Goal: Information Seeking & Learning: Learn about a topic

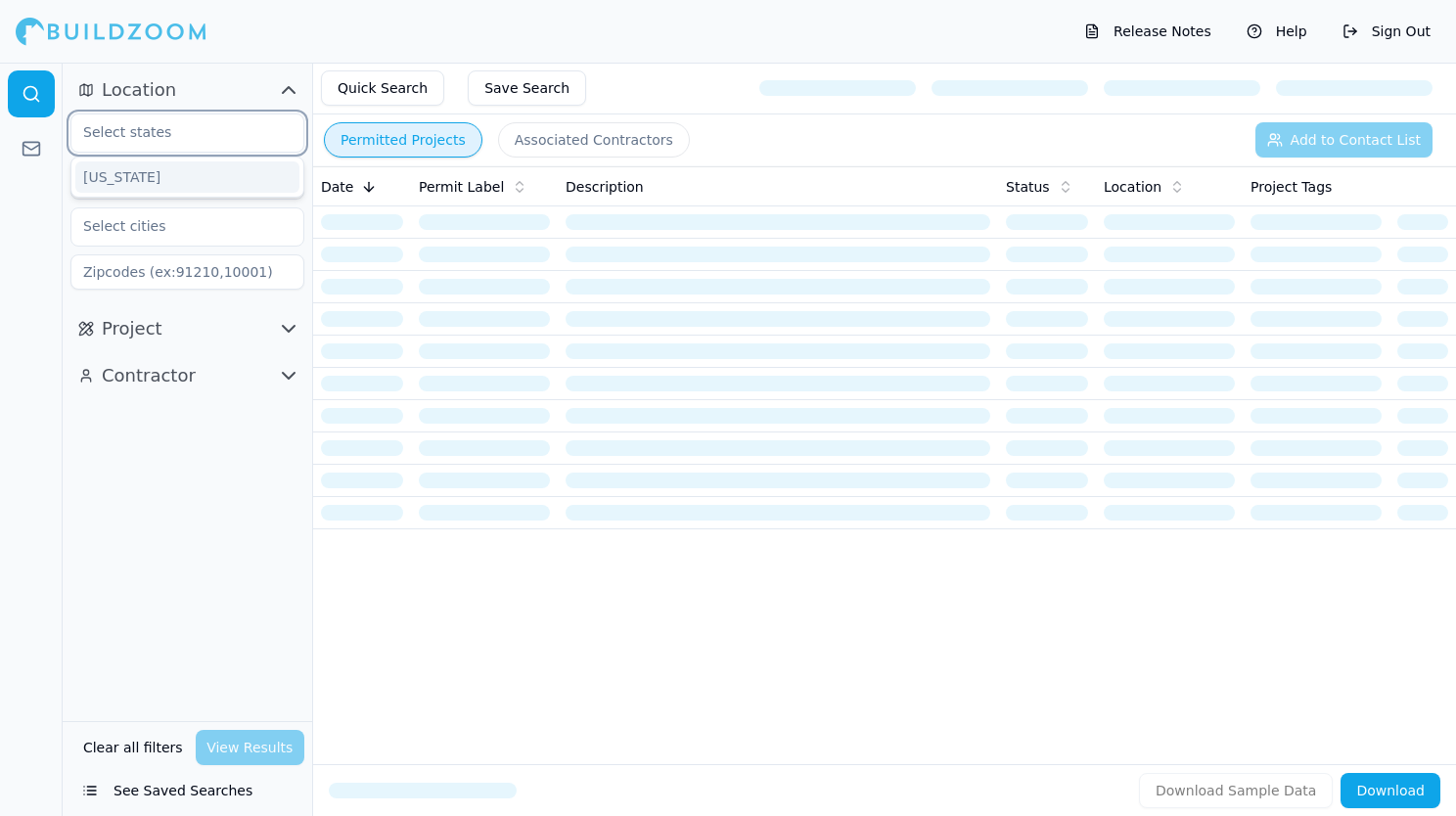
click at [139, 133] on input "text" at bounding box center [175, 131] width 207 height 35
click at [180, 179] on div "[US_STATE]" at bounding box center [187, 176] width 224 height 31
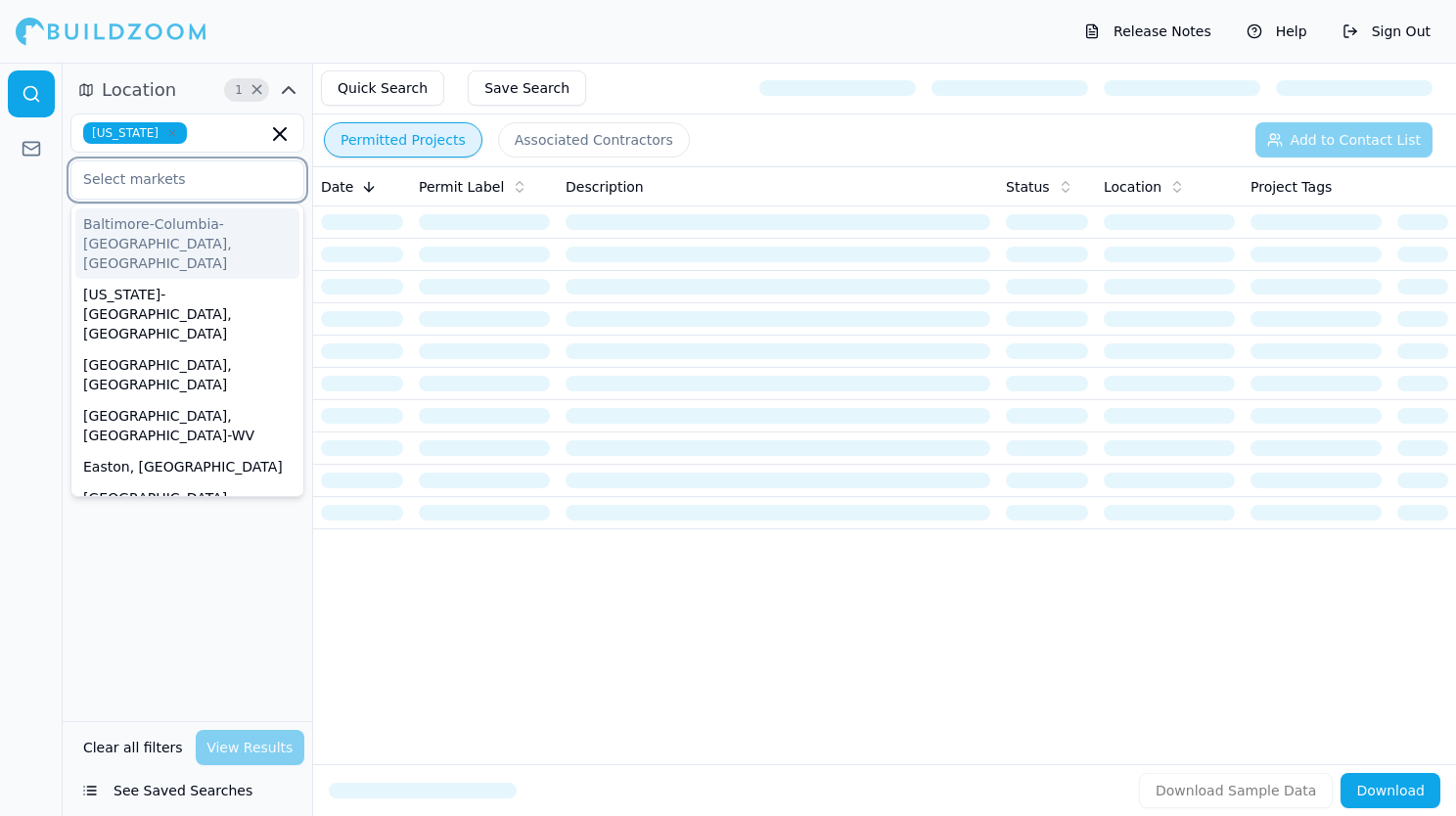
click at [172, 189] on input "text" at bounding box center [175, 178] width 207 height 35
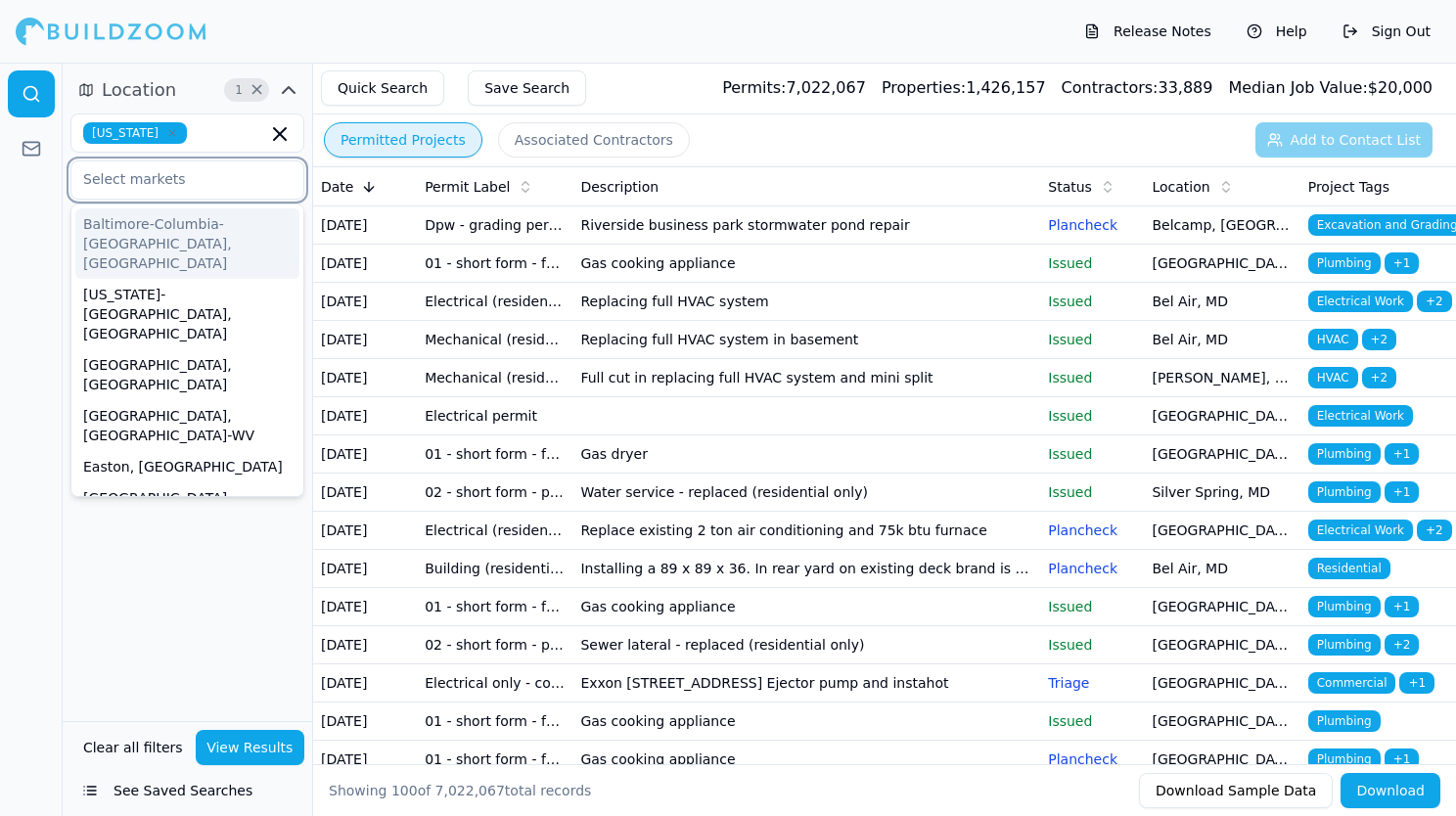
click at [168, 229] on div "Baltimore-Columbia-[GEOGRAPHIC_DATA], [GEOGRAPHIC_DATA]" at bounding box center [187, 243] width 224 height 71
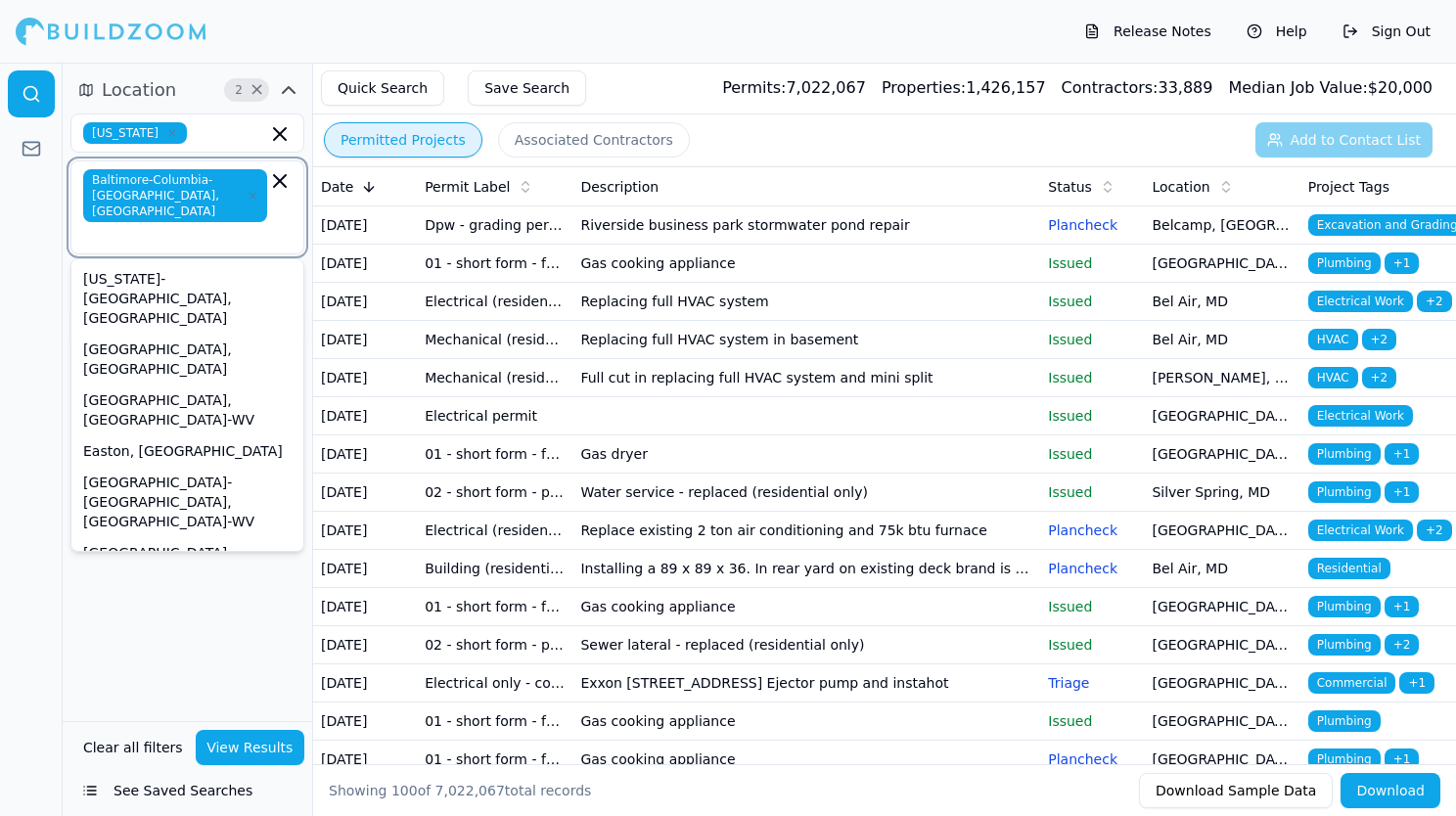
click at [225, 698] on div "[US_STATE]-[GEOGRAPHIC_DATA]-[GEOGRAPHIC_DATA], [GEOGRAPHIC_DATA]-[GEOGRAPHIC_D…" at bounding box center [187, 771] width 224 height 148
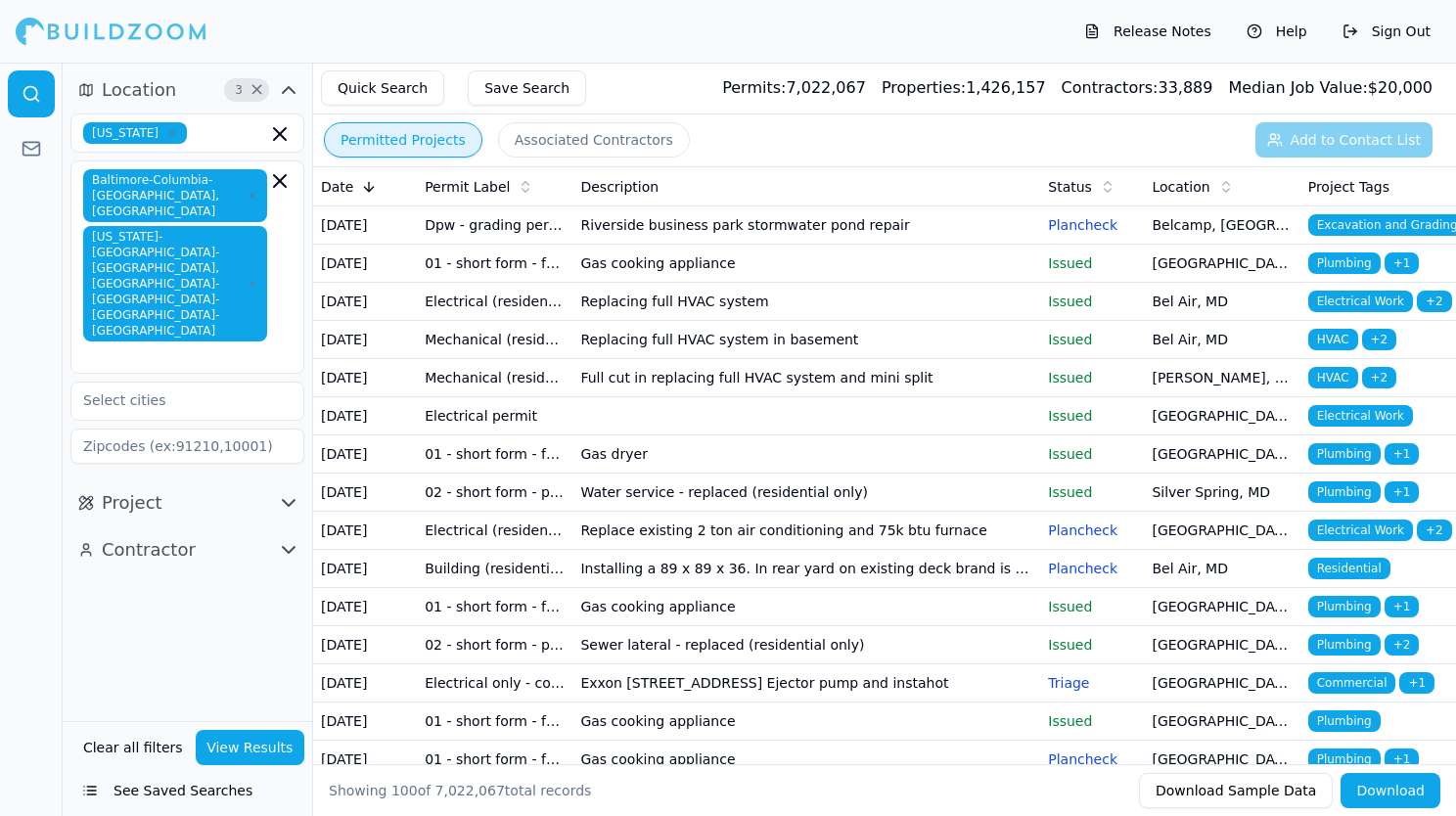
click at [198, 554] on div "Location 3 × [US_STATE] [GEOGRAPHIC_DATA]-[GEOGRAPHIC_DATA]-[GEOGRAPHIC_DATA], …" at bounding box center [187, 392] width 250 height 659
click at [194, 382] on input "text" at bounding box center [175, 399] width 207 height 35
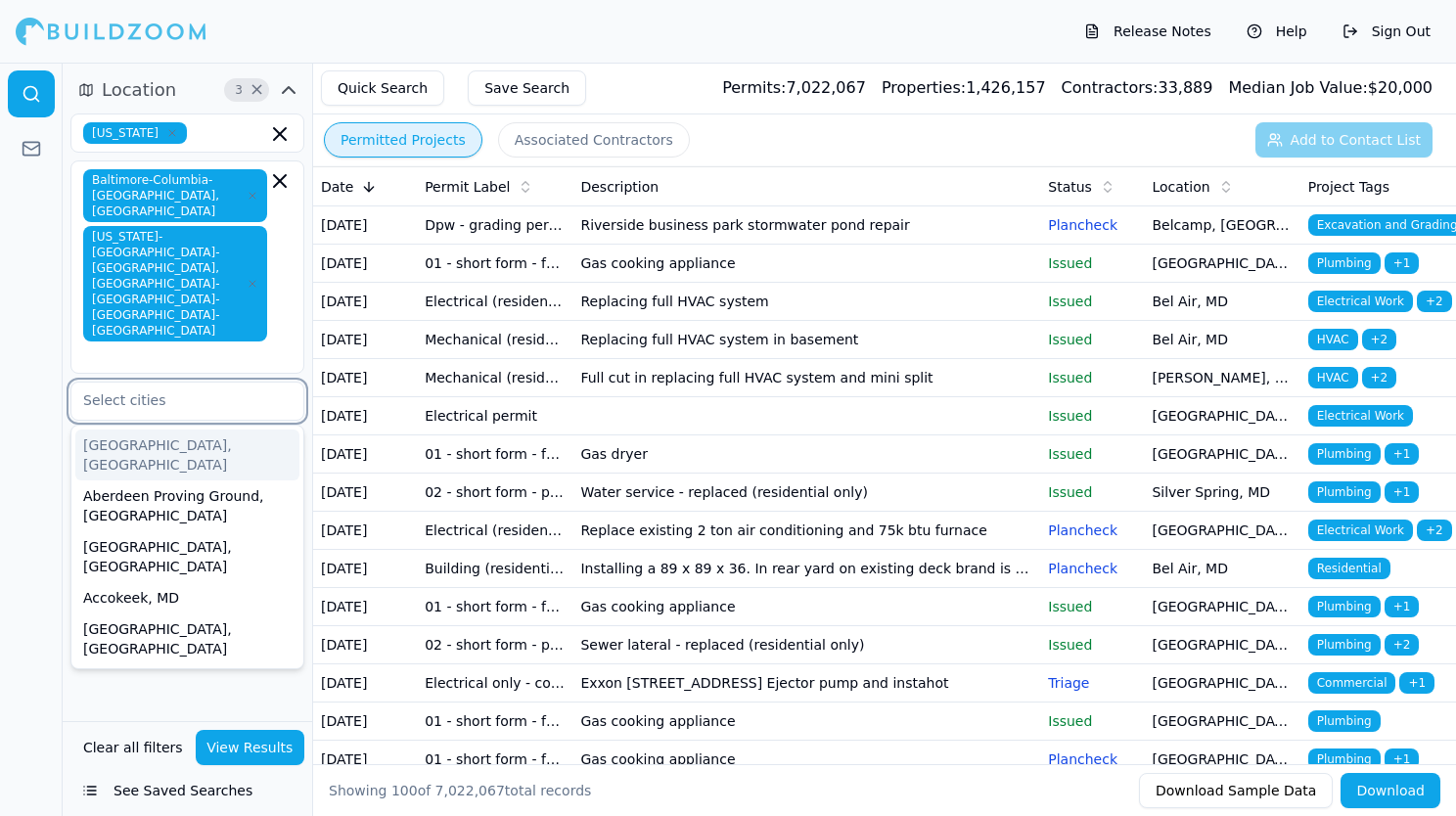
click at [194, 382] on input "text" at bounding box center [175, 399] width 207 height 35
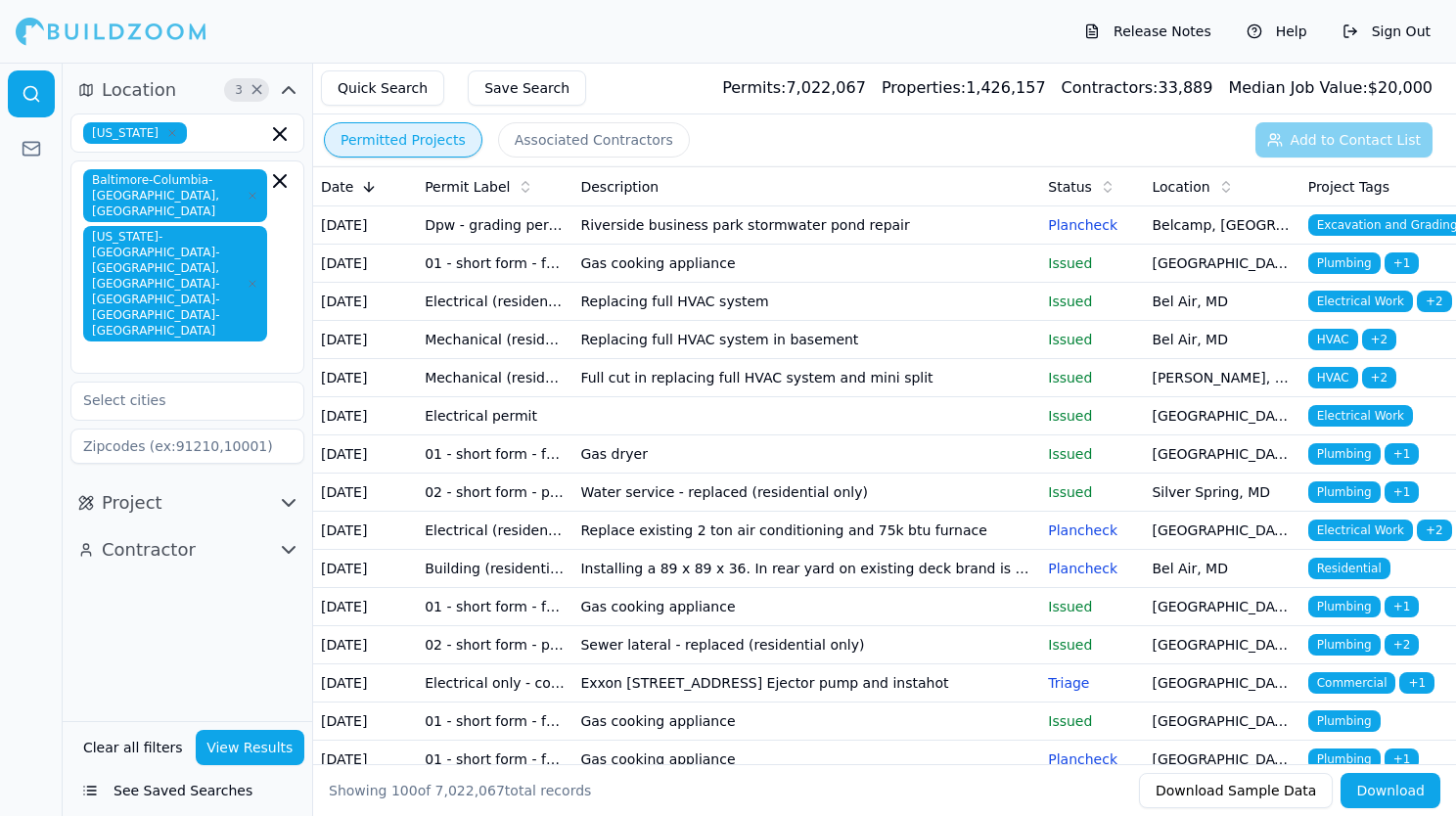
click at [188, 561] on div "Location 3 × [US_STATE] [GEOGRAPHIC_DATA]-[GEOGRAPHIC_DATA]-[GEOGRAPHIC_DATA], …" at bounding box center [187, 392] width 250 height 659
click at [289, 500] on icon "button" at bounding box center [289, 503] width 12 height 6
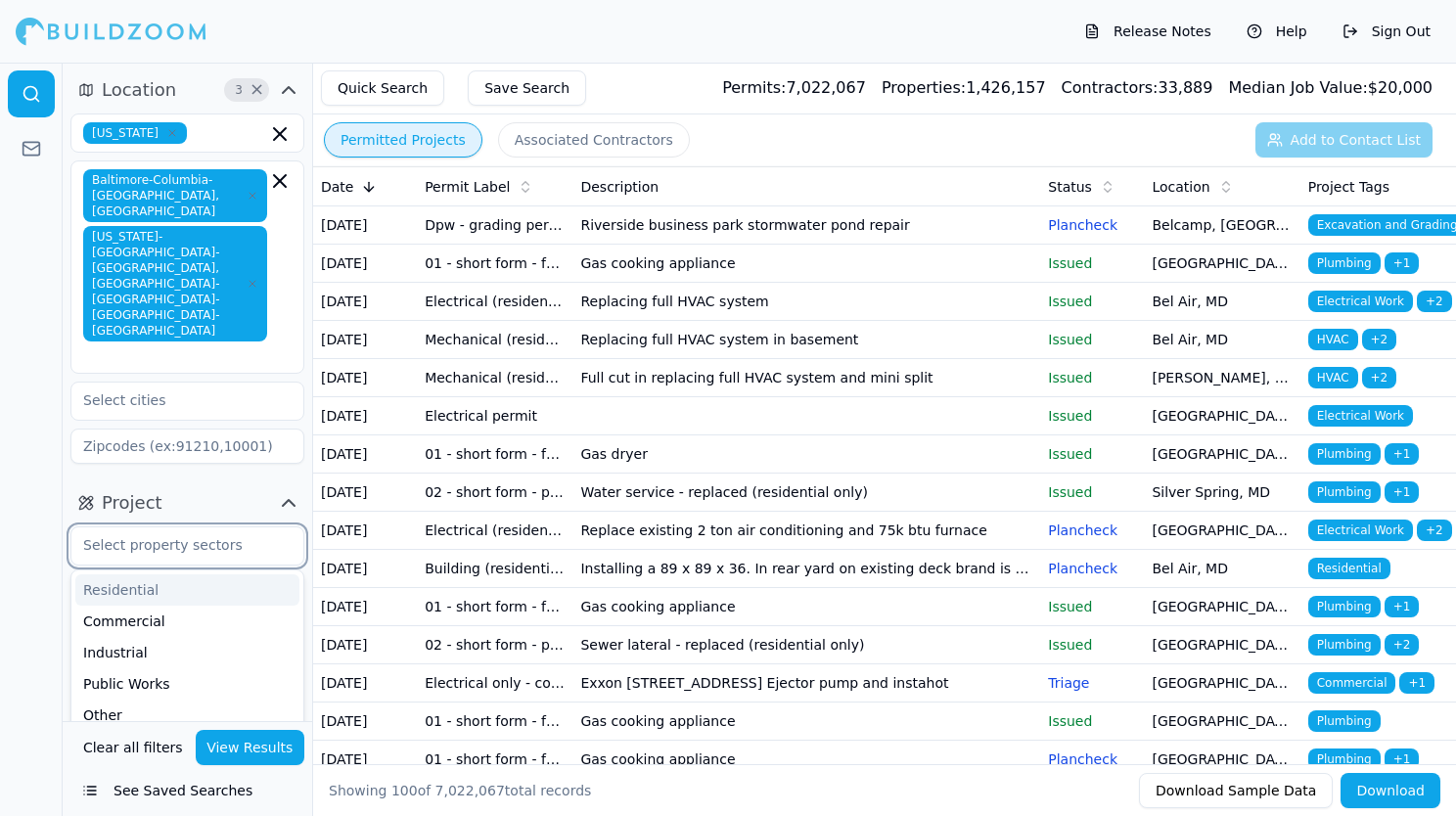
click at [240, 527] on input "text" at bounding box center [175, 544] width 207 height 35
click at [151, 574] on div "Residential" at bounding box center [187, 589] width 224 height 31
click at [251, 535] on input "text" at bounding box center [230, 546] width 75 height 22
click at [145, 574] on div "Commercial" at bounding box center [187, 589] width 224 height 31
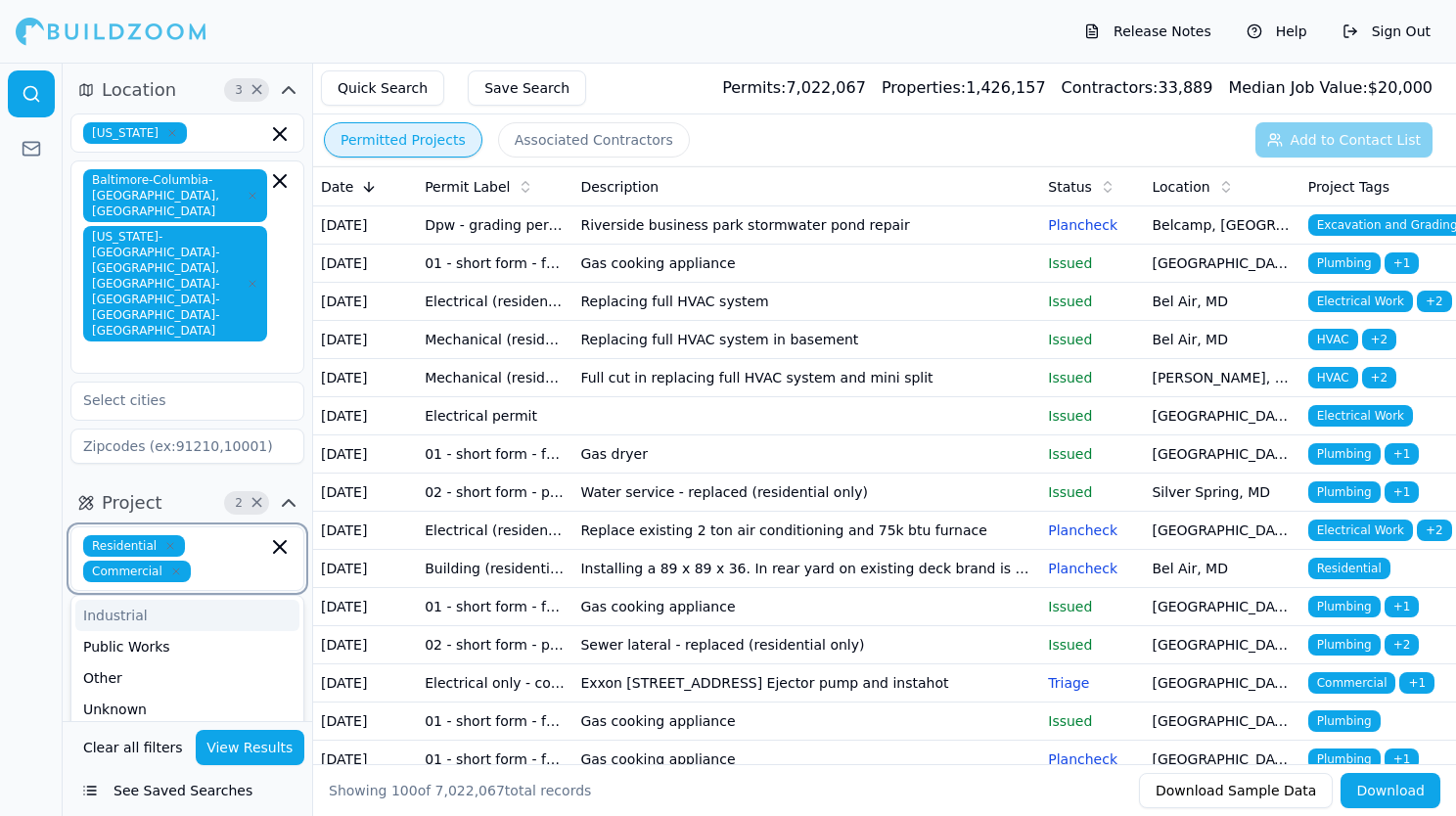
click at [122, 600] on div "Industrial" at bounding box center [187, 615] width 224 height 31
click at [109, 625] on div "Public Works" at bounding box center [187, 640] width 224 height 31
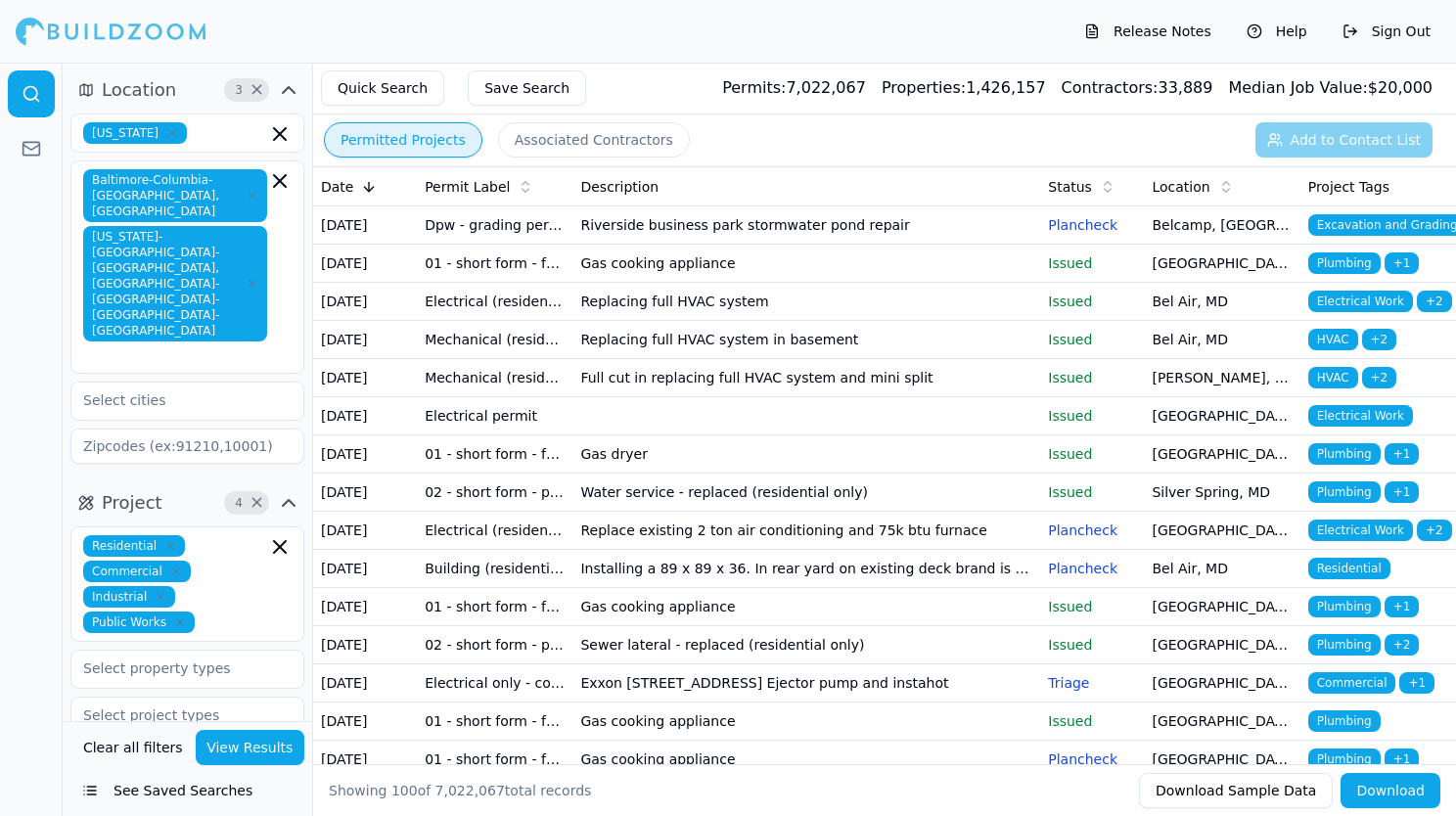
click at [75, 381] on div "Location 3 × [US_STATE] [GEOGRAPHIC_DATA]-[GEOGRAPHIC_DATA]-[GEOGRAPHIC_DATA], …" at bounding box center [187, 273] width 250 height 413
click at [181, 651] on input "text" at bounding box center [175, 668] width 207 height 35
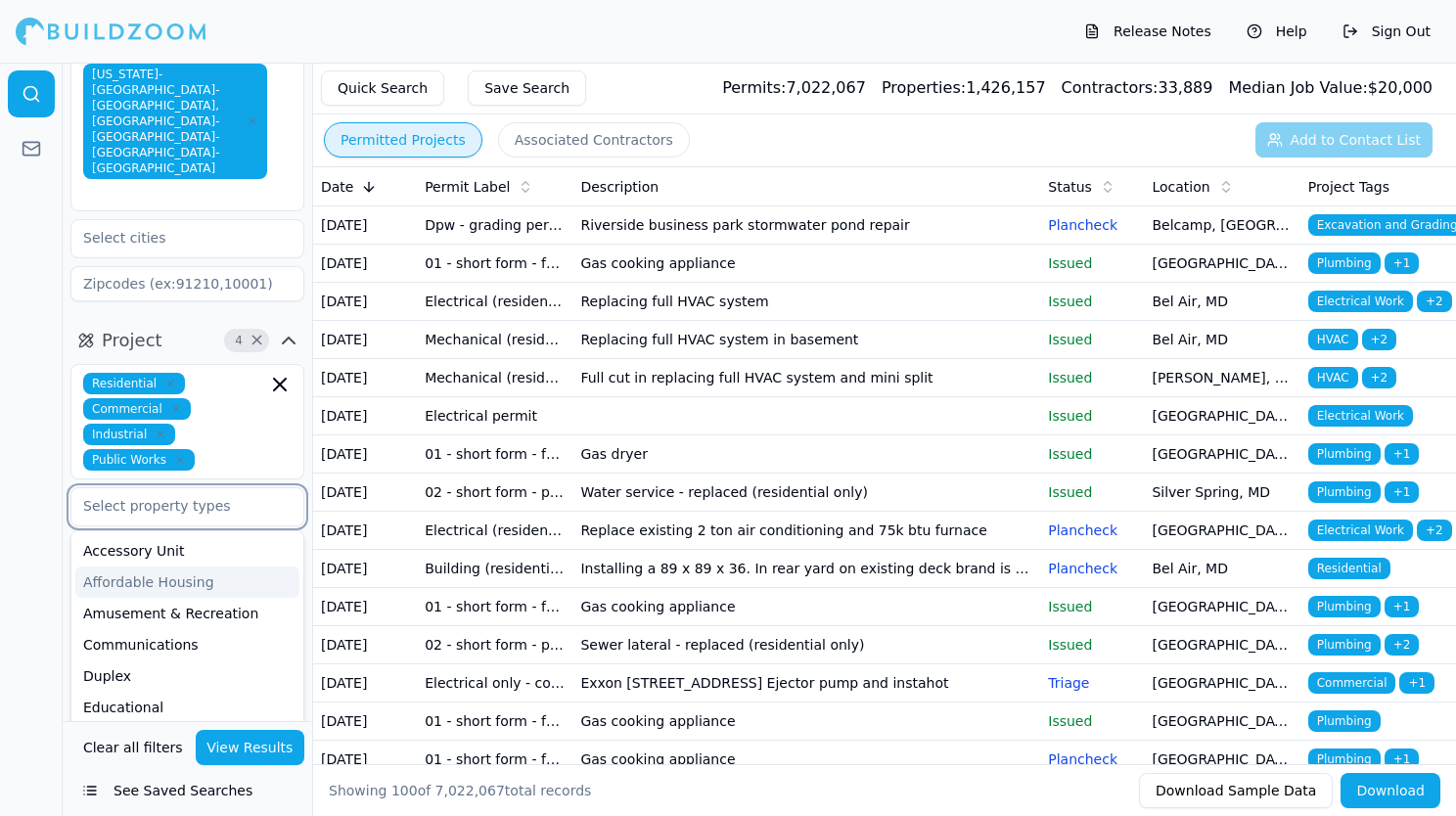
click at [182, 566] on div "Affordable Housing" at bounding box center [187, 581] width 224 height 31
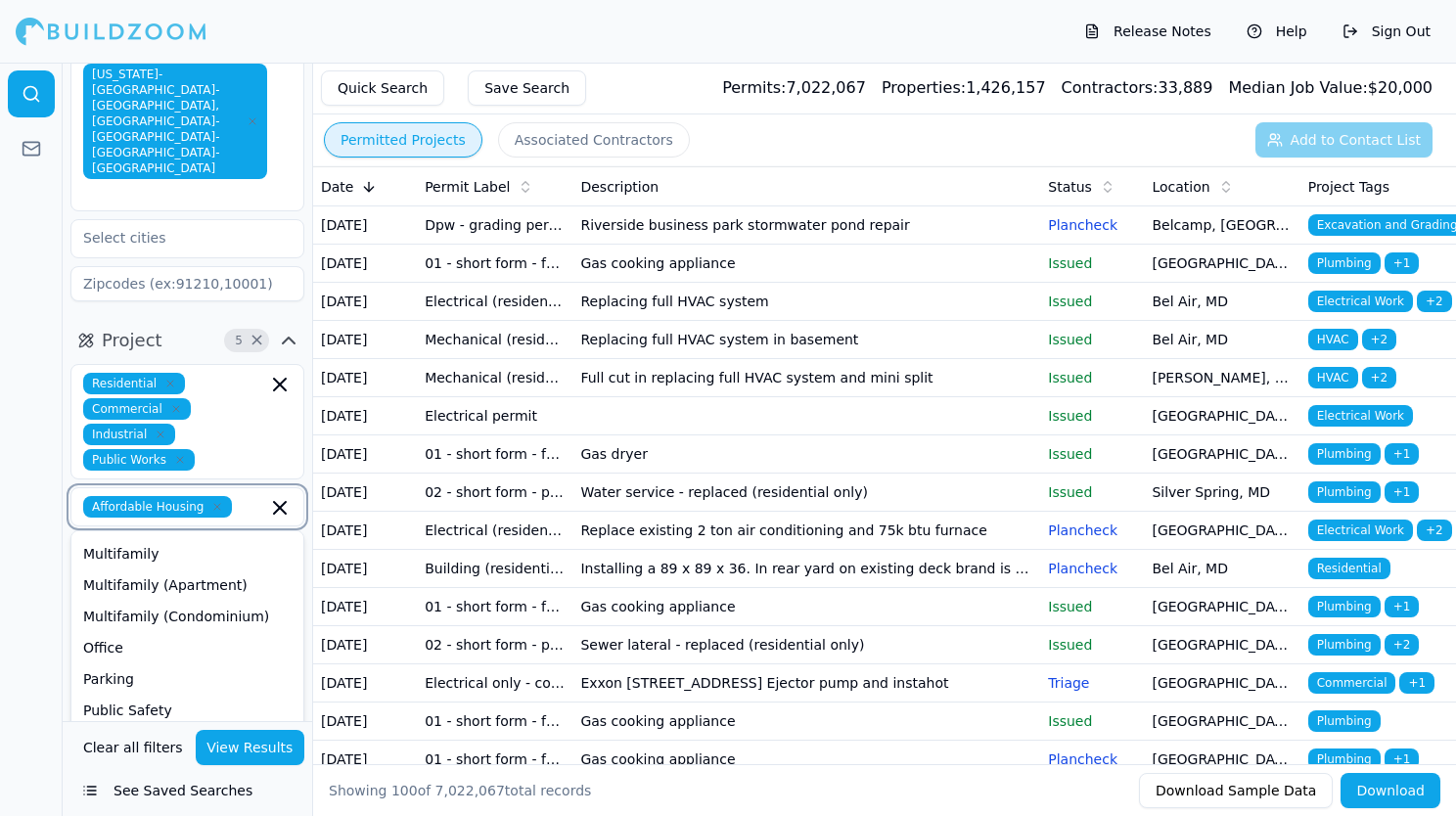
scroll to position [373, 0]
click at [152, 788] on div "Single Family" at bounding box center [187, 803] width 224 height 31
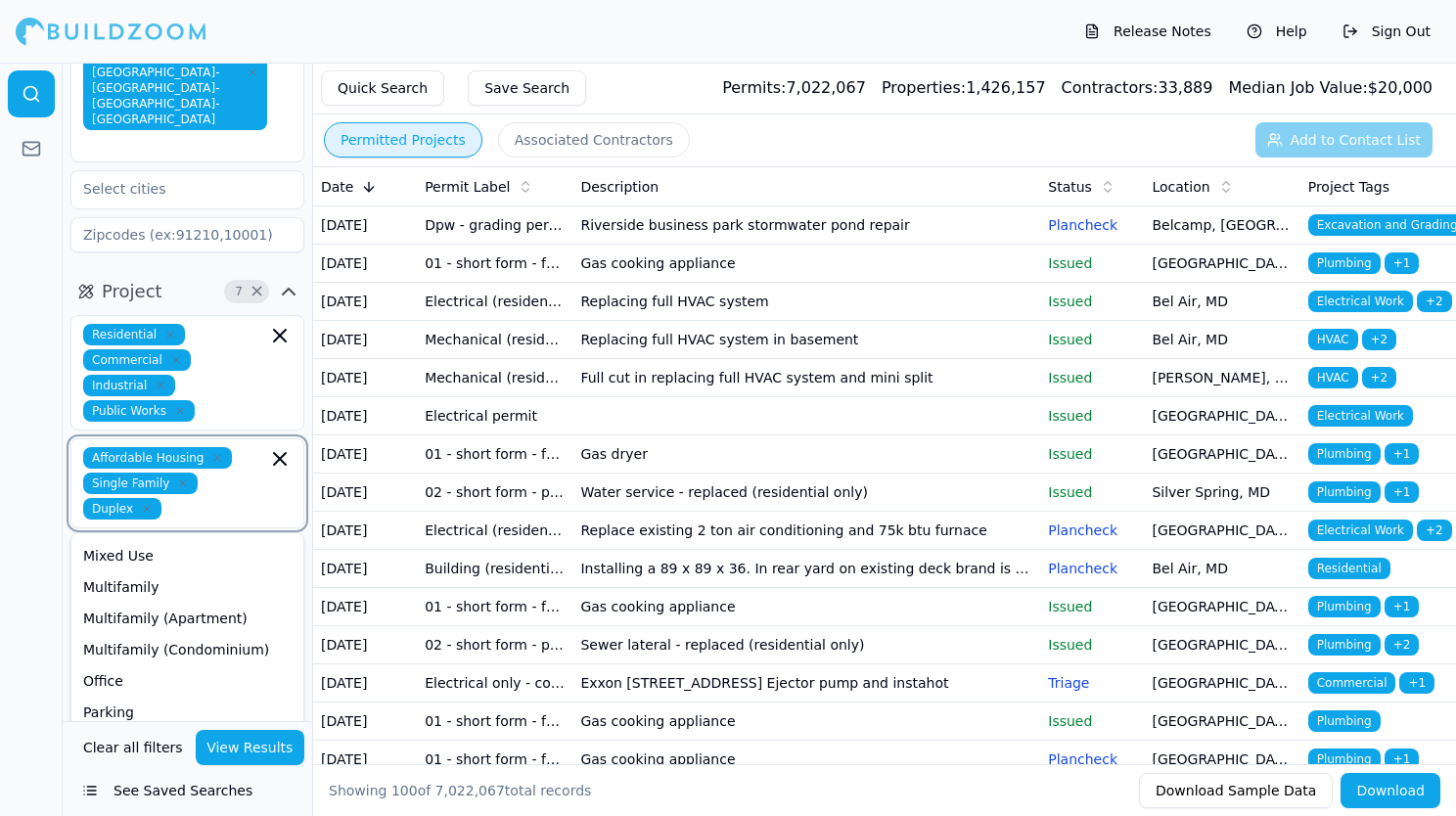
scroll to position [310, 0]
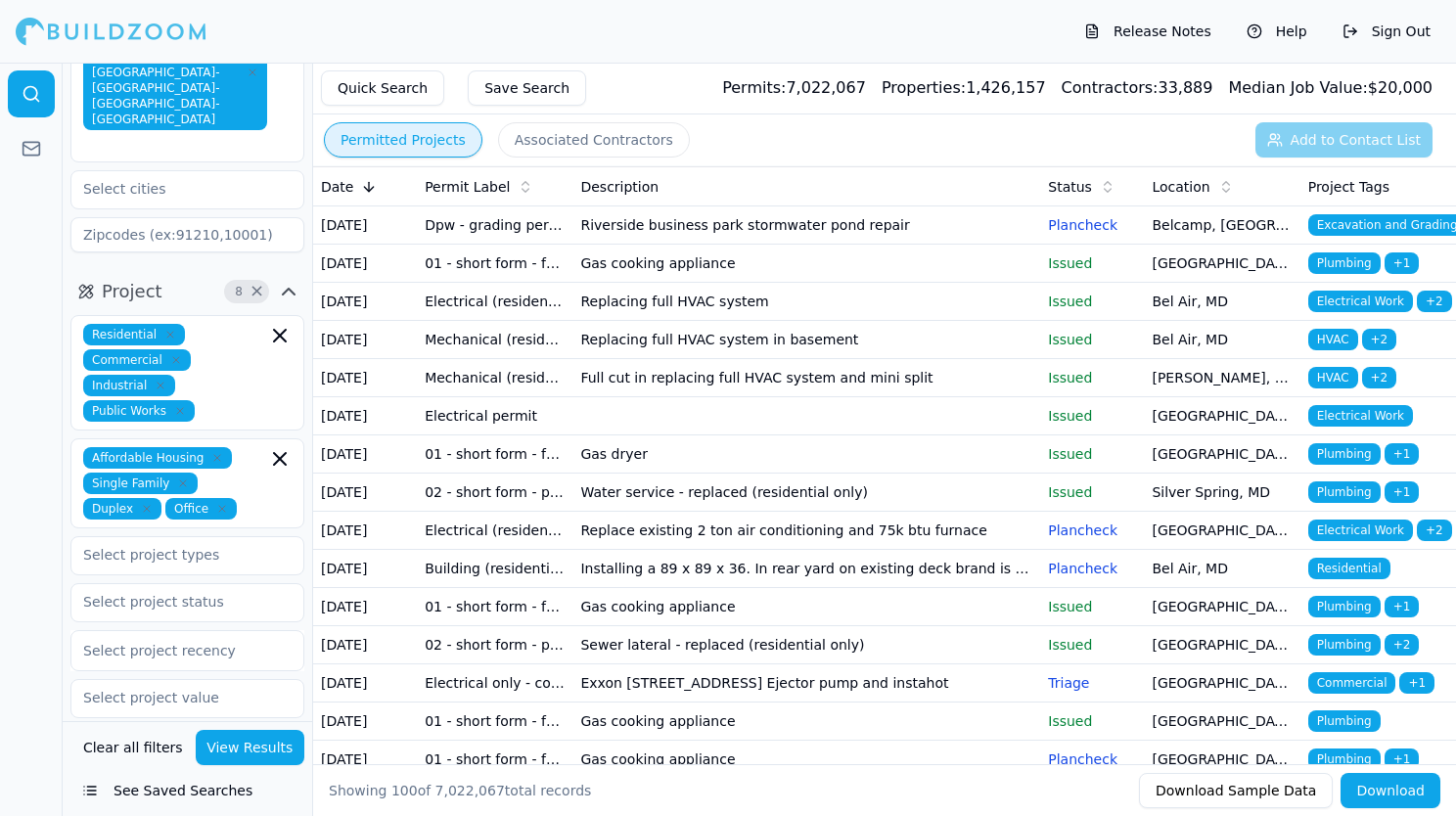
click at [49, 653] on div at bounding box center [31, 439] width 63 height 753
click at [591, 131] on button "Associated Contractors" at bounding box center [593, 139] width 192 height 35
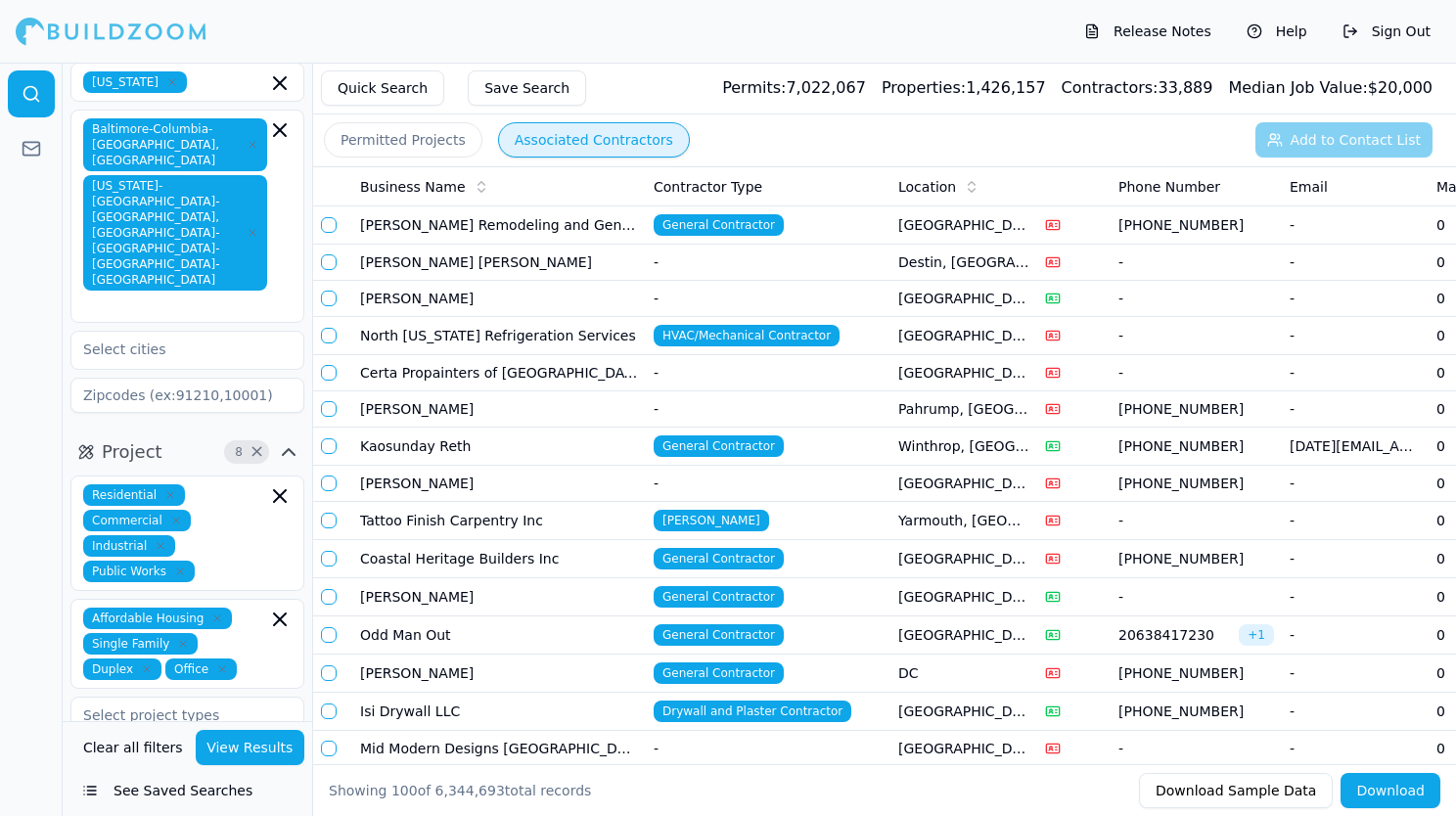
scroll to position [51, 0]
click at [208, 331] on input "text" at bounding box center [175, 348] width 207 height 35
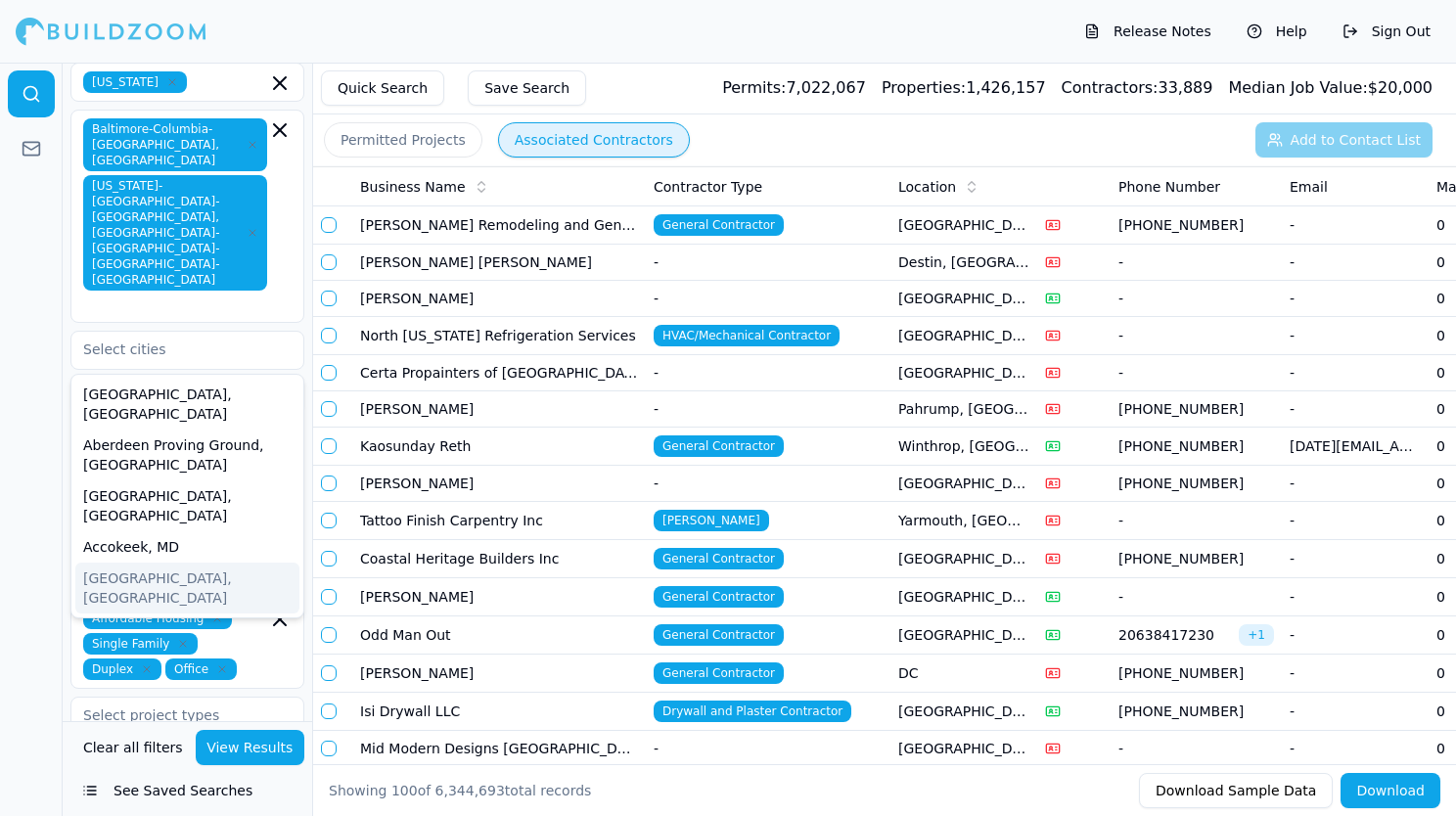
click at [717, 39] on div "Release Notes Help Sign Out" at bounding box center [728, 31] width 1456 height 63
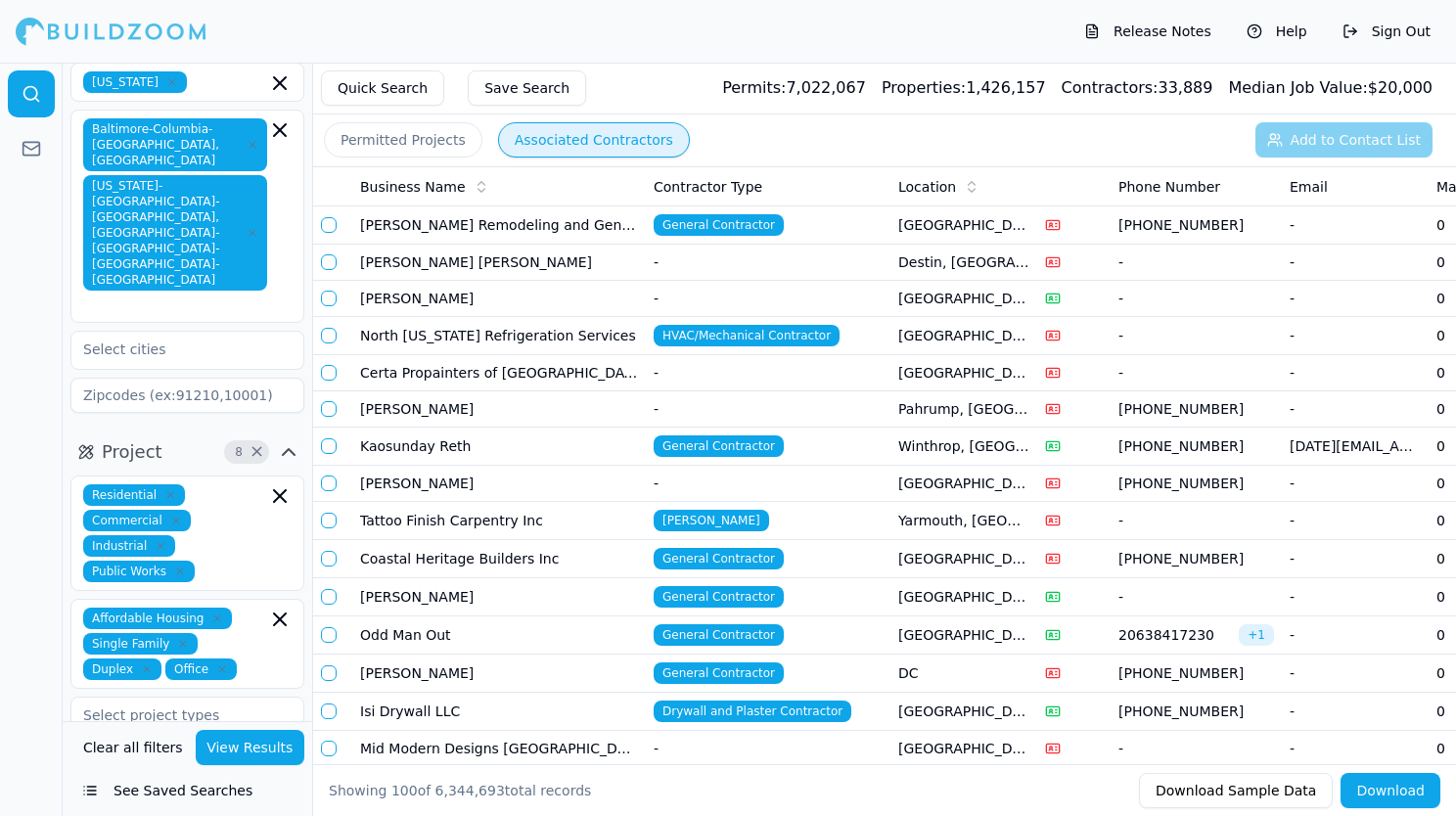
click at [428, 143] on button "Permitted Projects" at bounding box center [402, 139] width 158 height 35
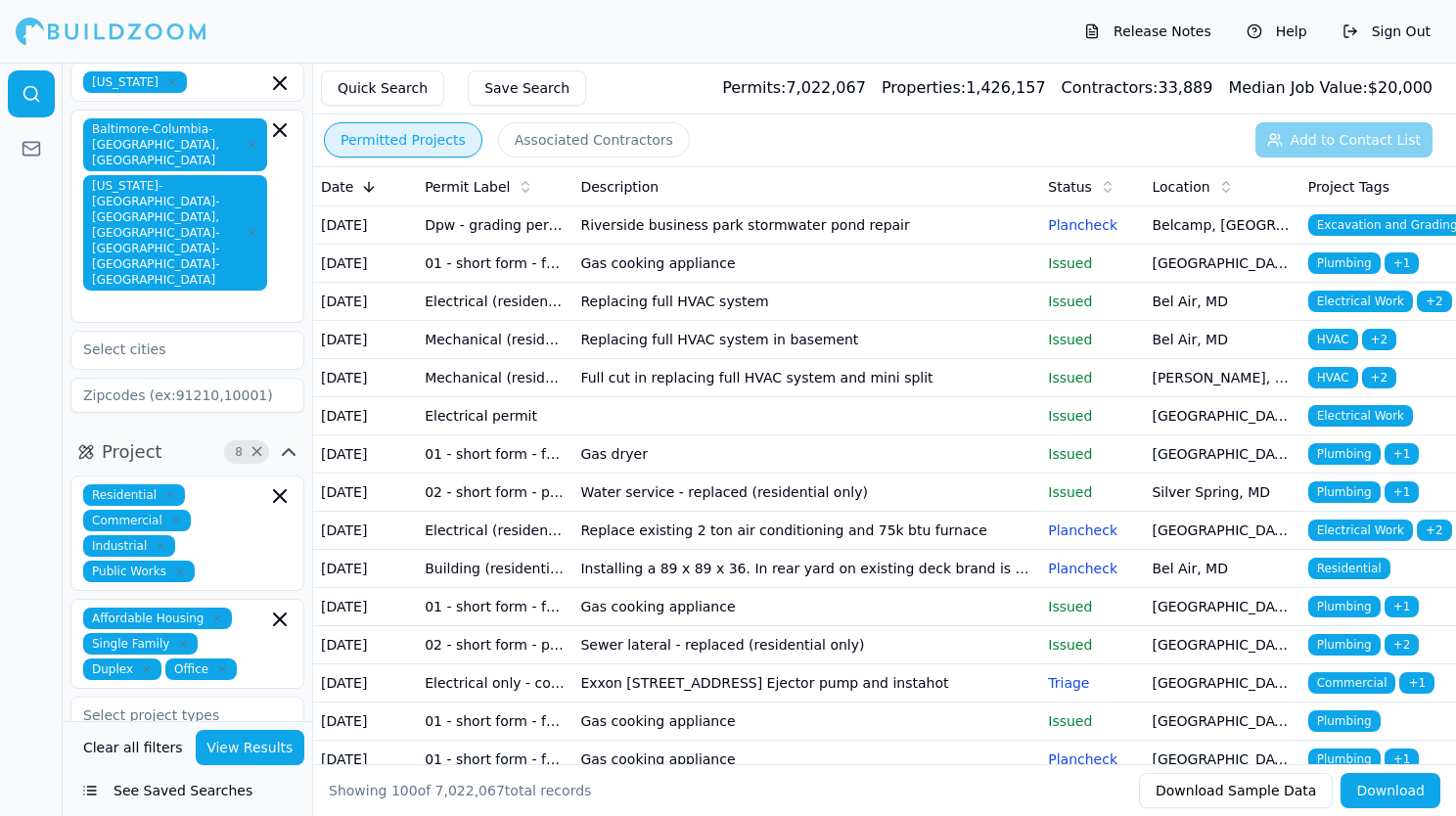
click at [1352, 312] on span "Electrical Work" at bounding box center [1359, 302] width 104 height 22
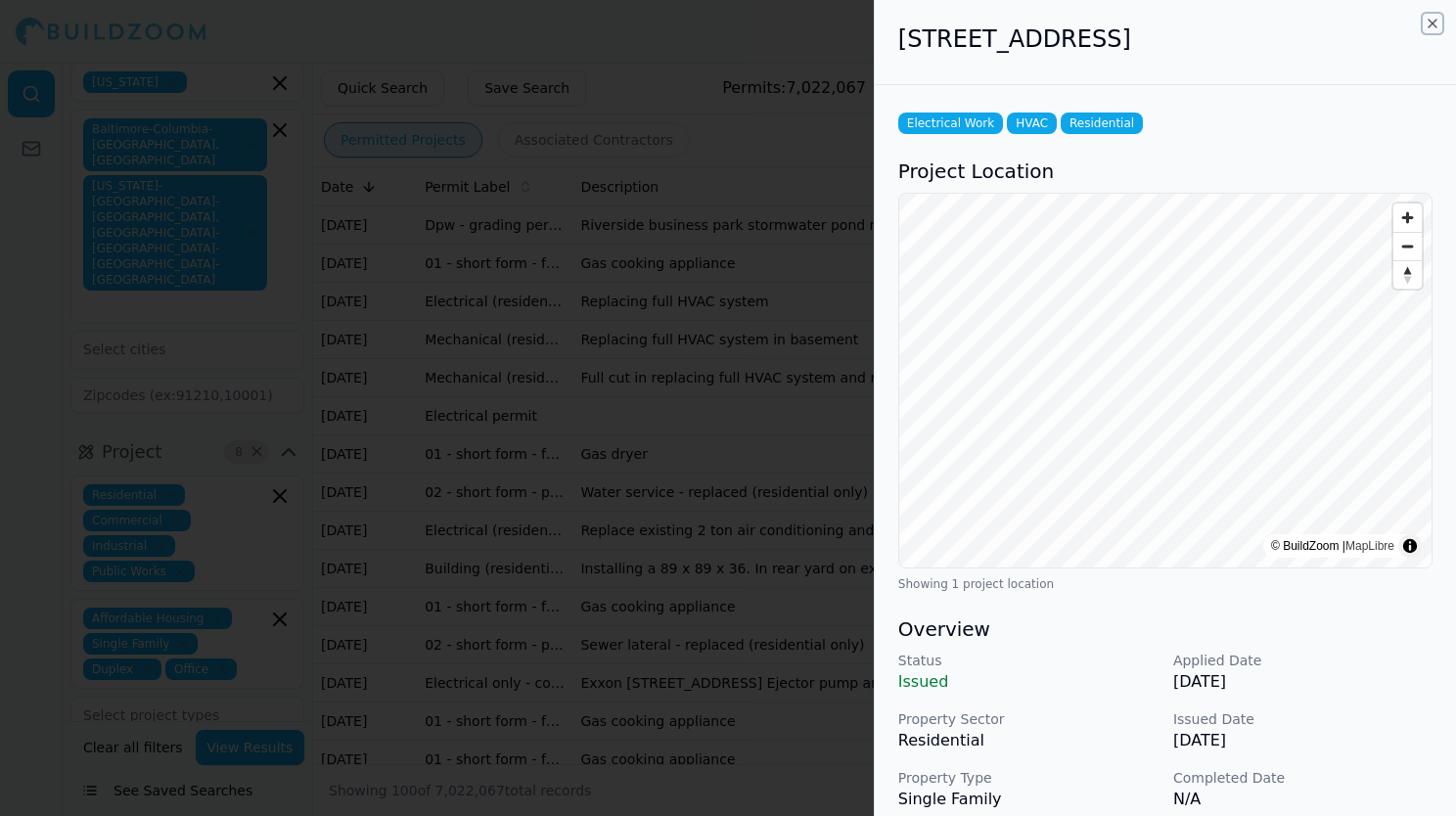
click at [1433, 24] on icon "button" at bounding box center [1432, 24] width 16 height 16
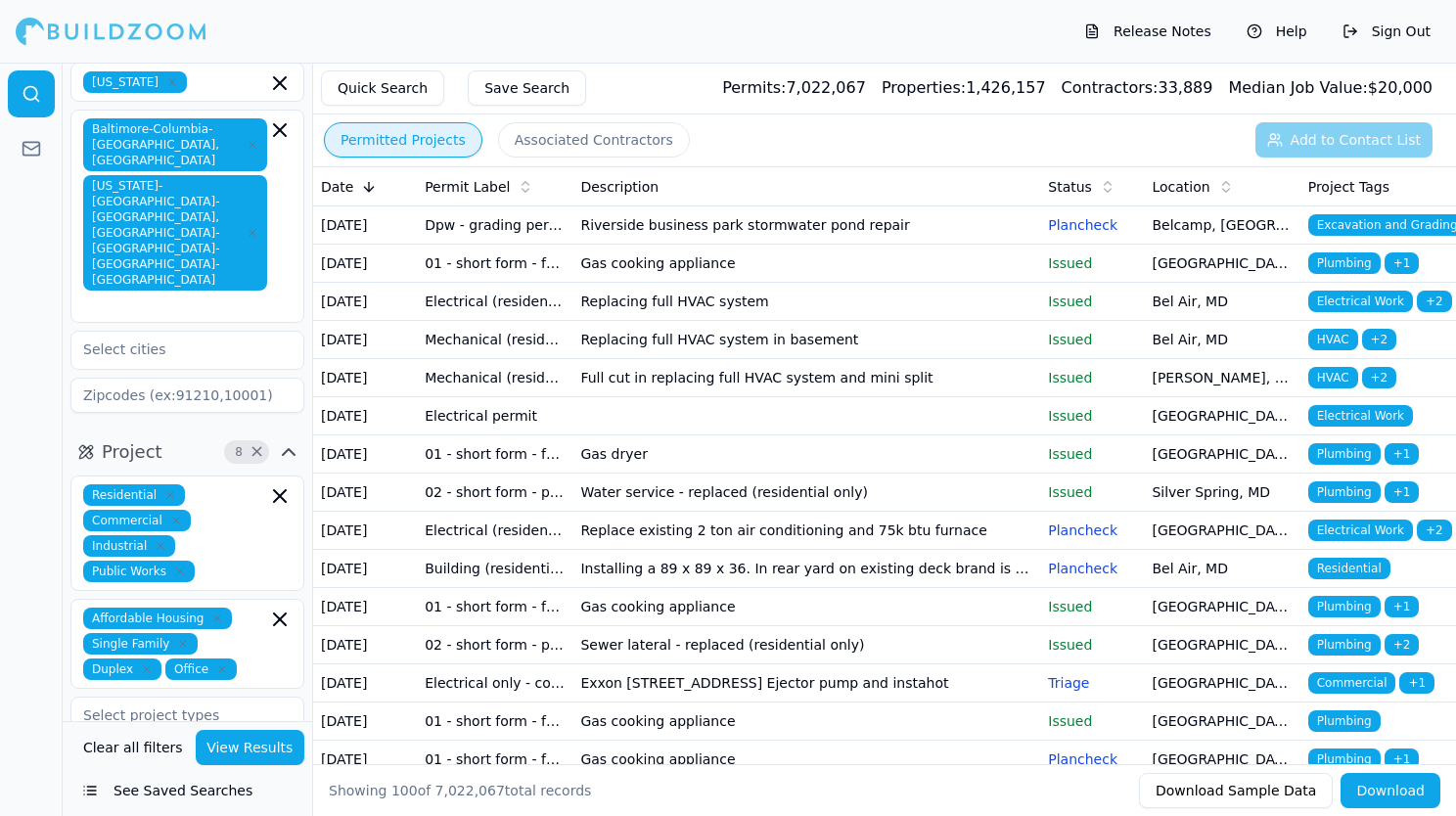
click at [575, 148] on button "Associated Contractors" at bounding box center [593, 139] width 192 height 35
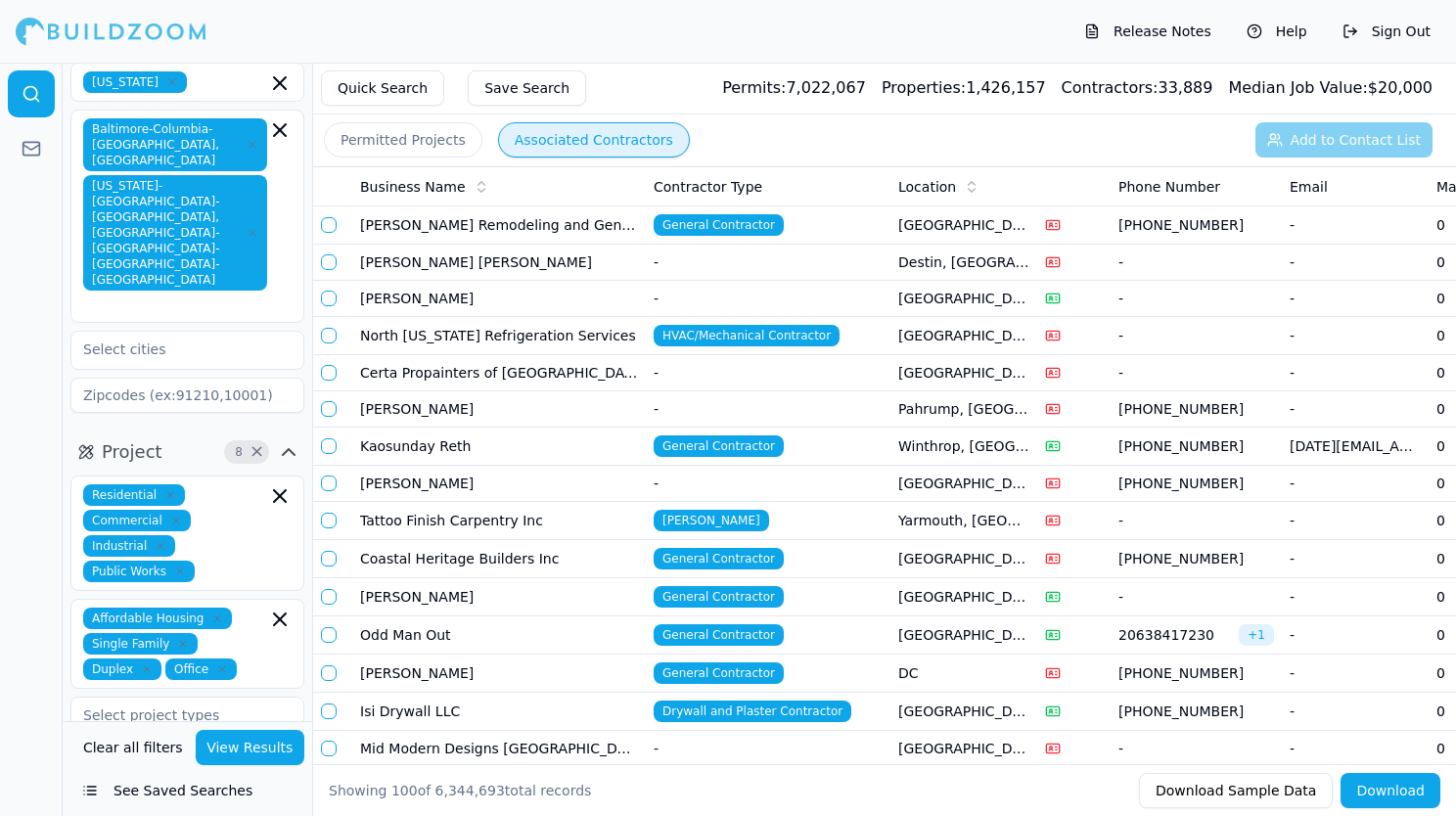
click at [966, 190] on icon at bounding box center [971, 187] width 16 height 16
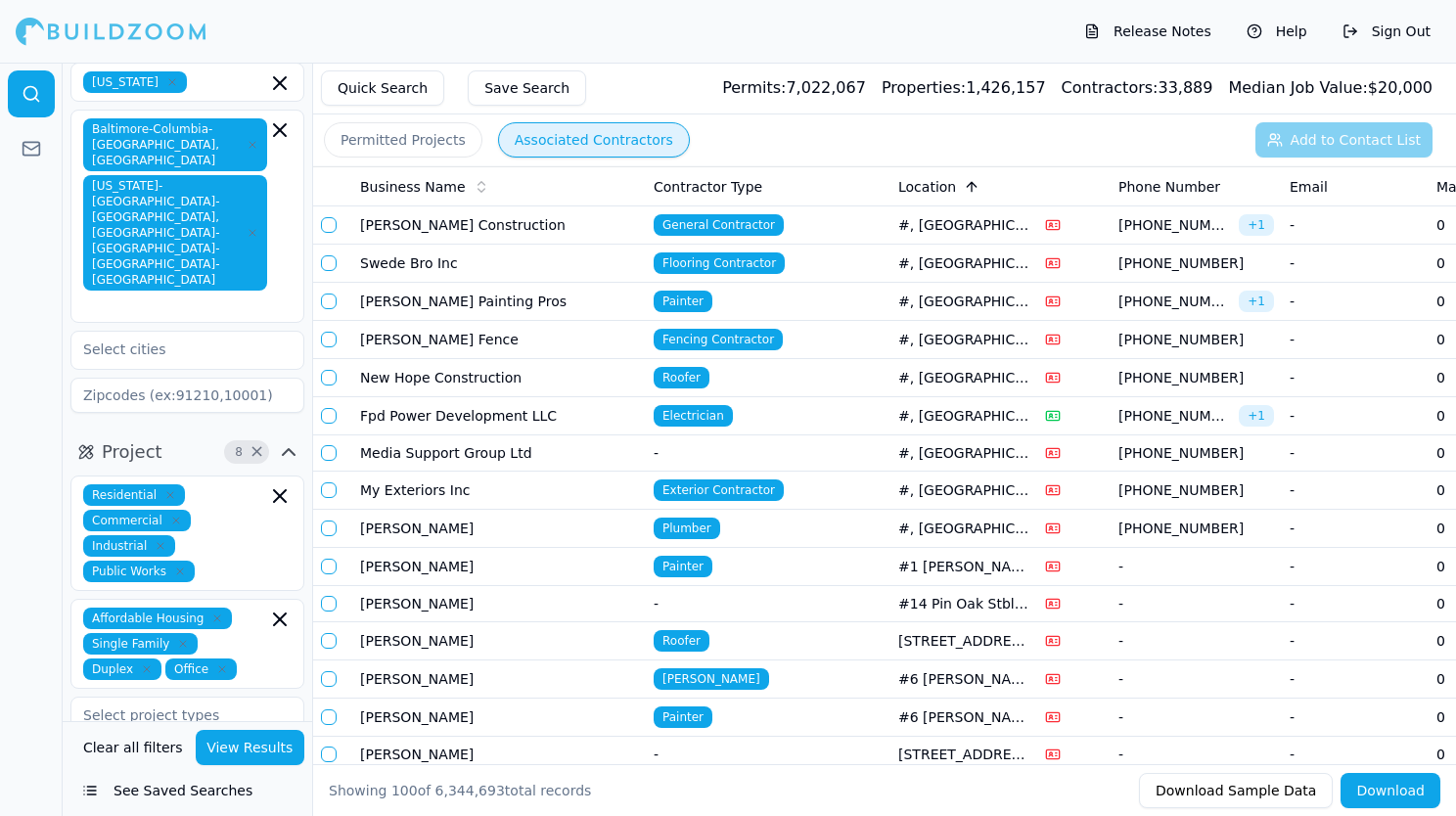
click at [406, 137] on button "Permitted Projects" at bounding box center [402, 139] width 158 height 35
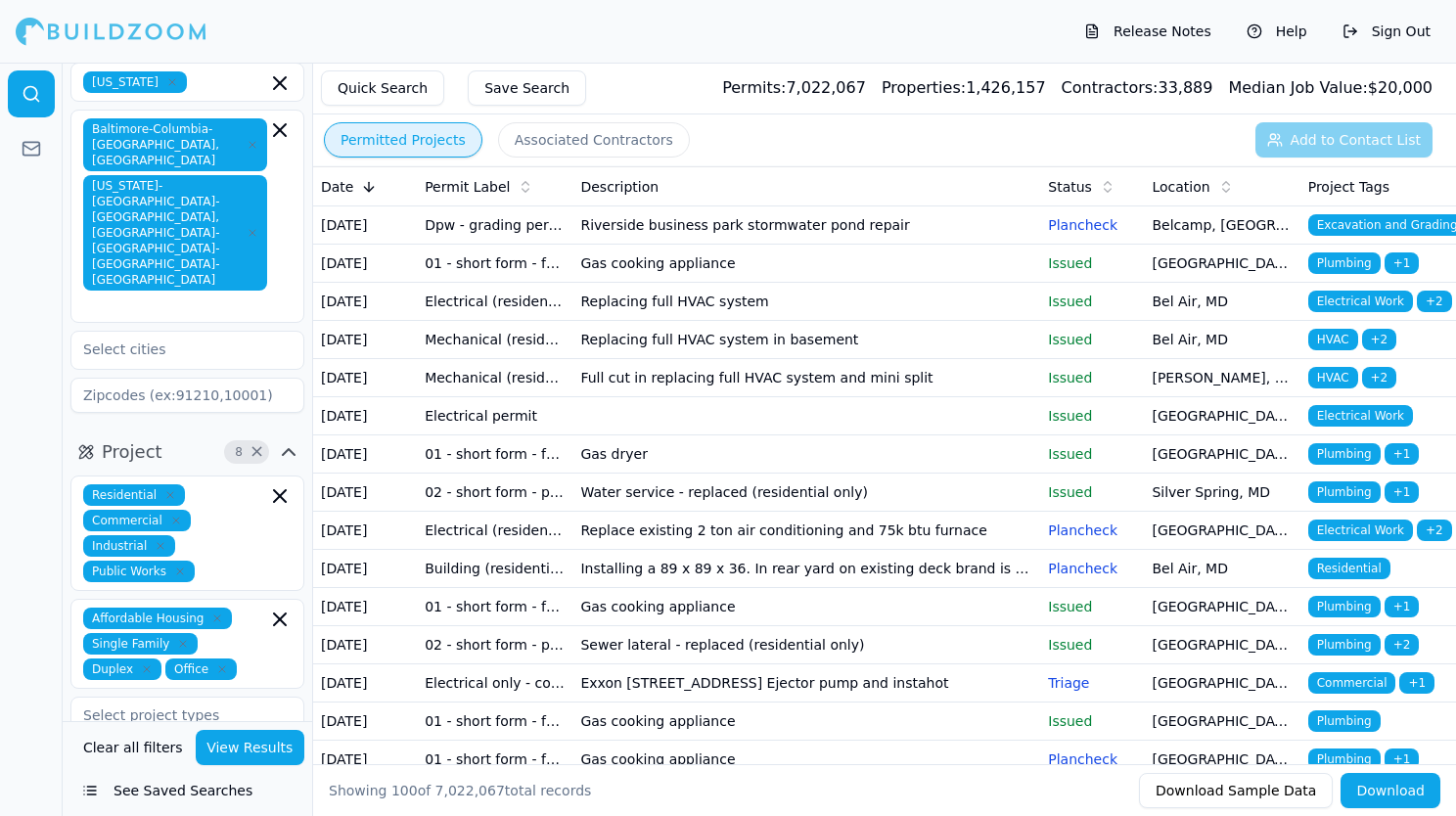
click at [1345, 427] on span "Electrical Work" at bounding box center [1359, 416] width 104 height 22
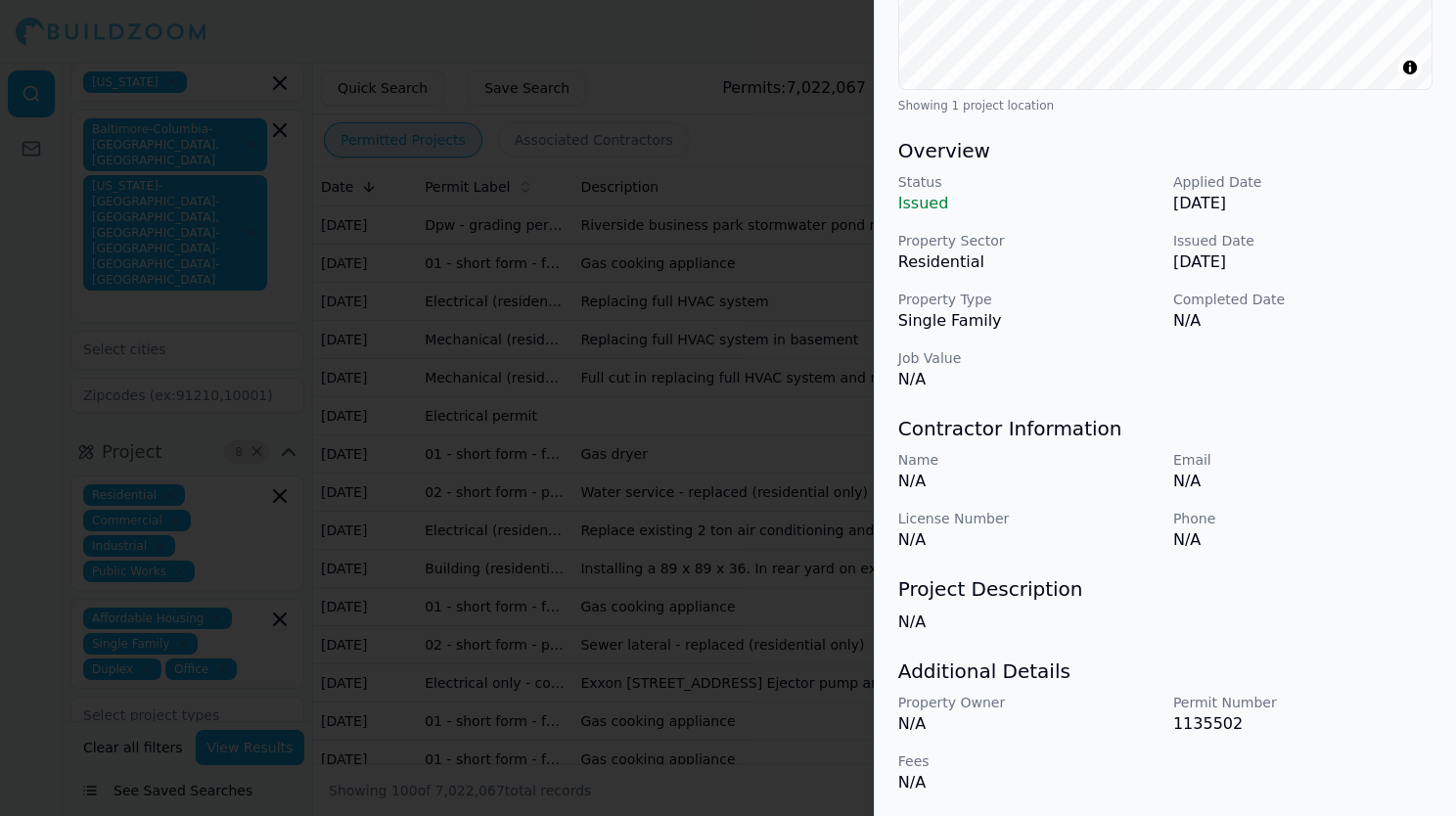
click at [1349, 542] on p "N/A" at bounding box center [1303, 540] width 259 height 24
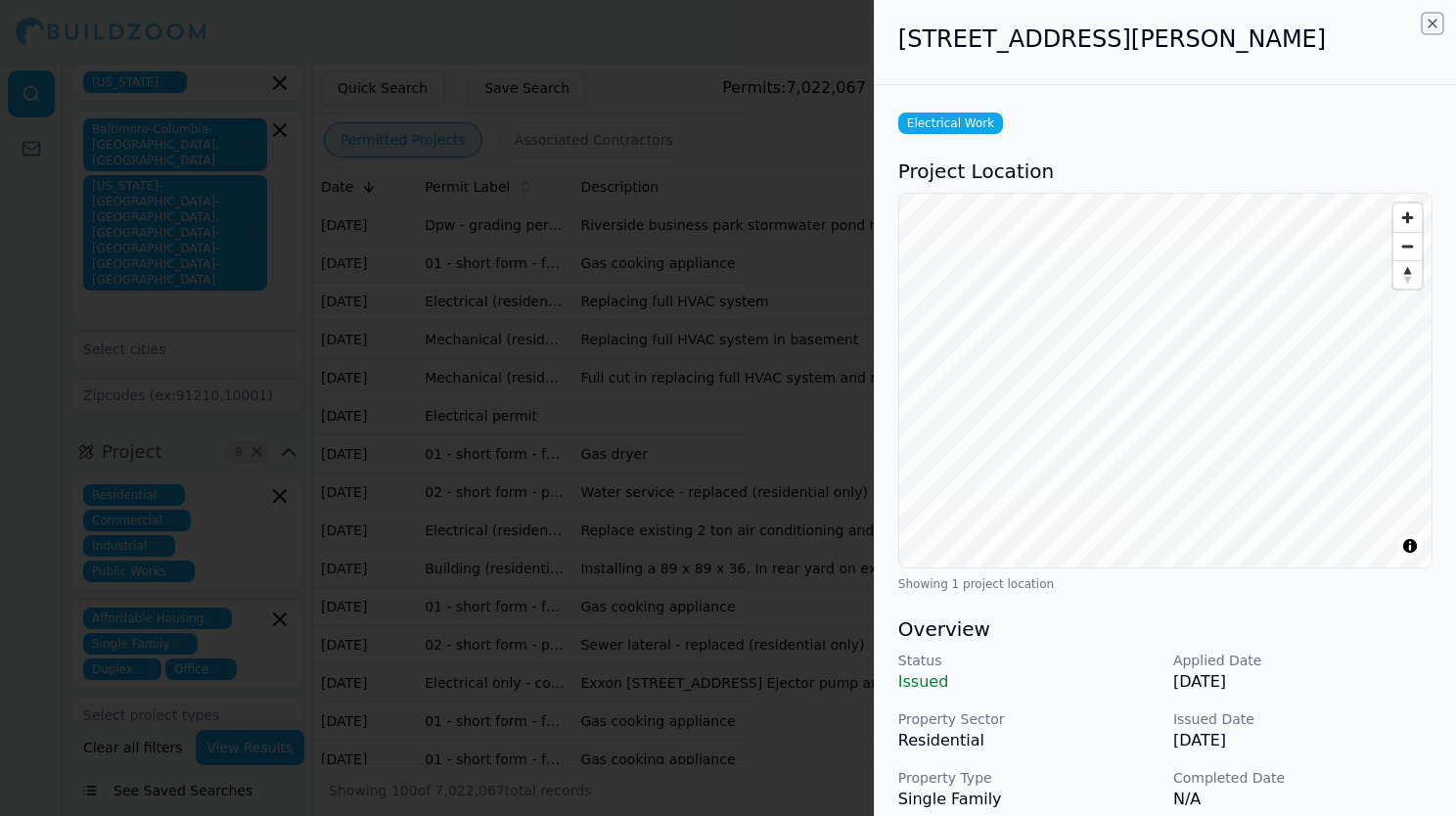
click at [1434, 25] on icon "button" at bounding box center [1432, 24] width 16 height 16
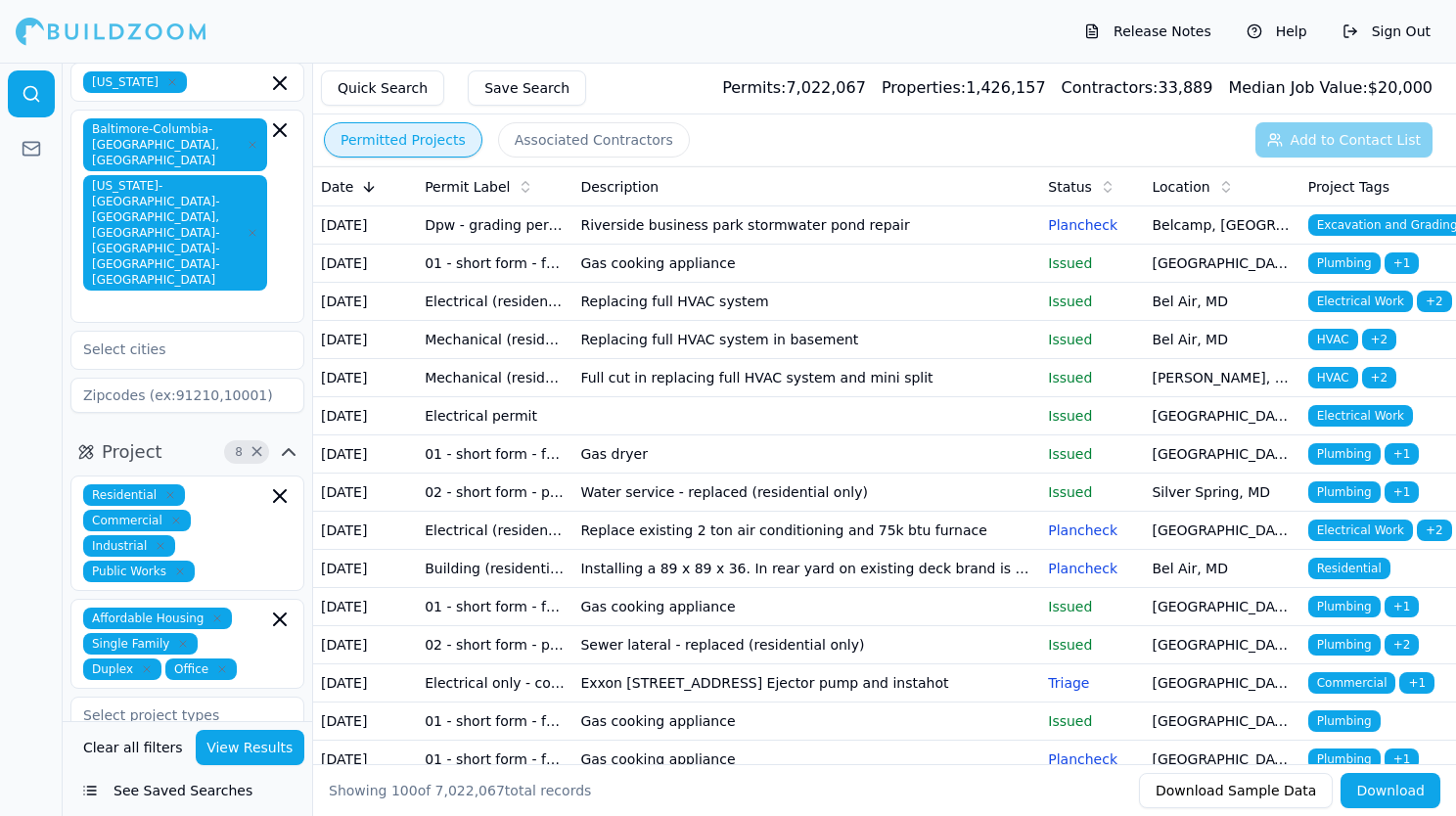
click at [760, 511] on td "Water service - replaced (residential only)" at bounding box center [806, 493] width 468 height 38
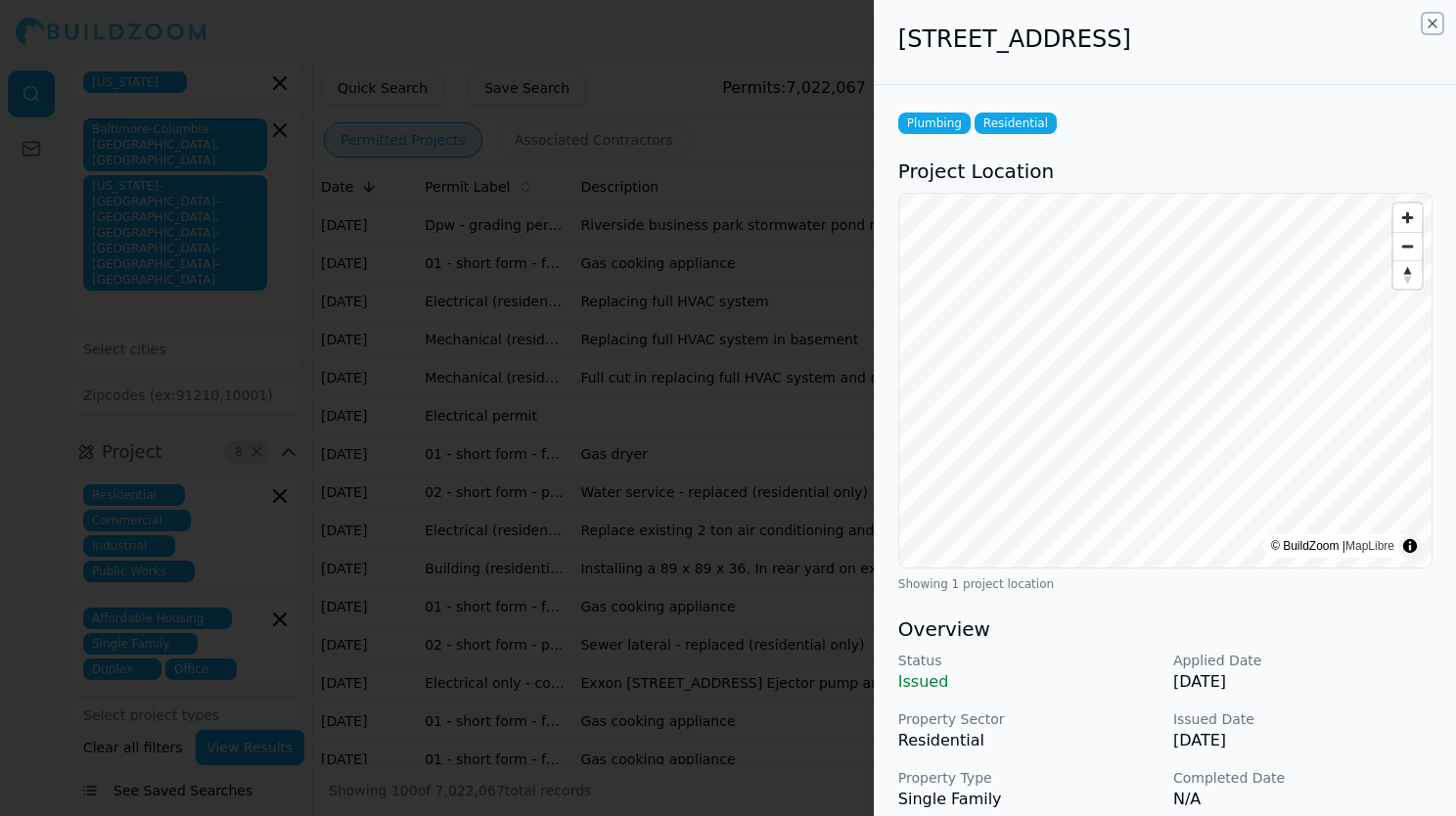
click at [1430, 23] on icon "button" at bounding box center [1432, 24] width 8 height 8
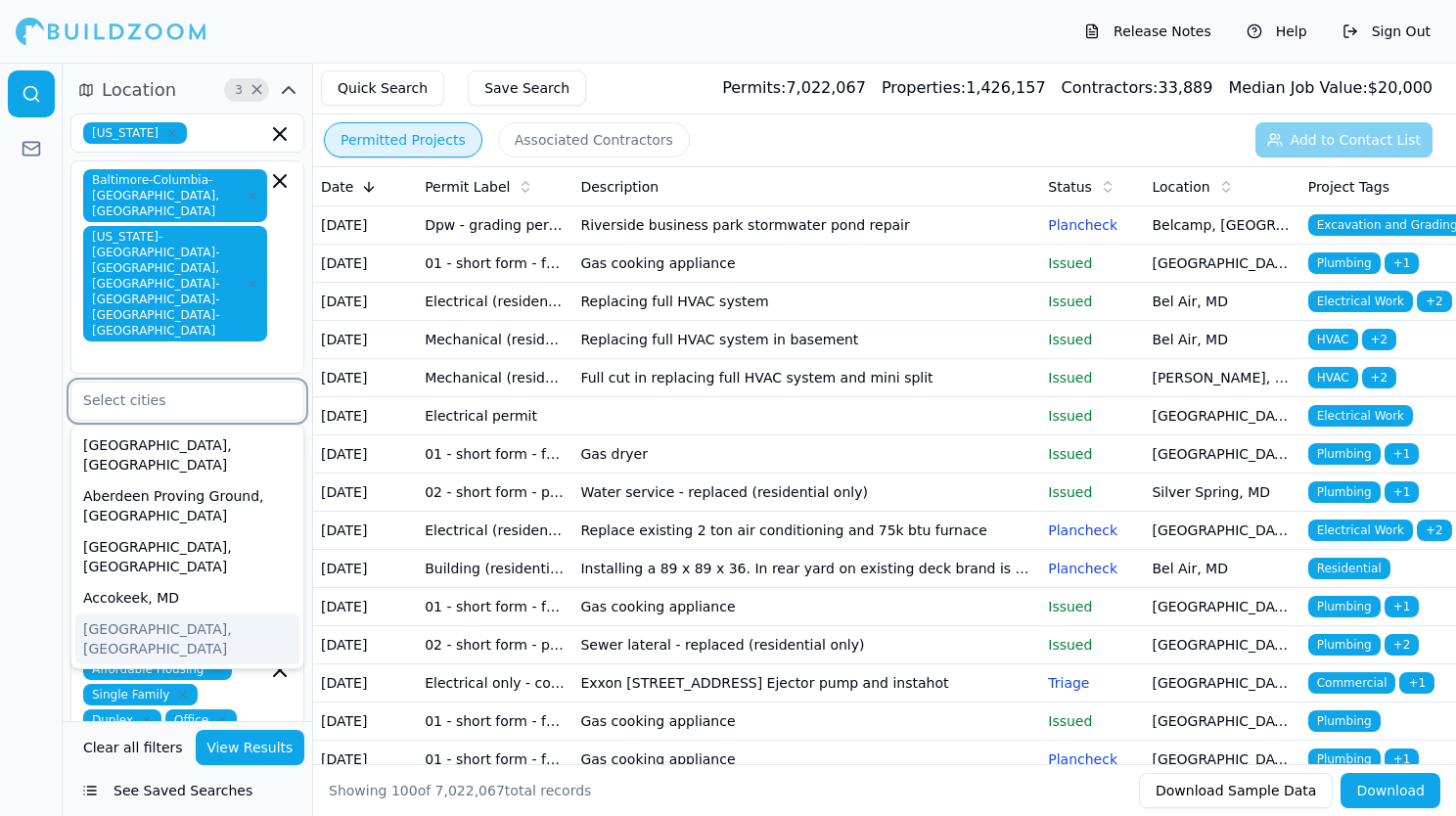
click at [188, 382] on input "text" at bounding box center [175, 399] width 207 height 35
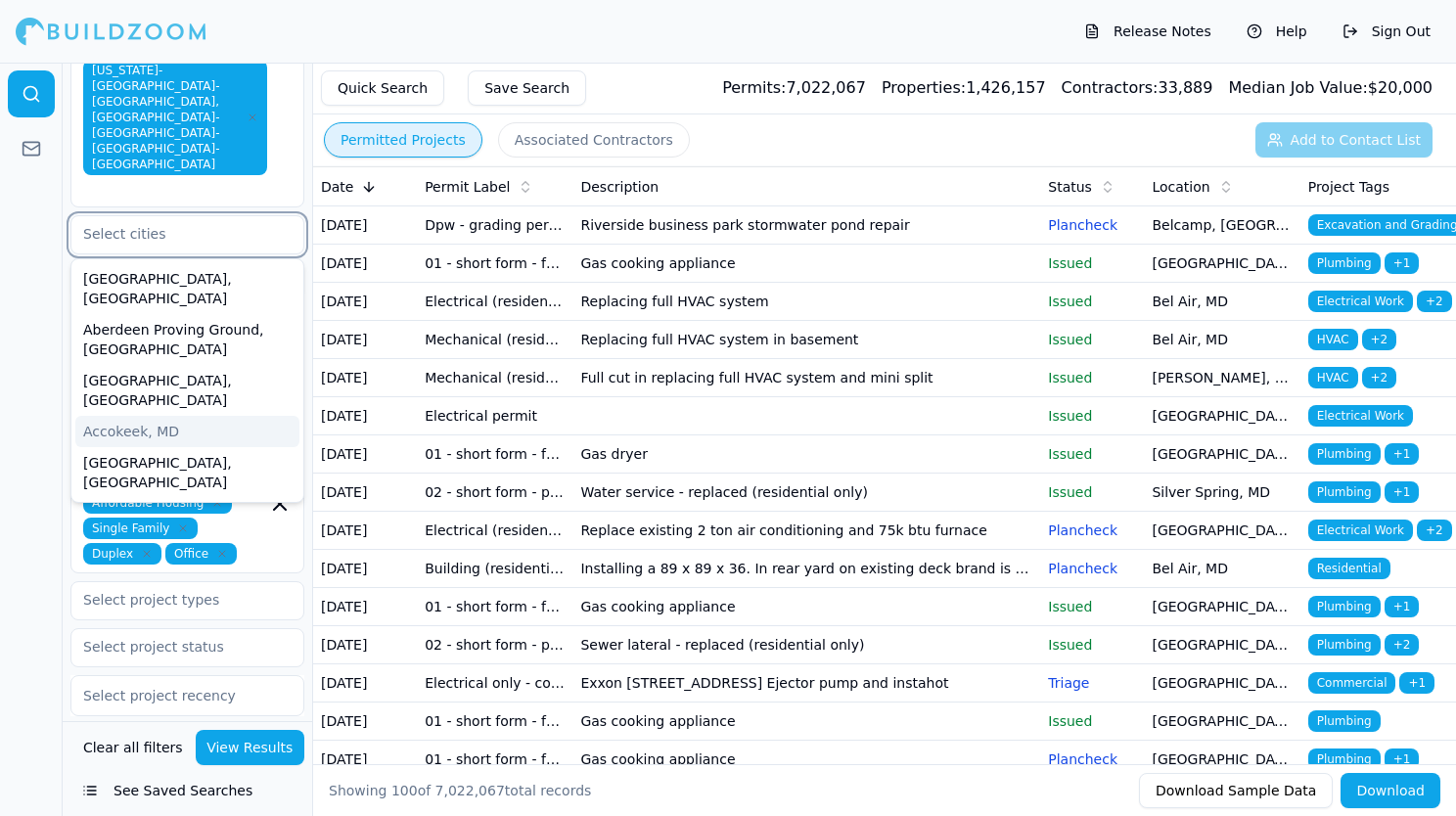
scroll to position [169, 0]
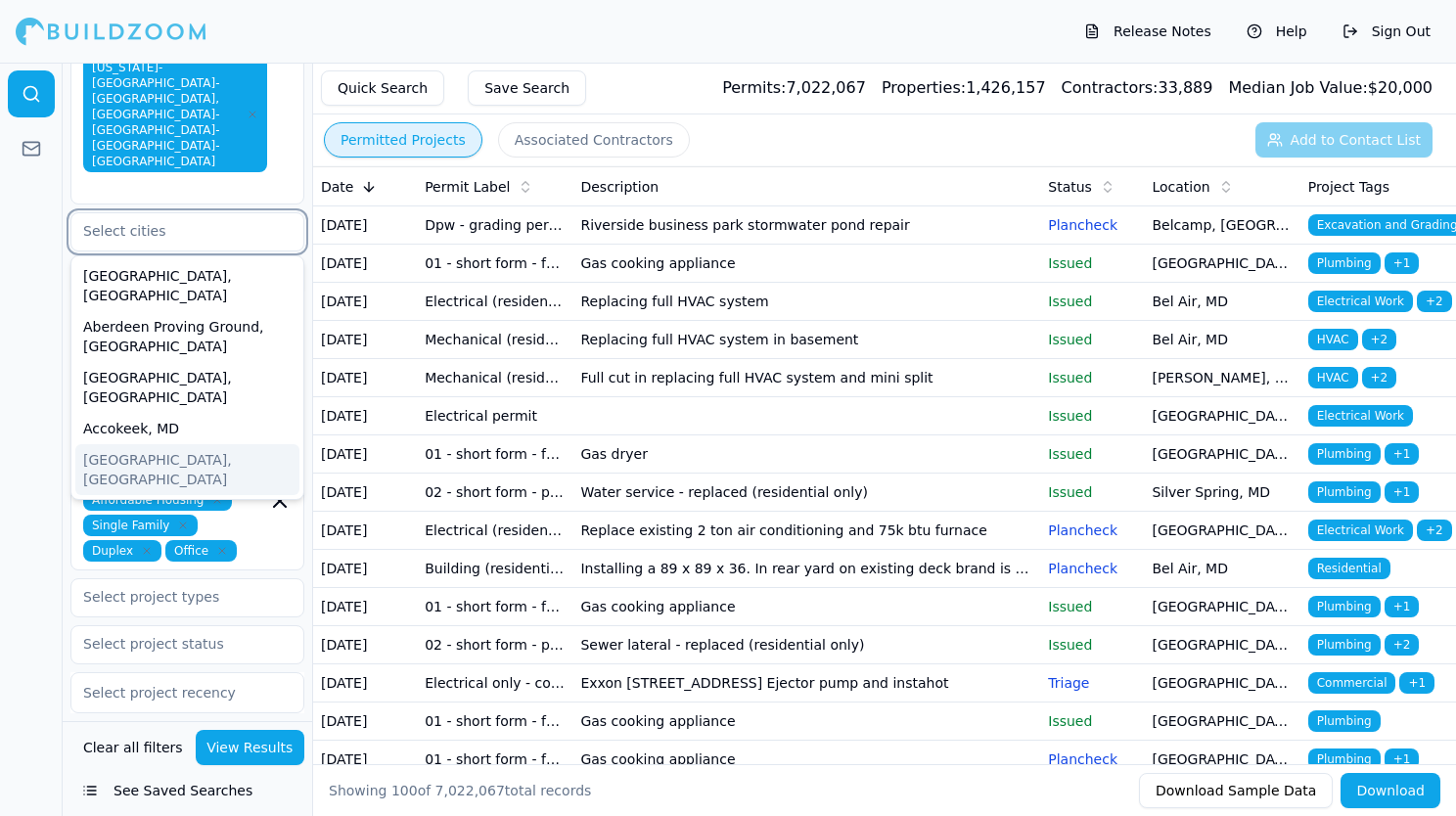
click at [172, 444] on div "[GEOGRAPHIC_DATA], [GEOGRAPHIC_DATA]" at bounding box center [187, 469] width 224 height 51
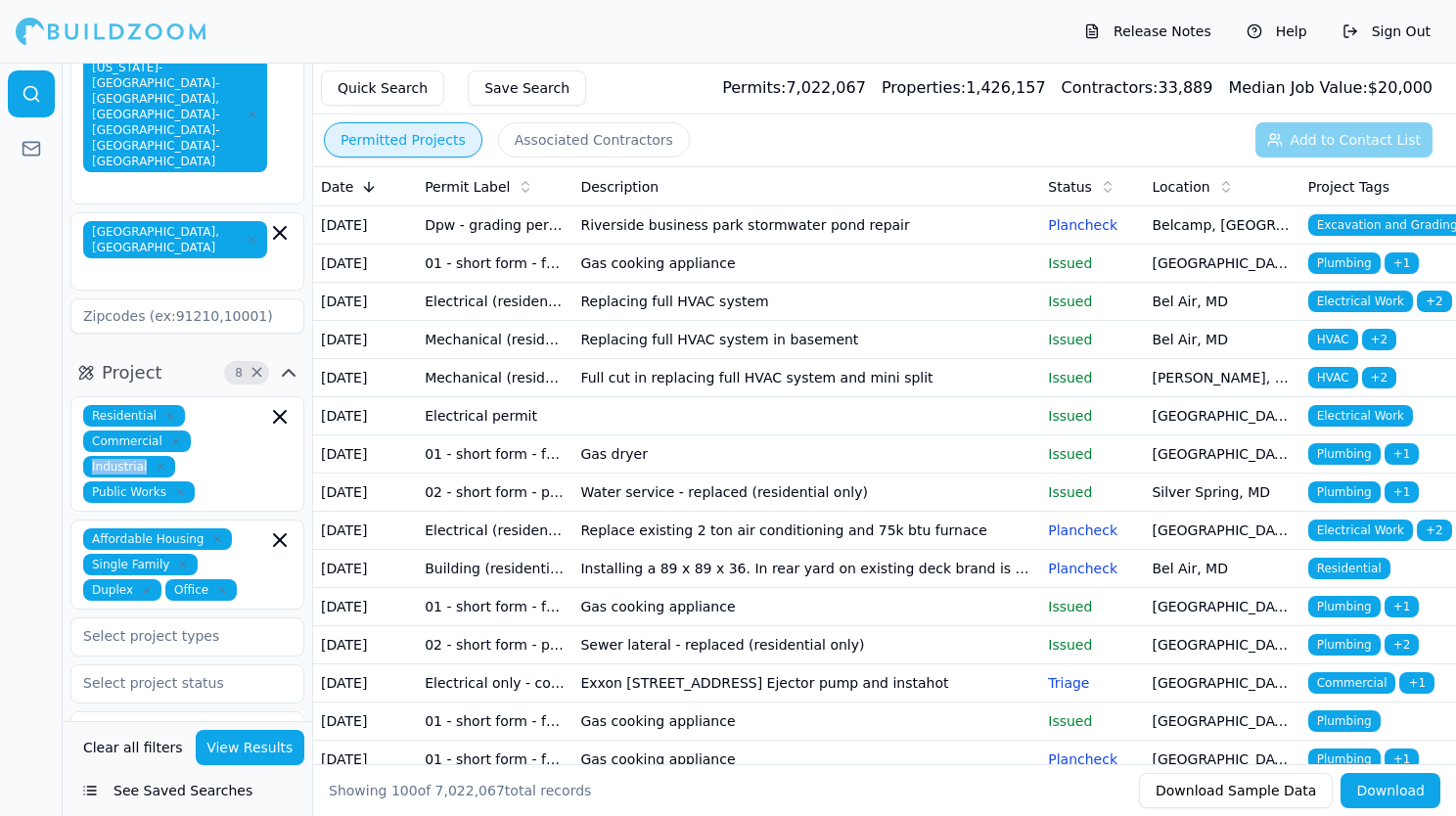
click at [172, 431] on span "Commercial" at bounding box center [137, 442] width 107 height 22
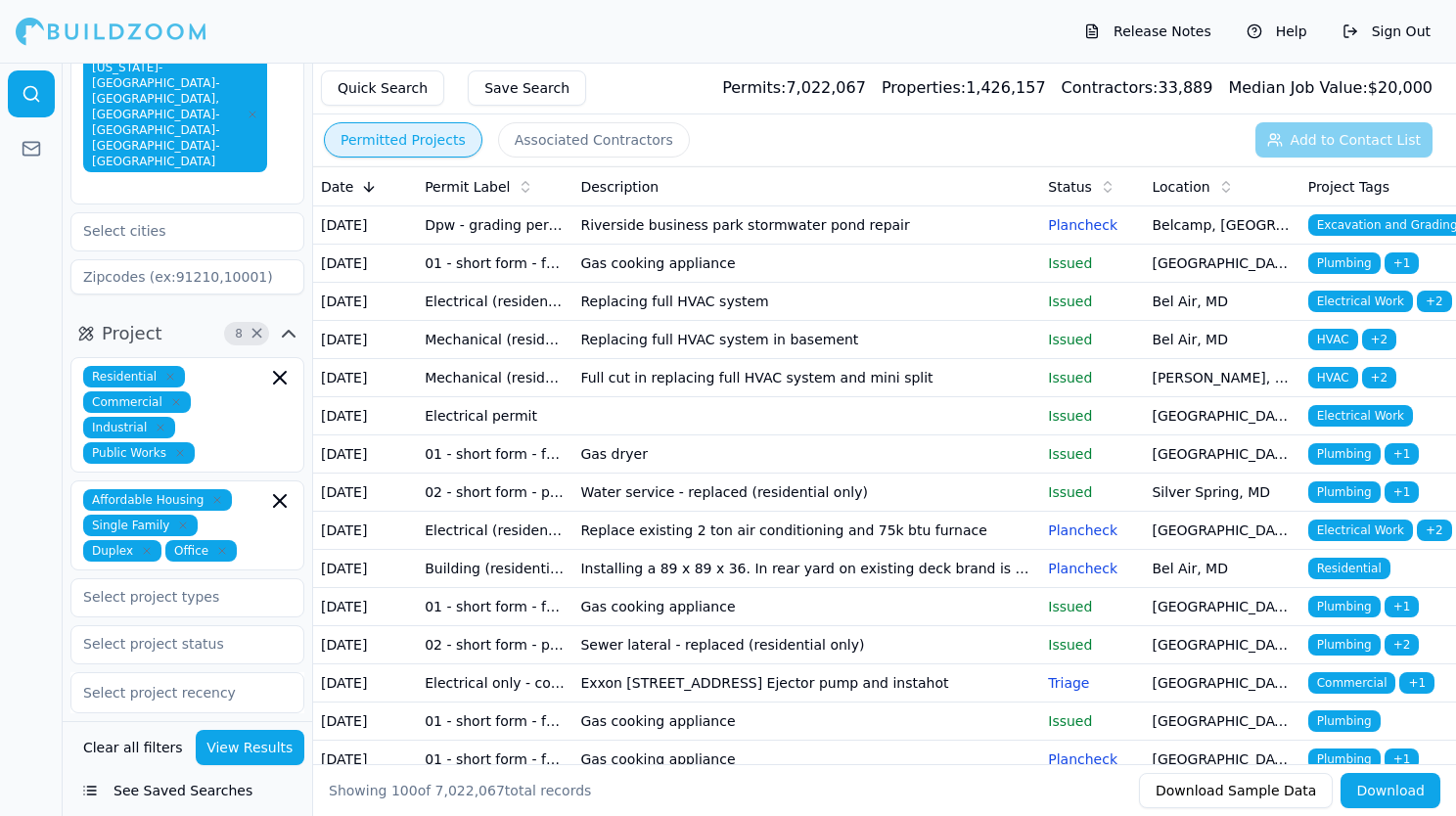
click at [48, 334] on div at bounding box center [31, 439] width 63 height 753
click at [40, 397] on div at bounding box center [31, 439] width 63 height 753
click at [262, 489] on div "Affordable Housing Single Family Duplex Office" at bounding box center [187, 524] width 208 height 73
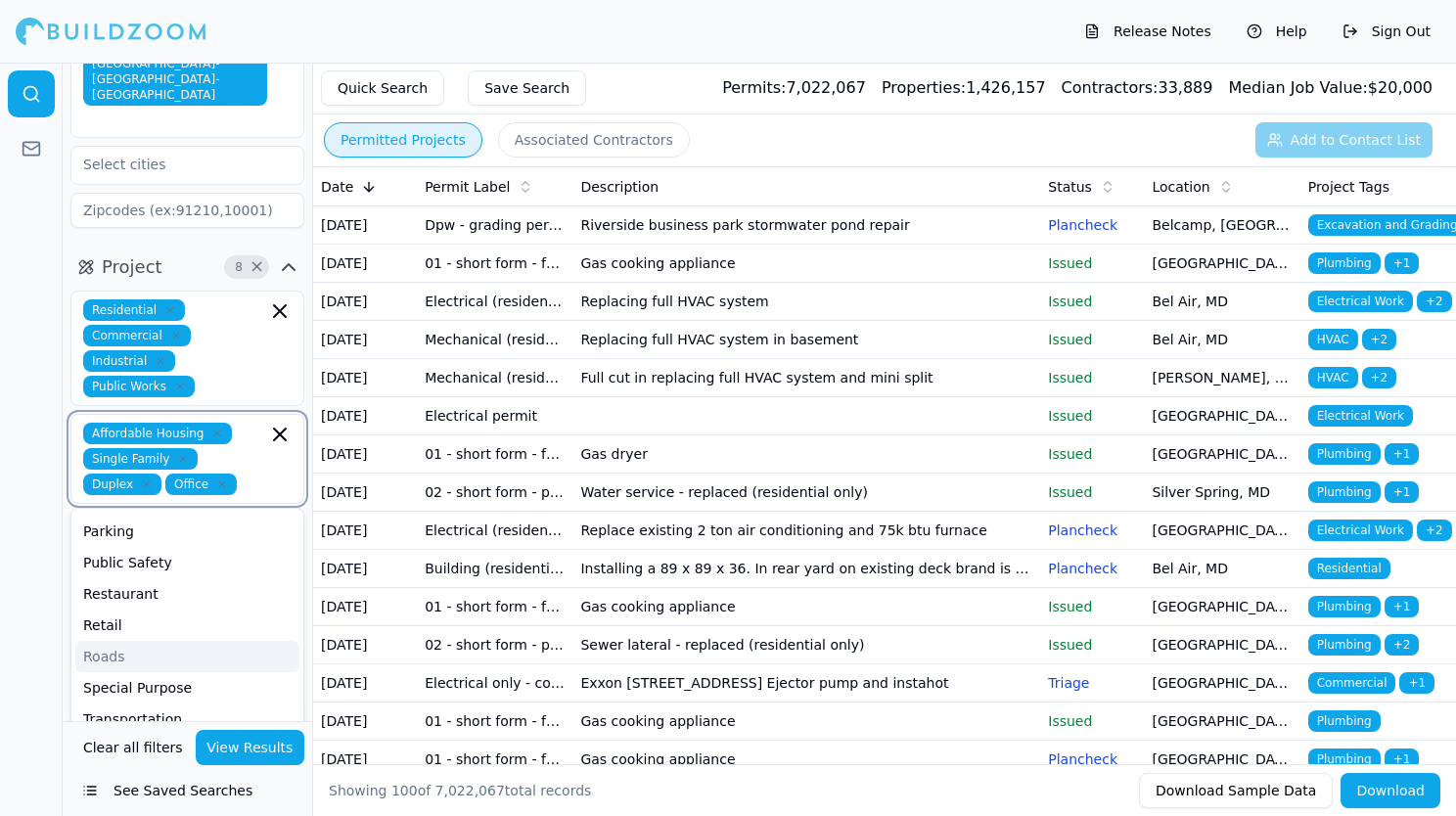
scroll to position [258, 0]
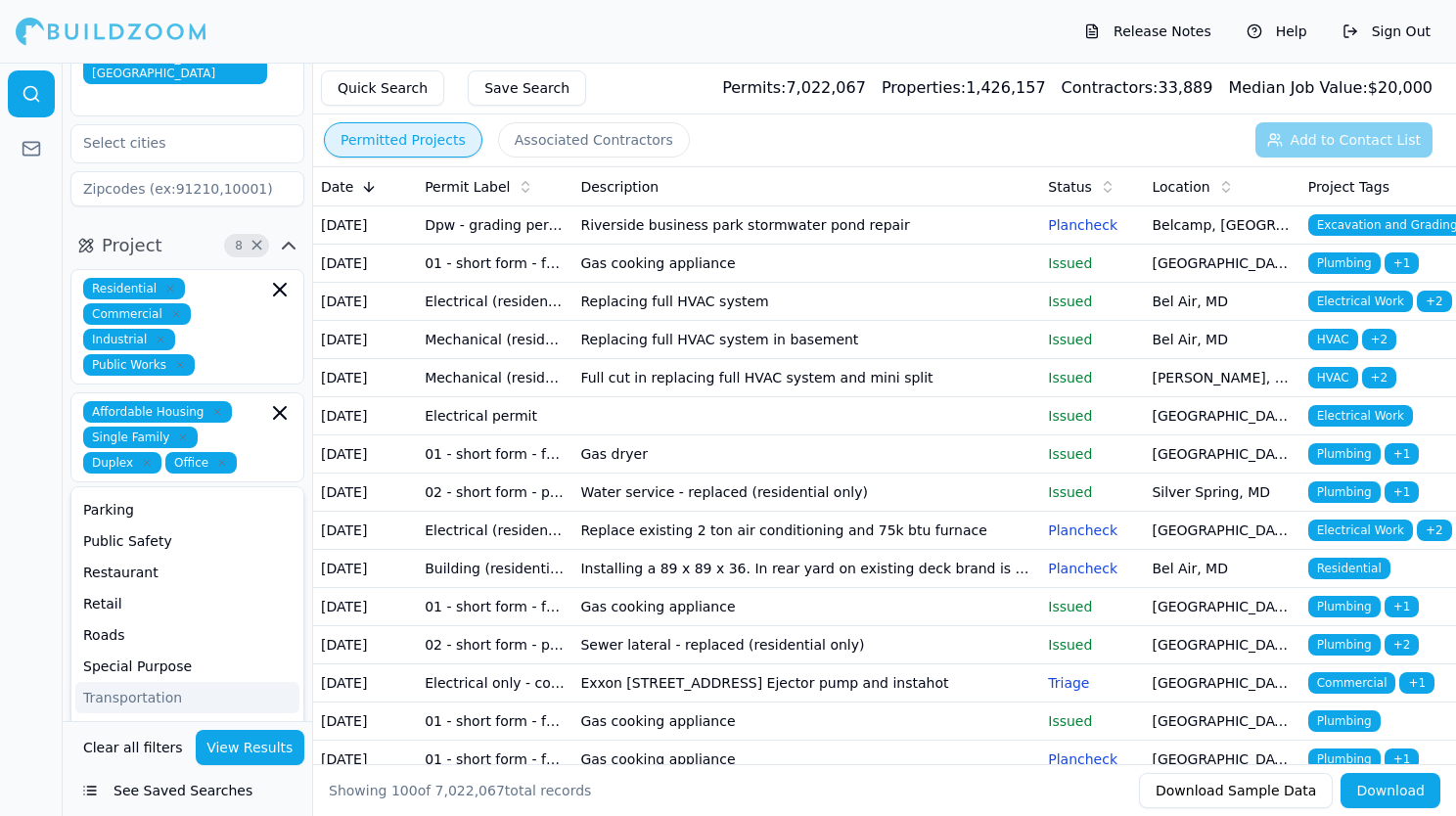
click at [180, 783] on span "Contractor" at bounding box center [148, 797] width 94 height 28
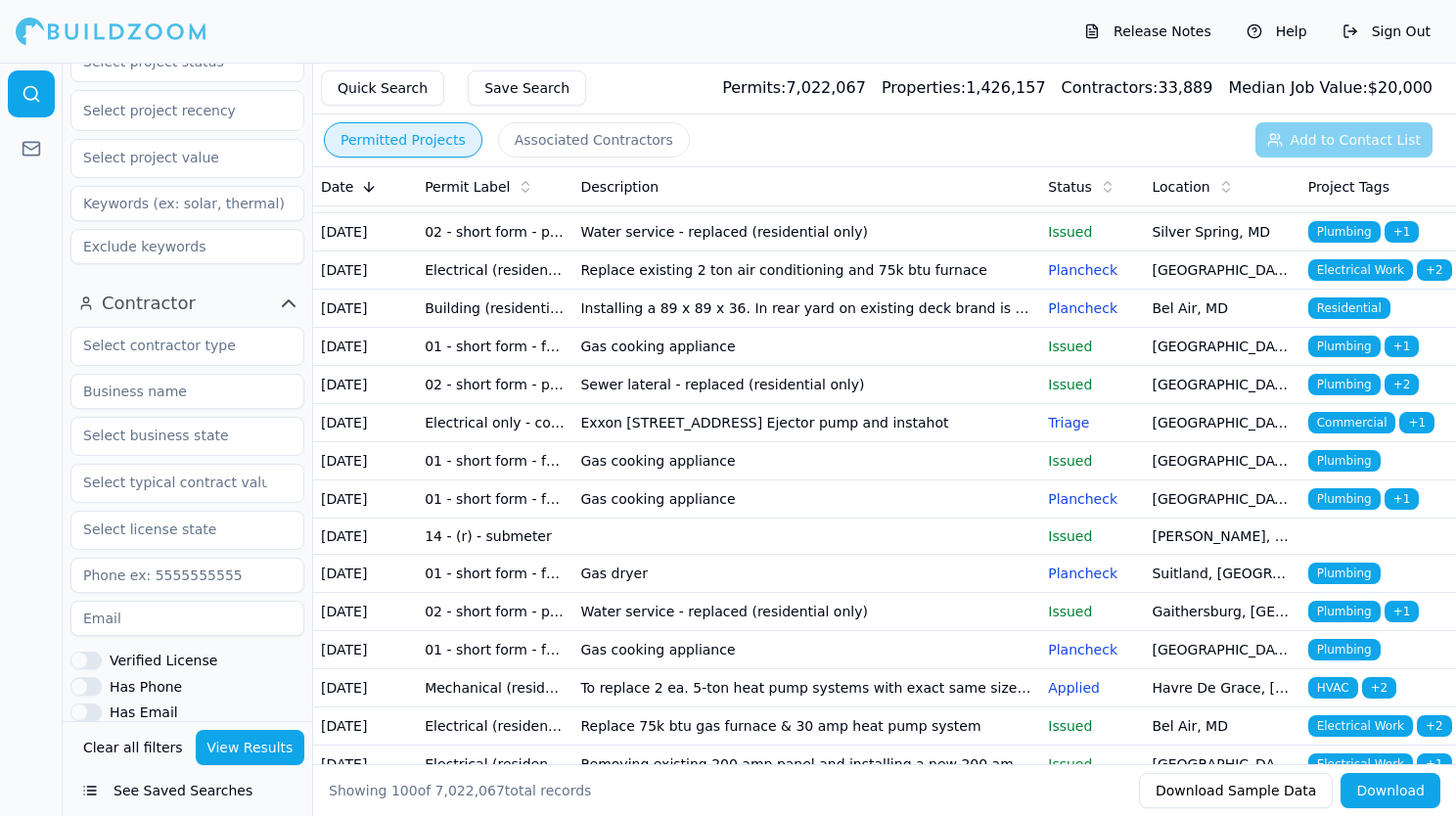
scroll to position [261, 0]
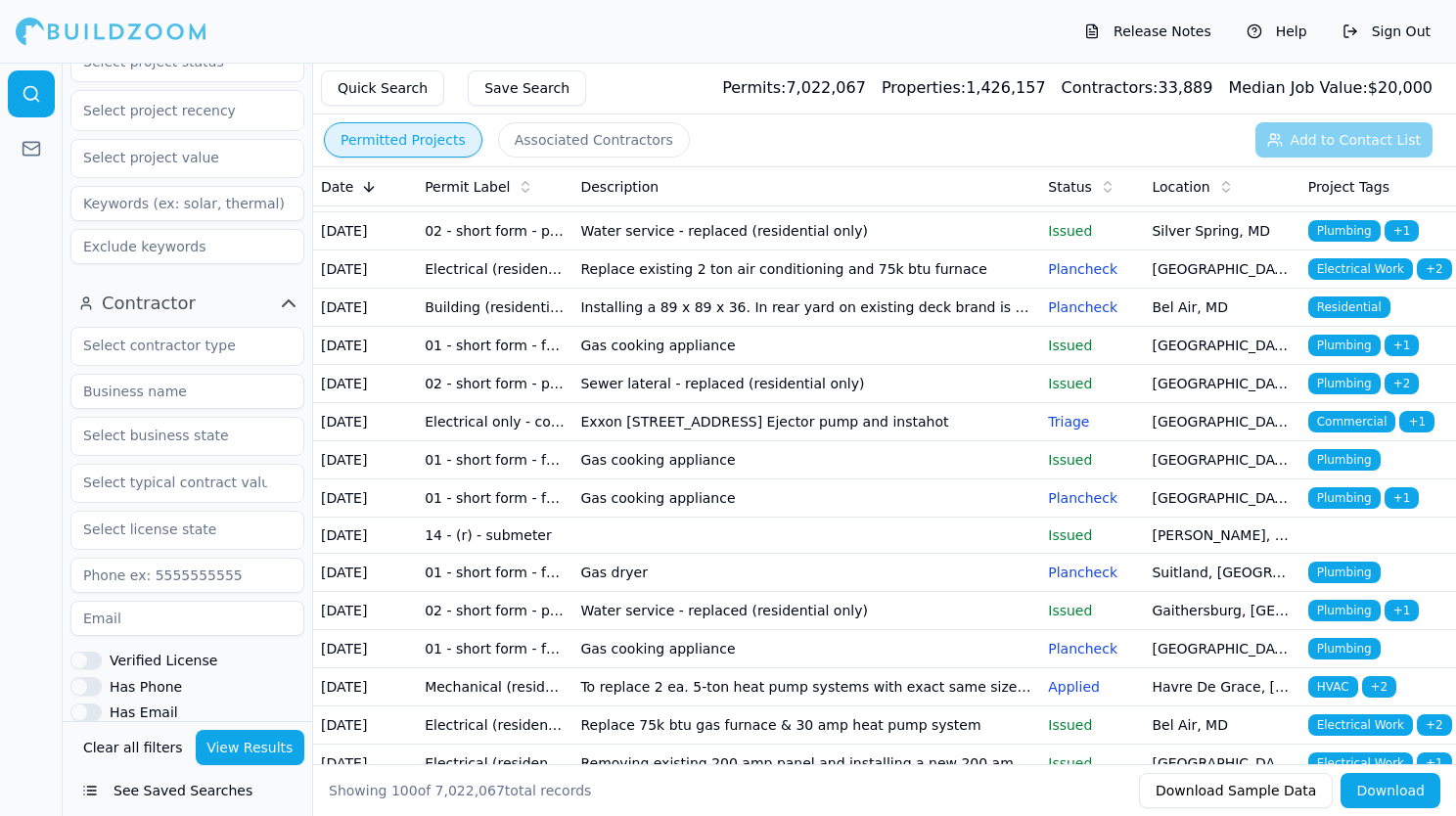
click at [1072, 431] on p "Triage" at bounding box center [1092, 422] width 88 height 20
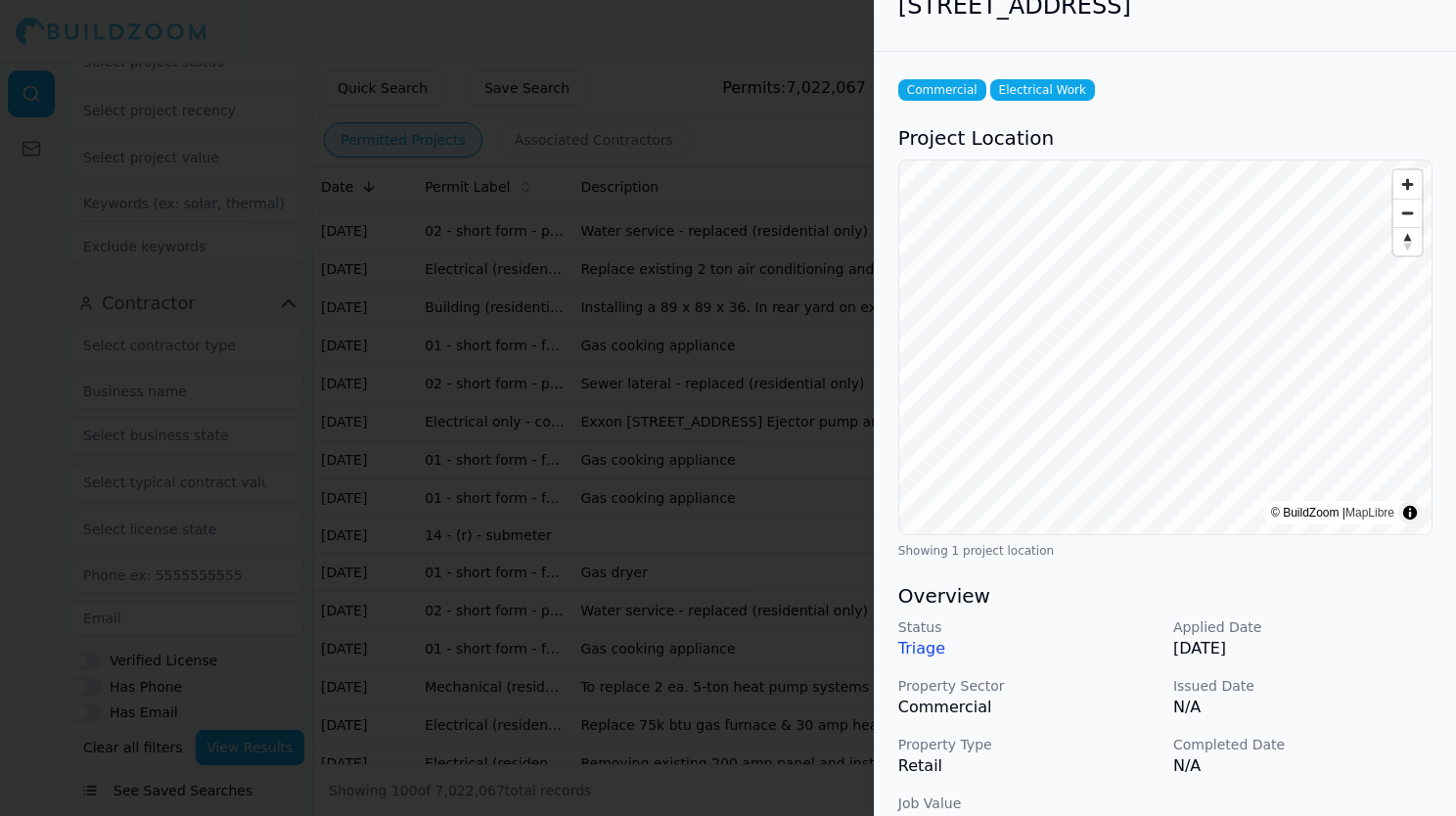
scroll to position [0, 0]
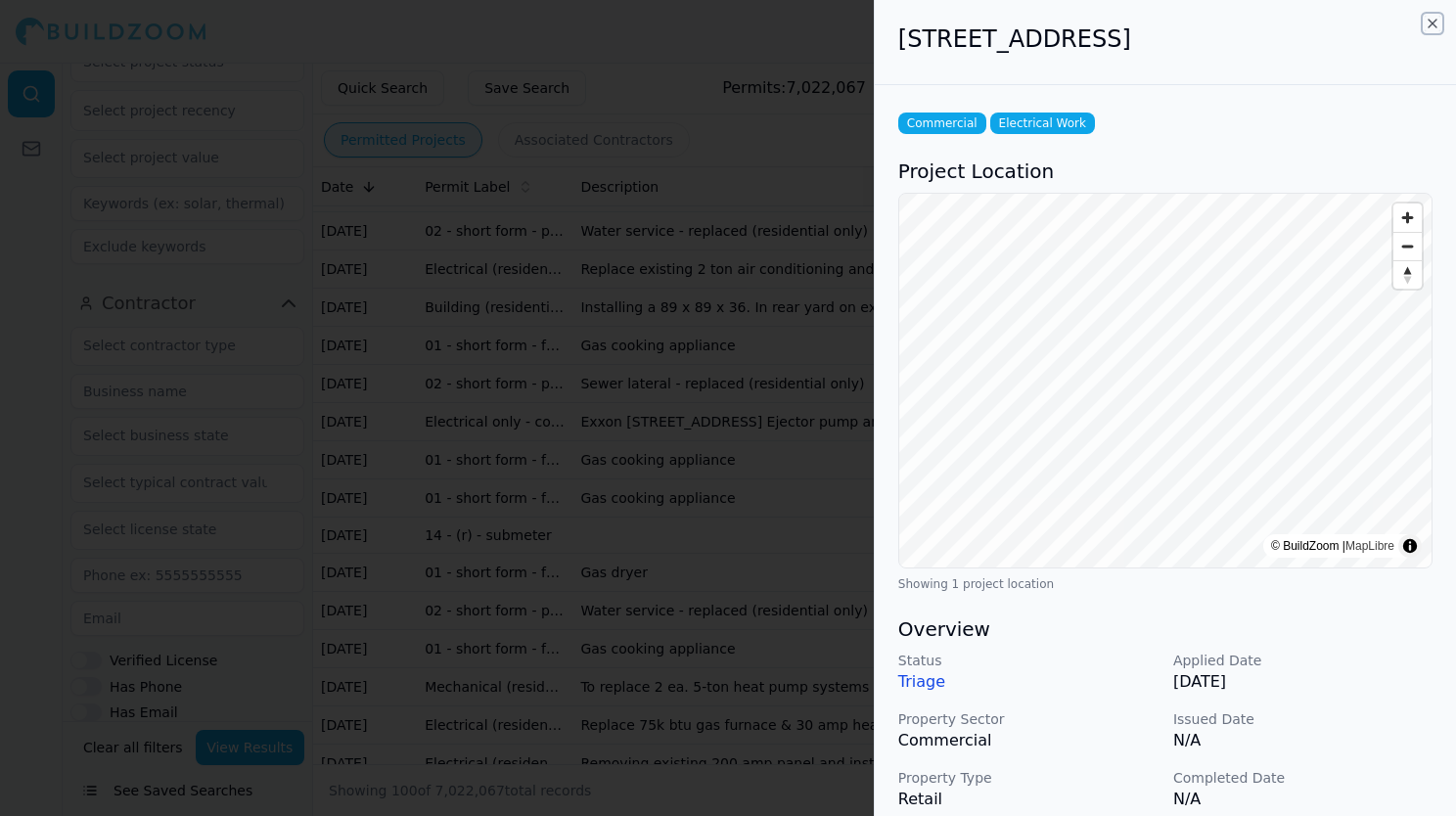
click at [1432, 24] on icon "button" at bounding box center [1432, 24] width 8 height 8
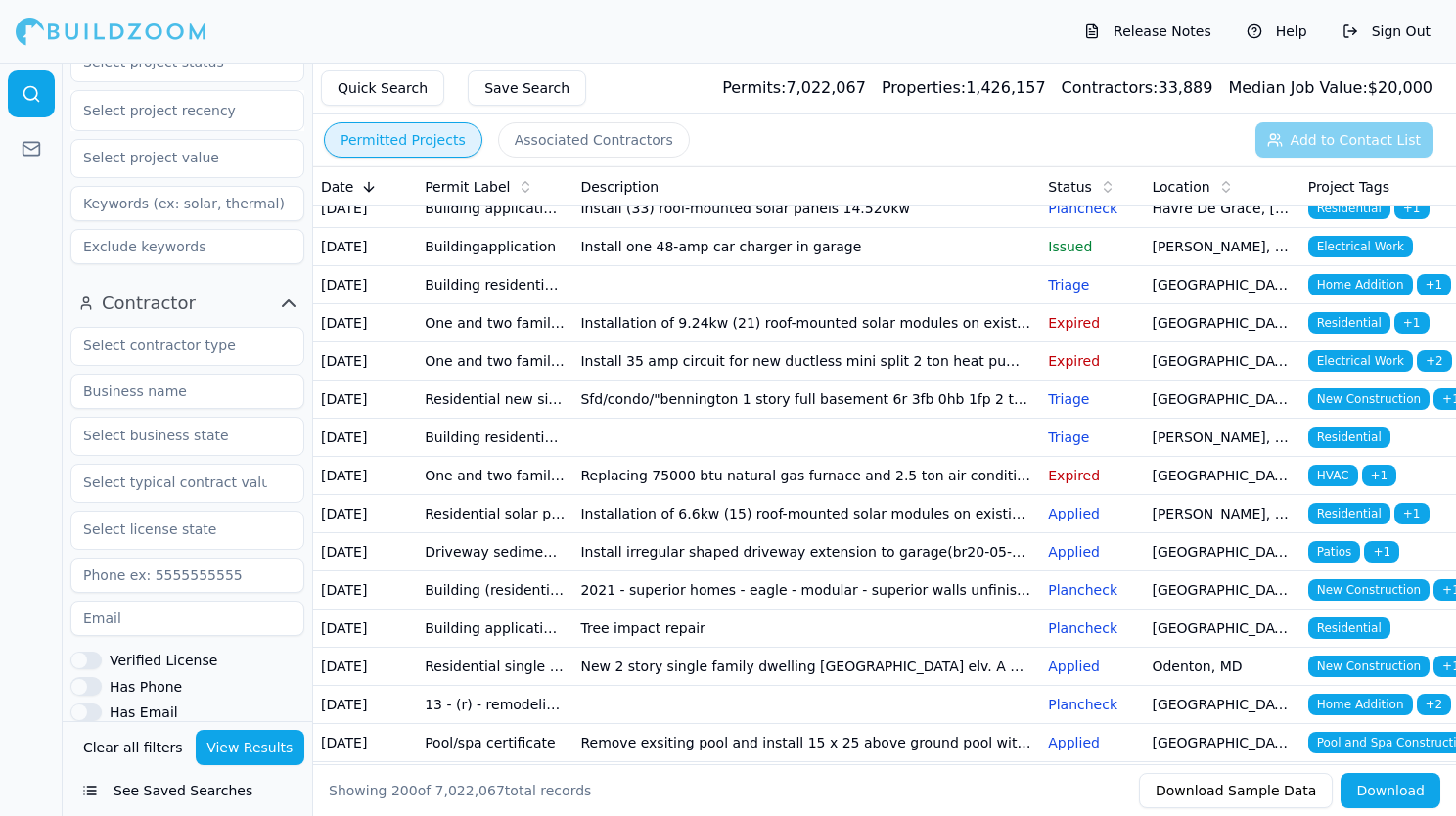
scroll to position [4625, 0]
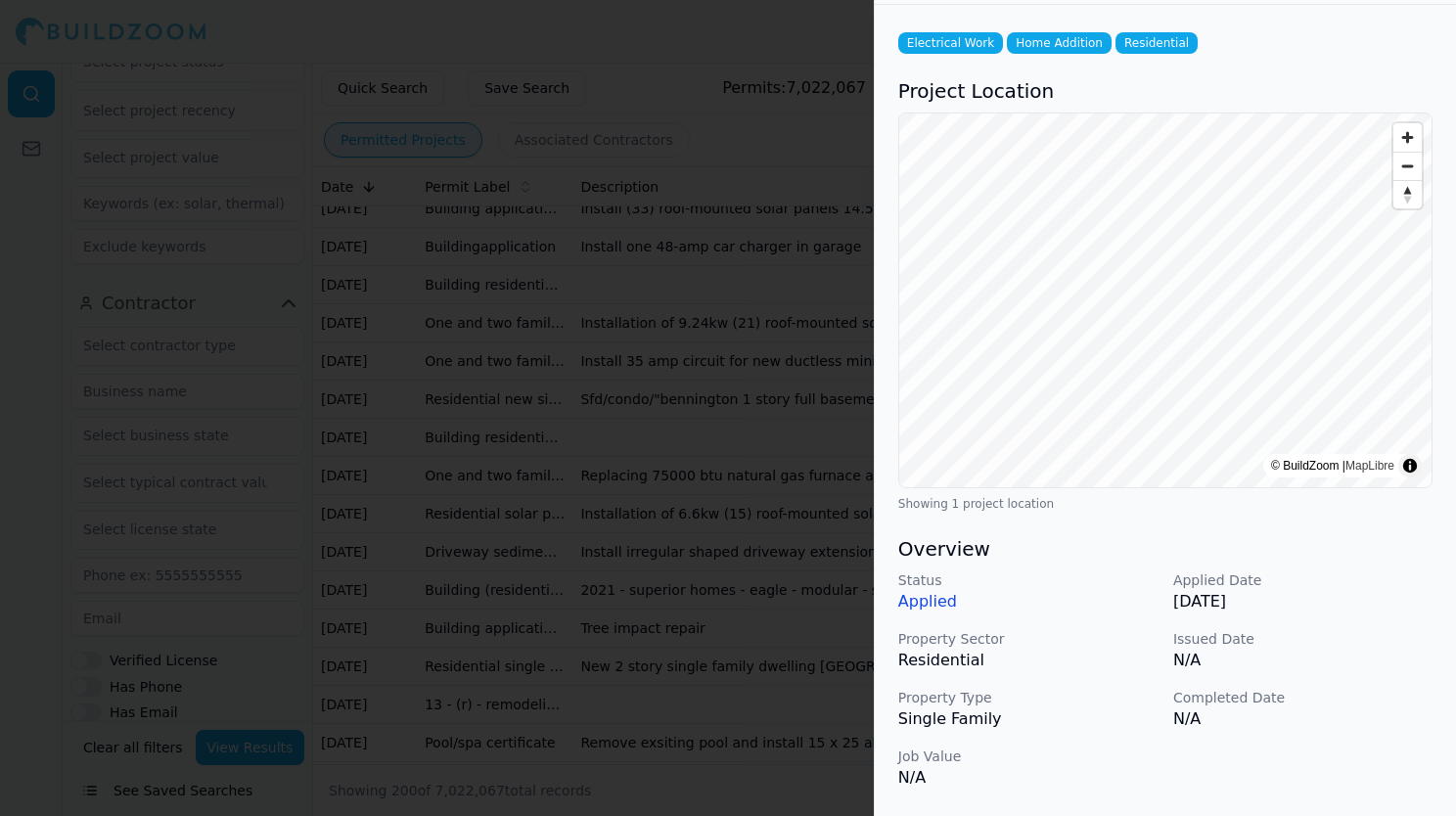
scroll to position [0, 0]
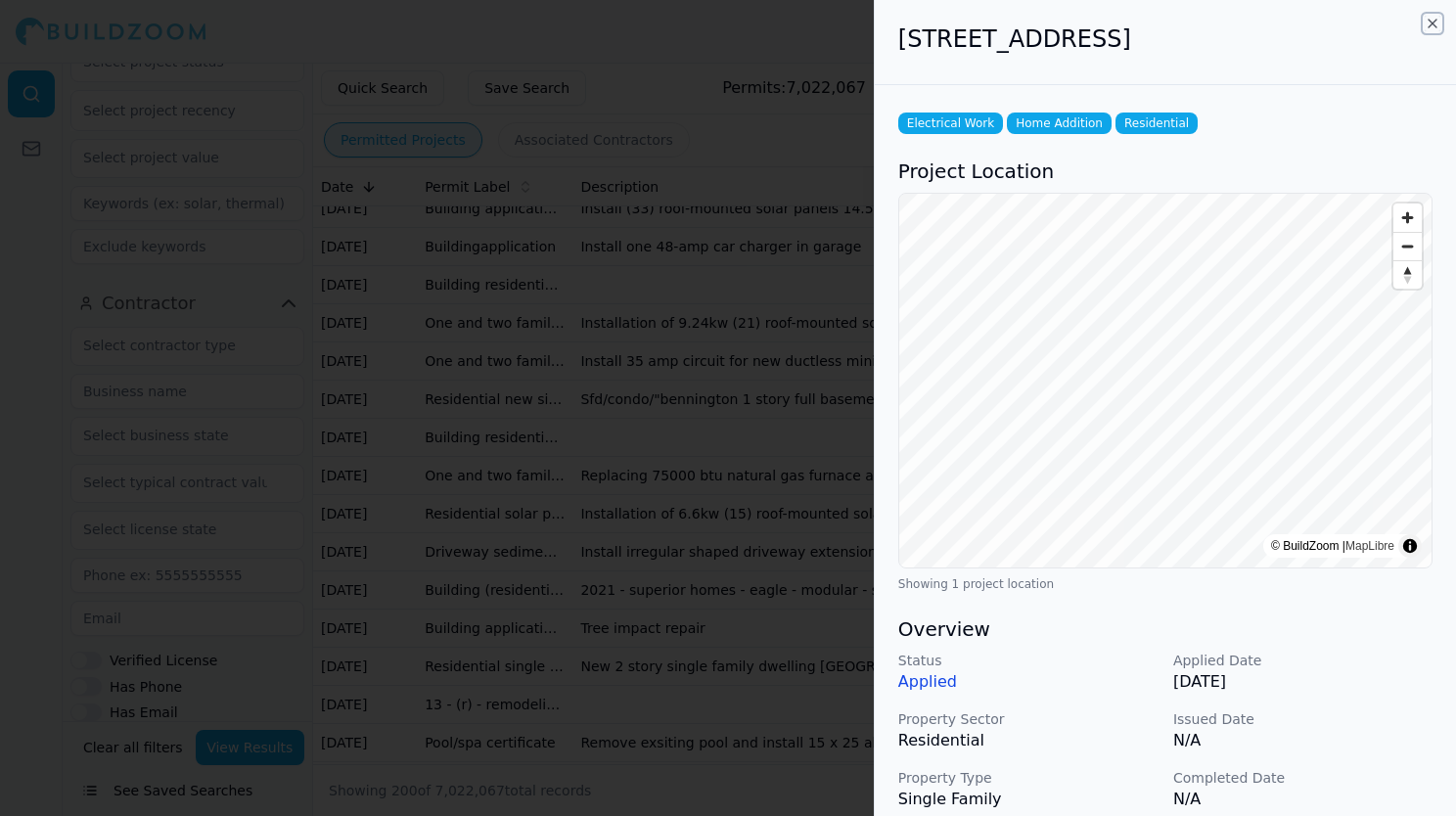
click at [1432, 24] on icon "button" at bounding box center [1432, 24] width 8 height 8
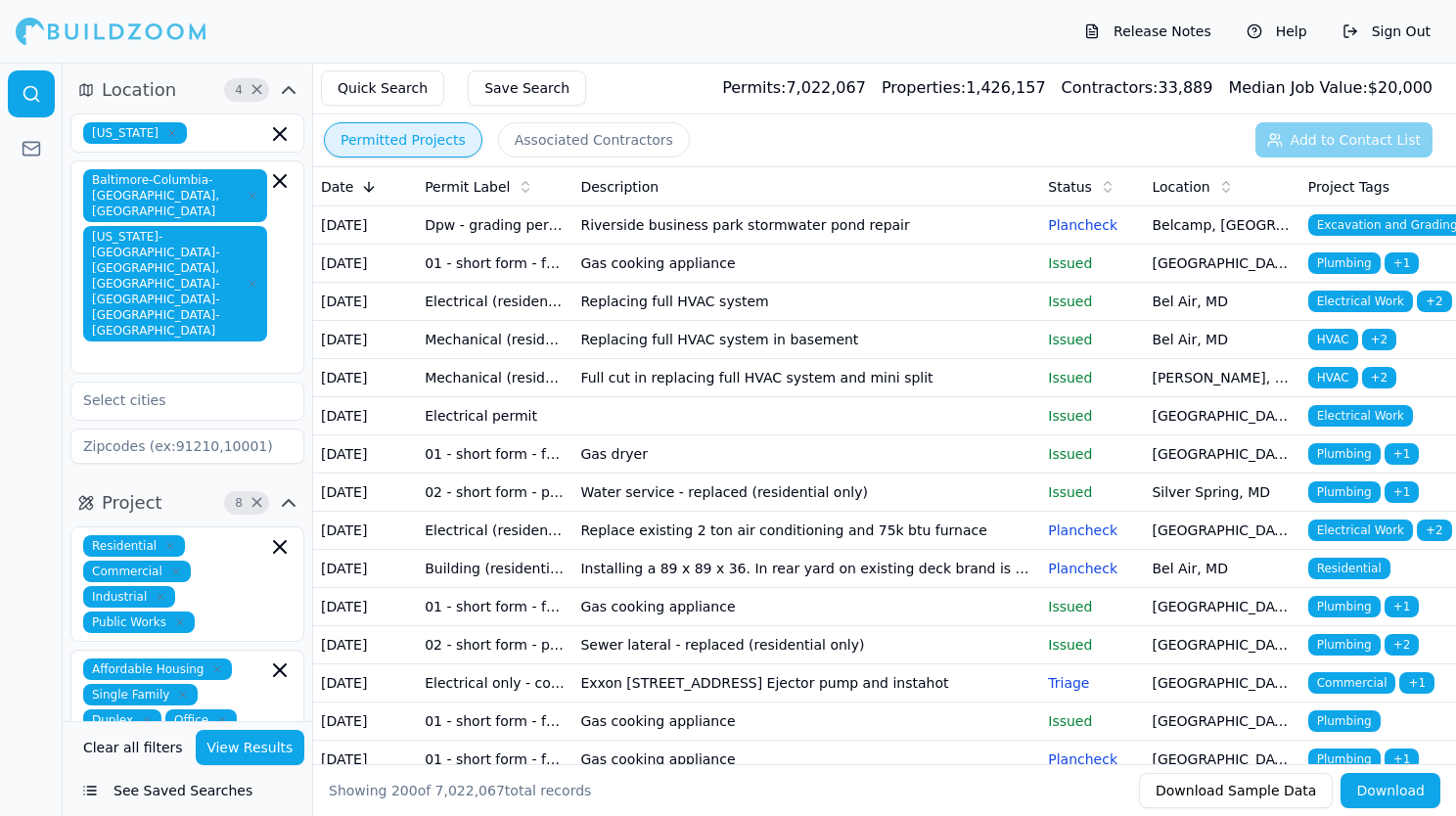
click at [1158, 87] on span "Contractors:" at bounding box center [1110, 88] width 97 height 19
click at [570, 153] on button "Associated Contractors" at bounding box center [593, 139] width 192 height 35
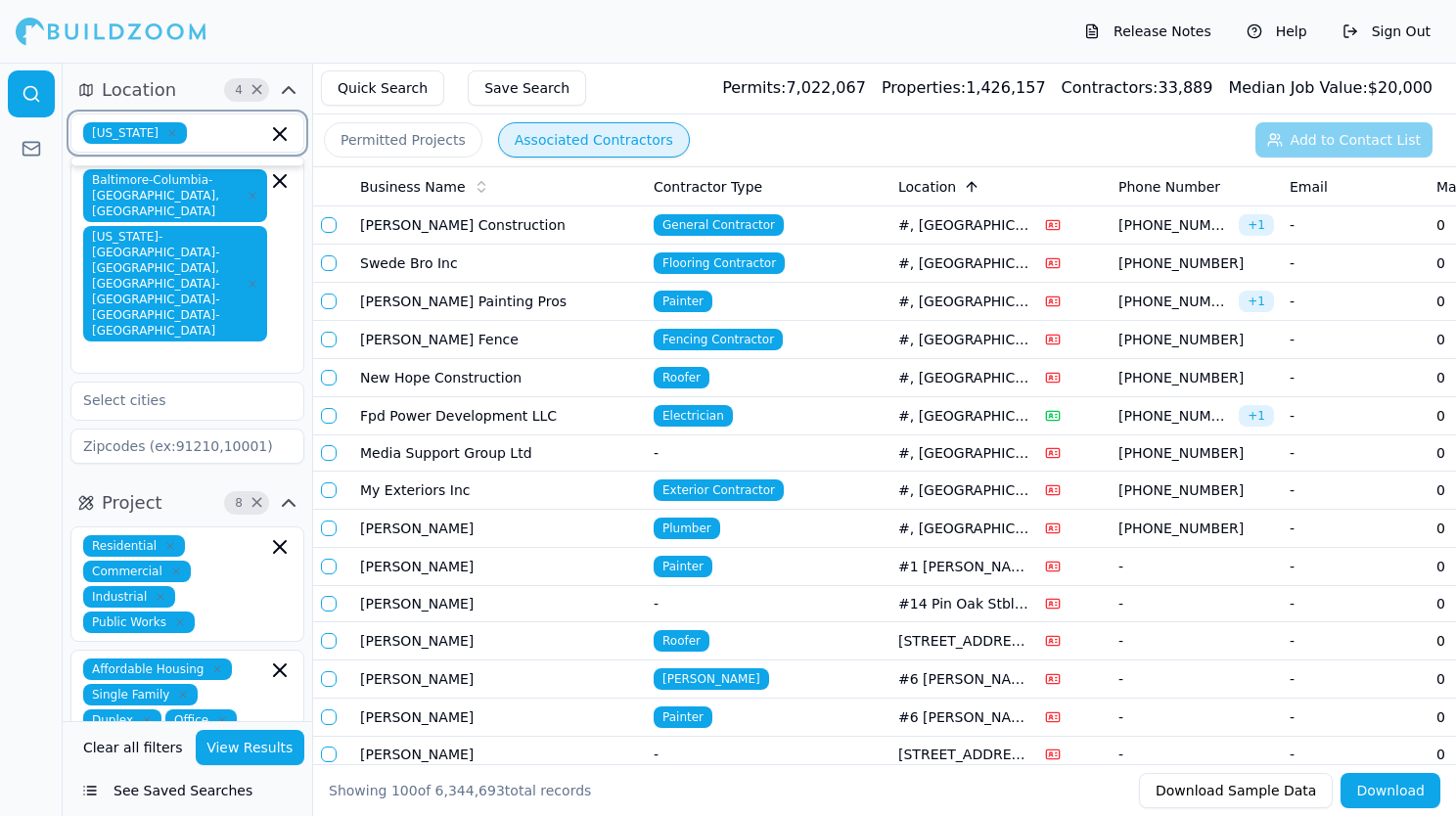
click at [232, 129] on input "text" at bounding box center [231, 133] width 73 height 22
click at [204, 345] on input "text" at bounding box center [176, 355] width 180 height 20
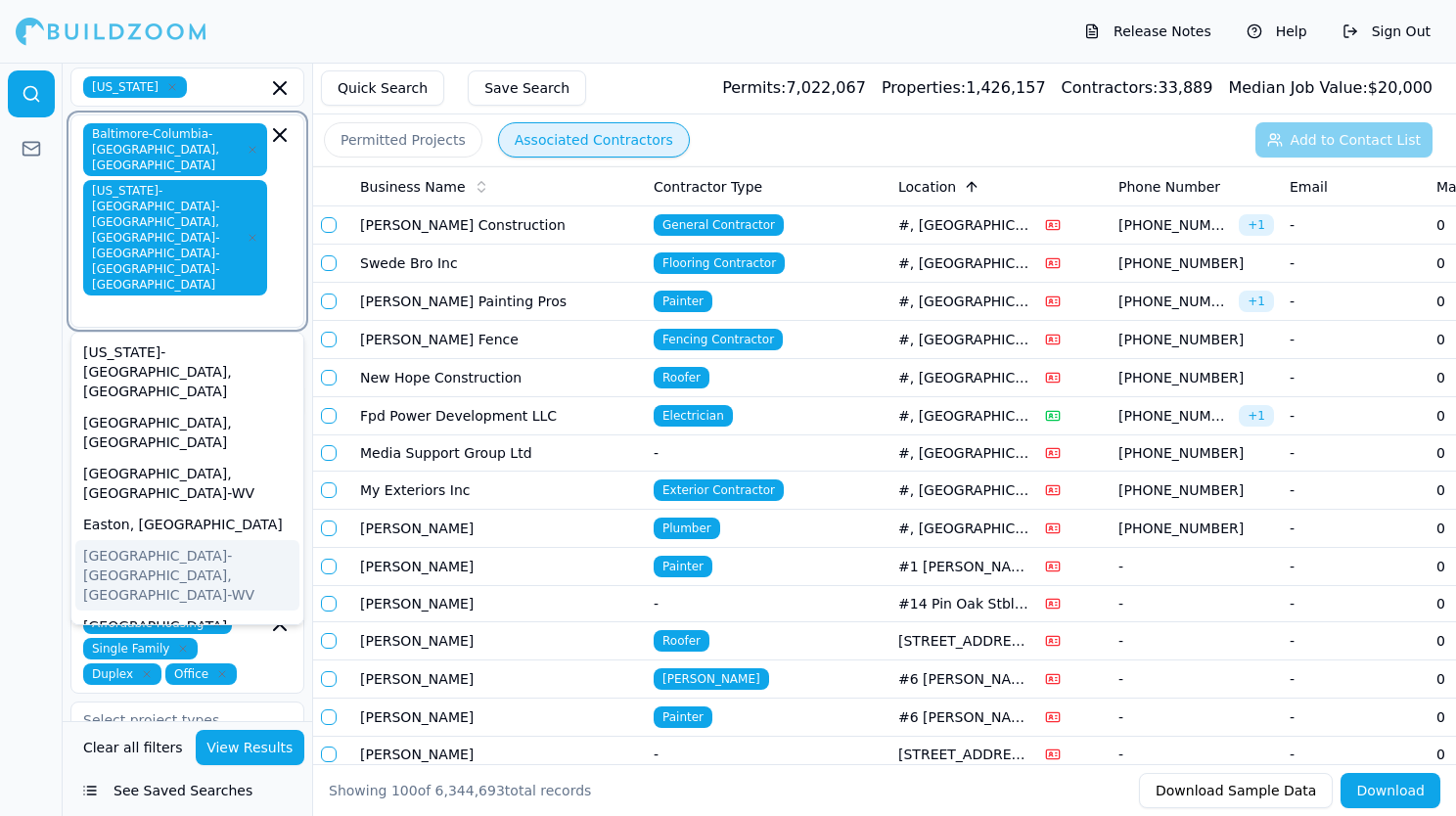
scroll to position [94, 0]
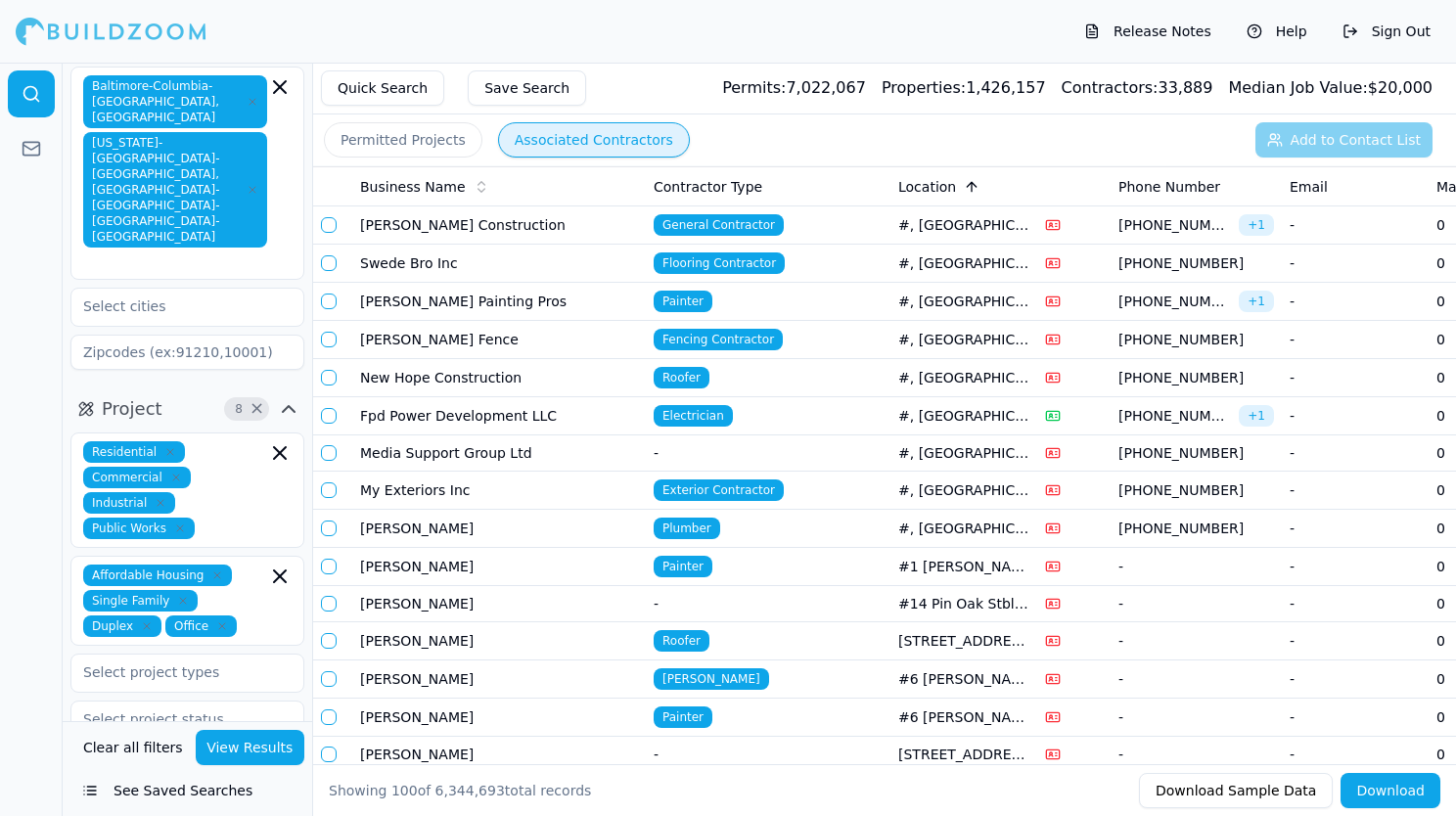
click at [18, 263] on div at bounding box center [31, 439] width 63 height 753
click at [955, 190] on div "Location" at bounding box center [963, 187] width 131 height 20
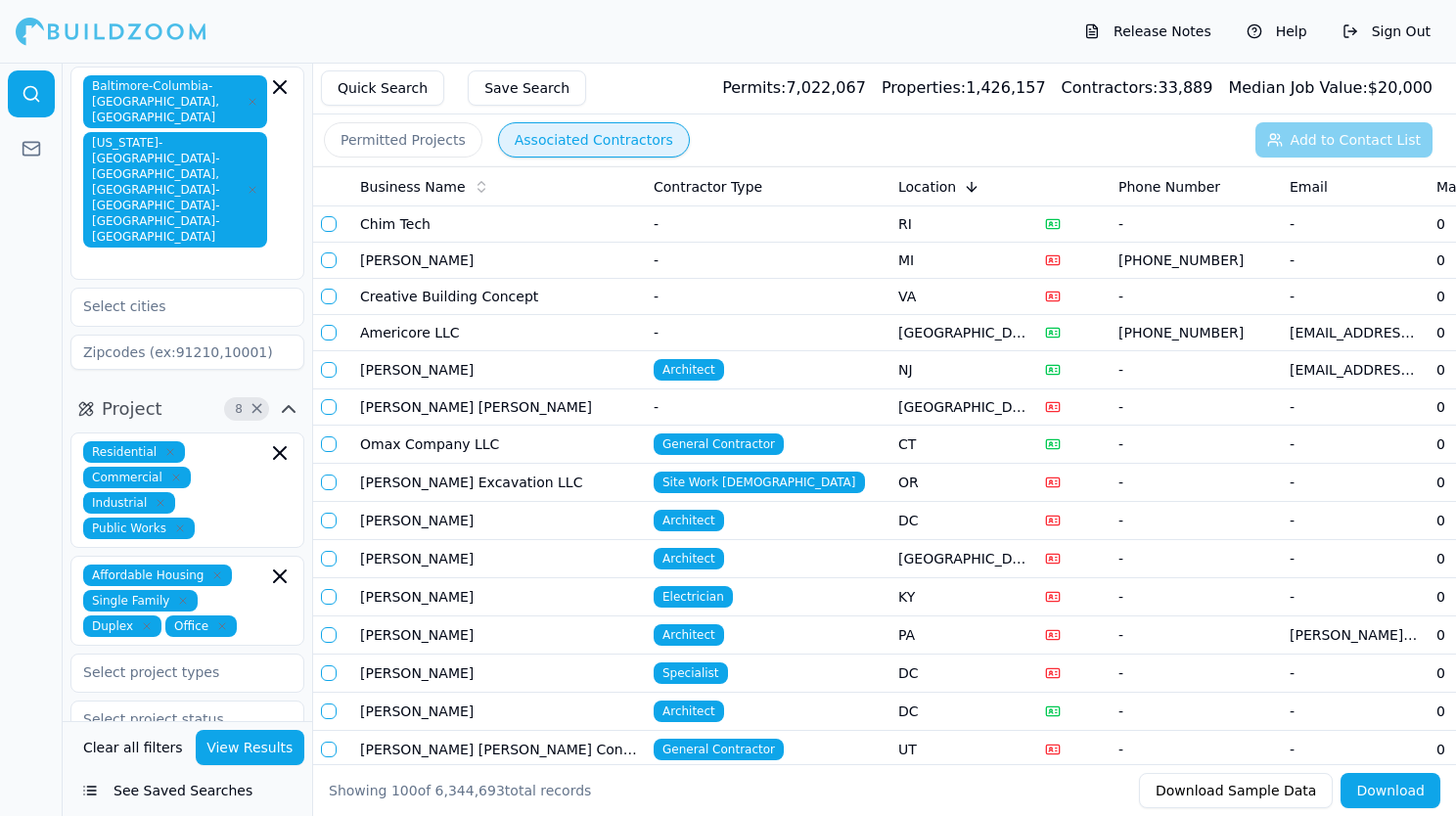
click at [415, 135] on button "Permitted Projects" at bounding box center [402, 139] width 158 height 35
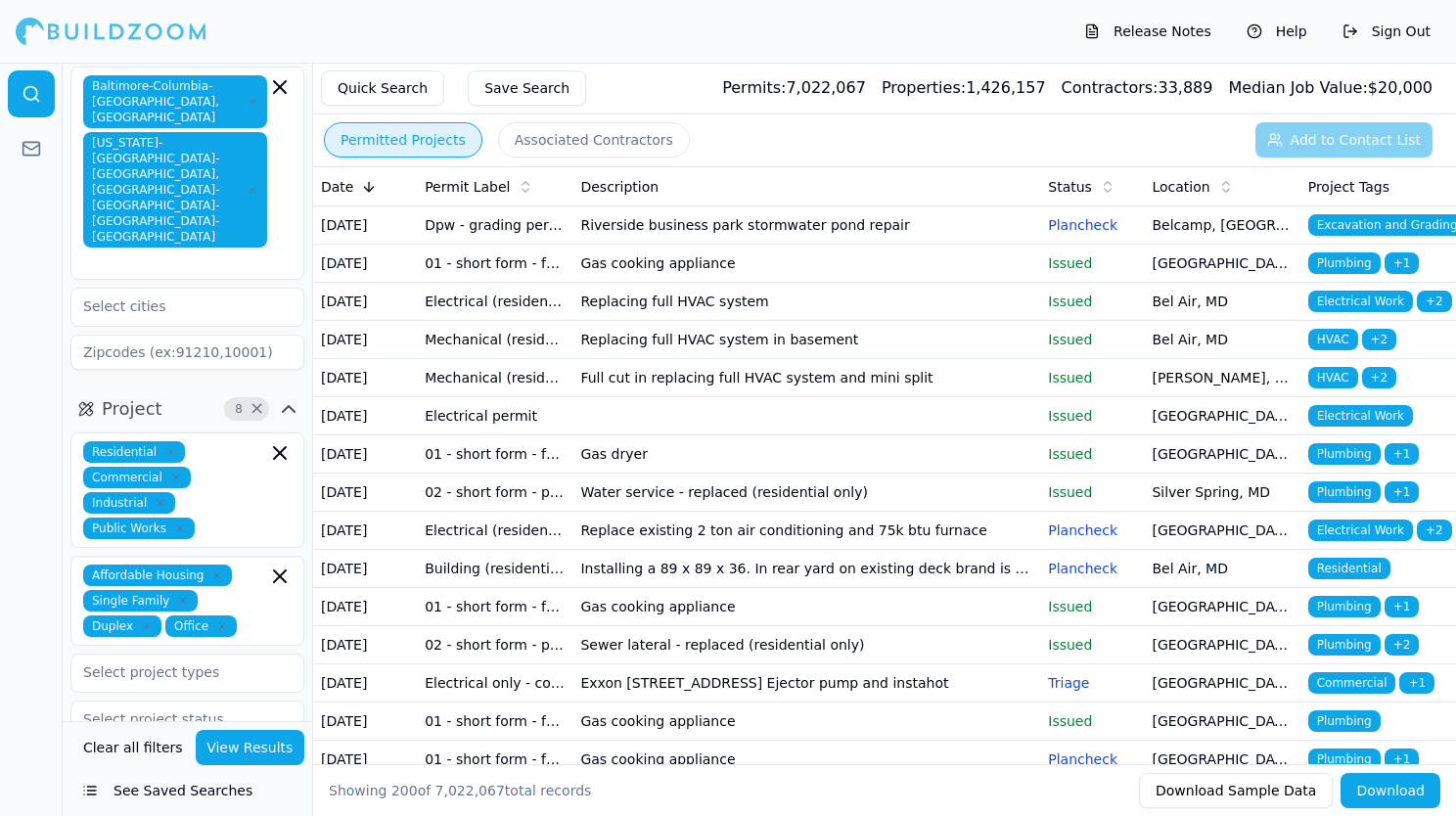
click at [582, 135] on button "Associated Contractors" at bounding box center [593, 139] width 192 height 35
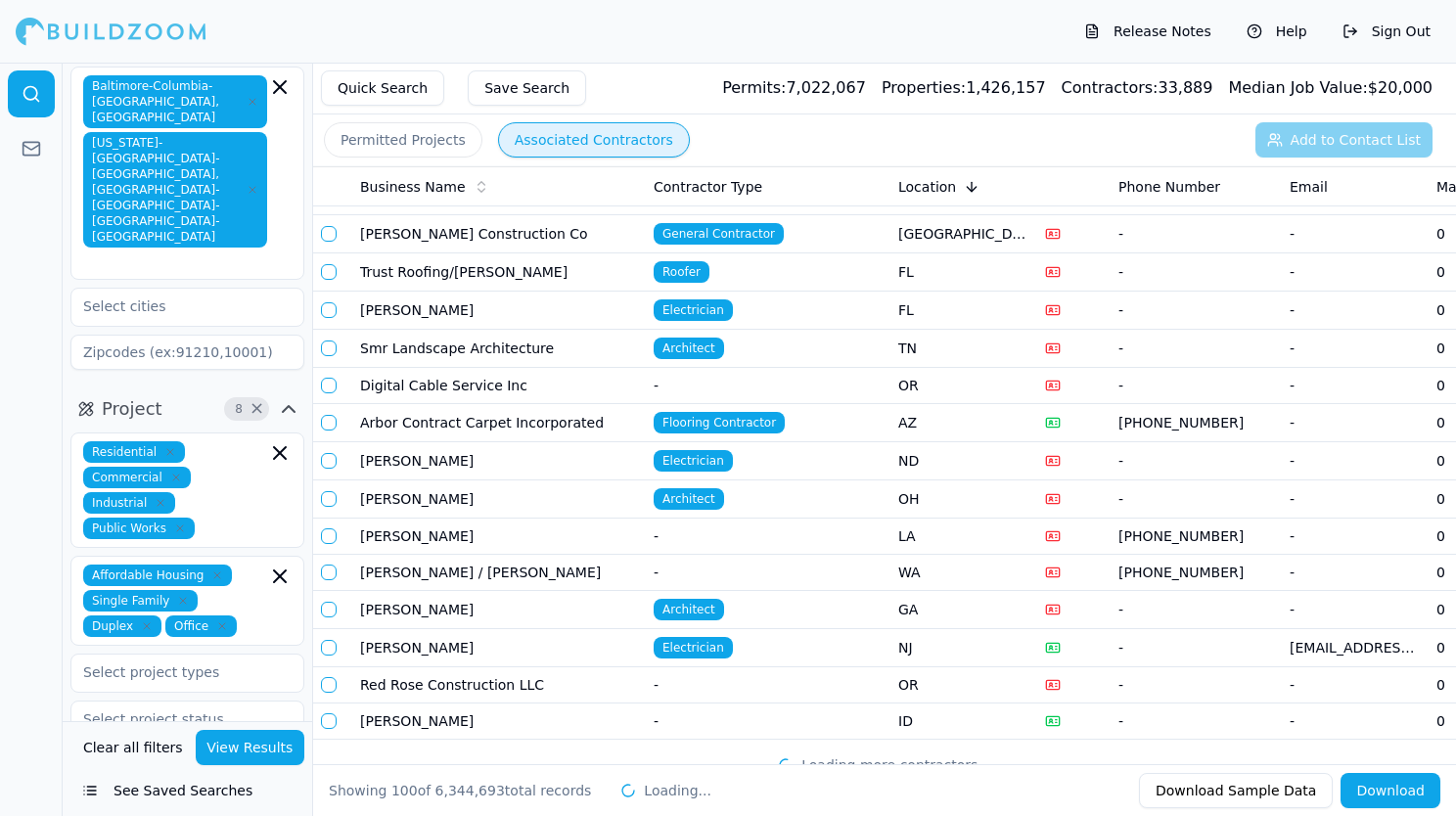
scroll to position [3240, 0]
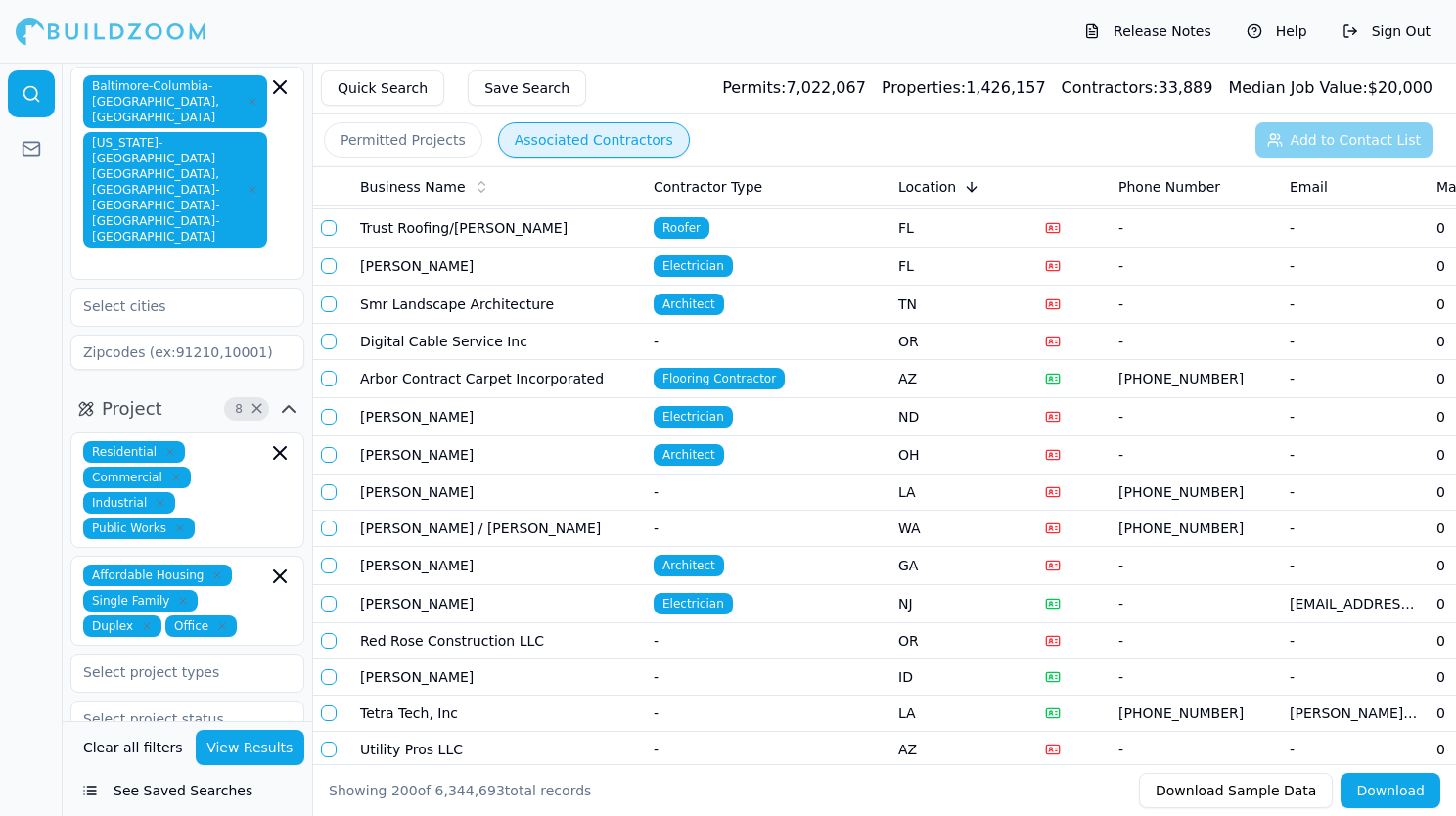
click at [1012, 323] on td "OR" at bounding box center [963, 341] width 146 height 36
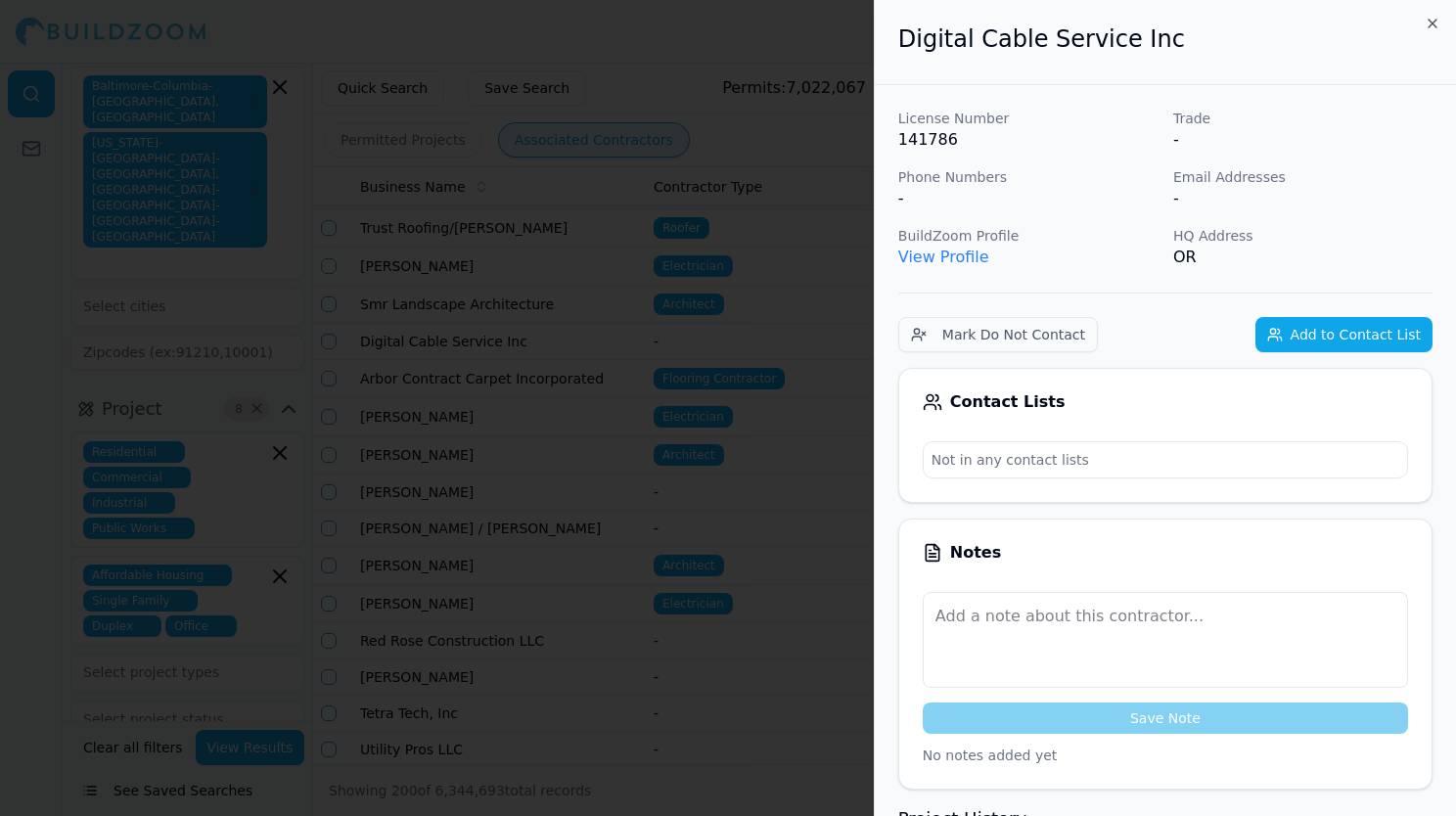
click at [817, 183] on div at bounding box center [728, 408] width 1456 height 816
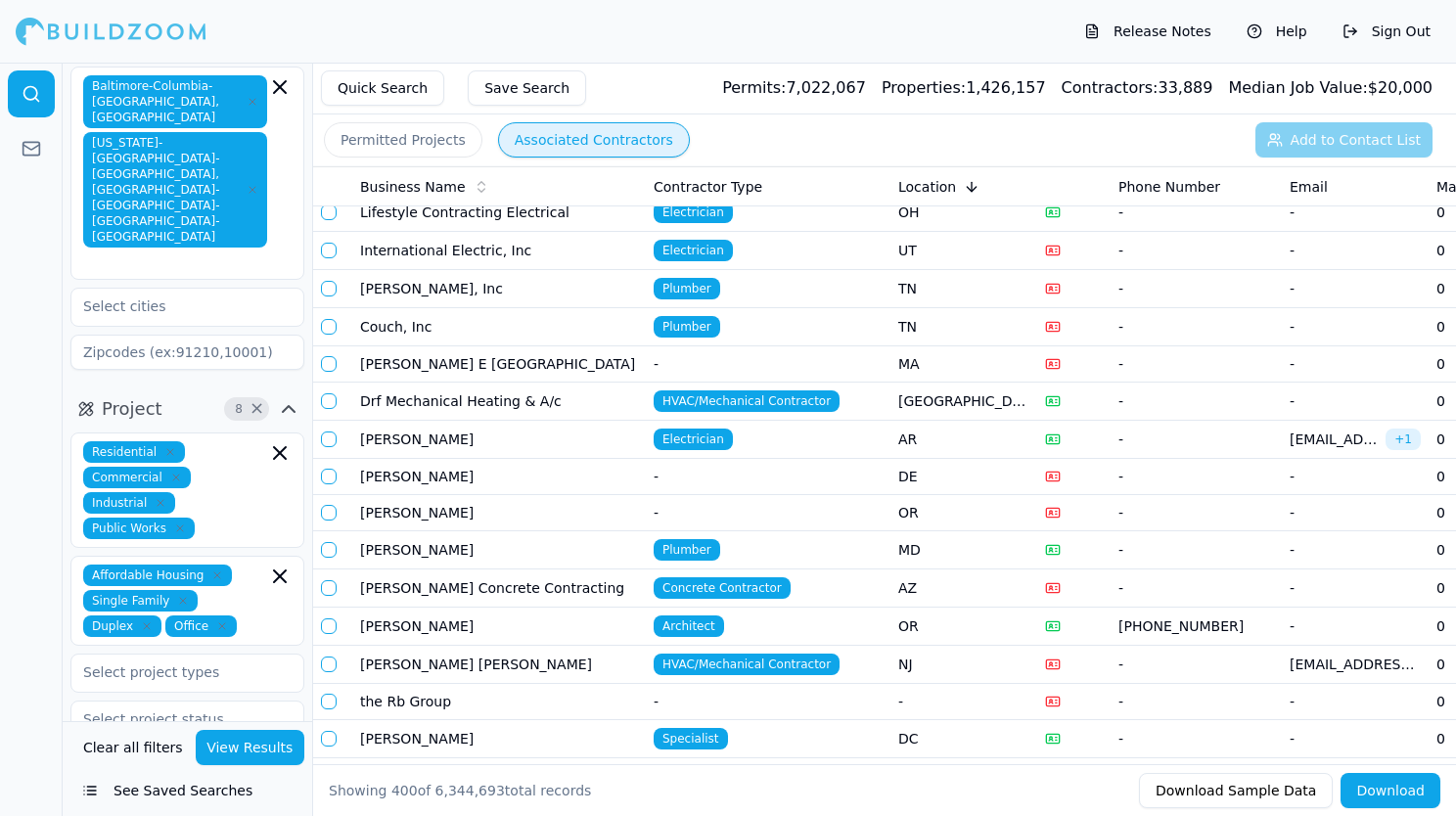
scroll to position [0, 0]
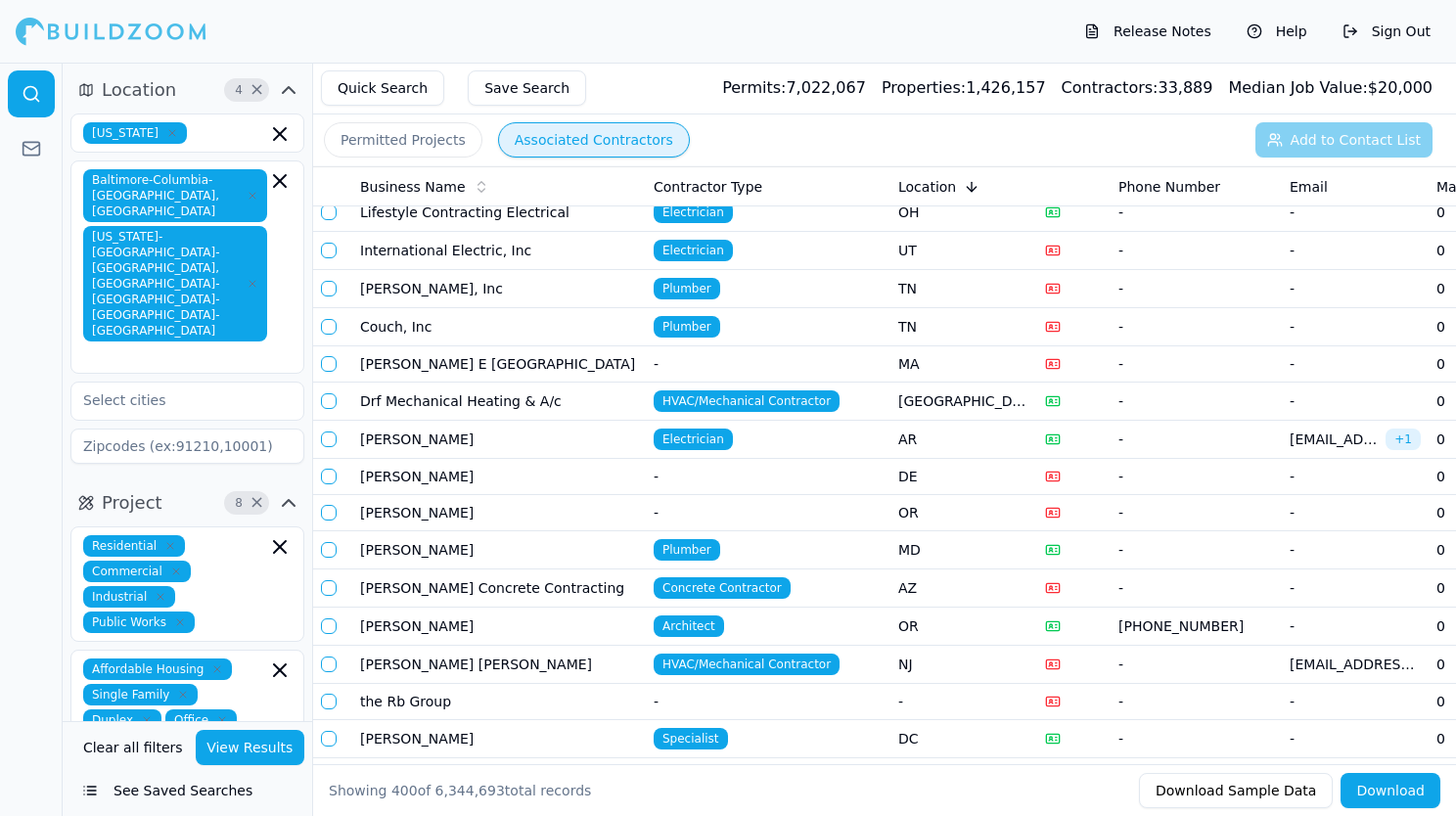
click at [248, 91] on span "4" at bounding box center [239, 91] width 20 height 20
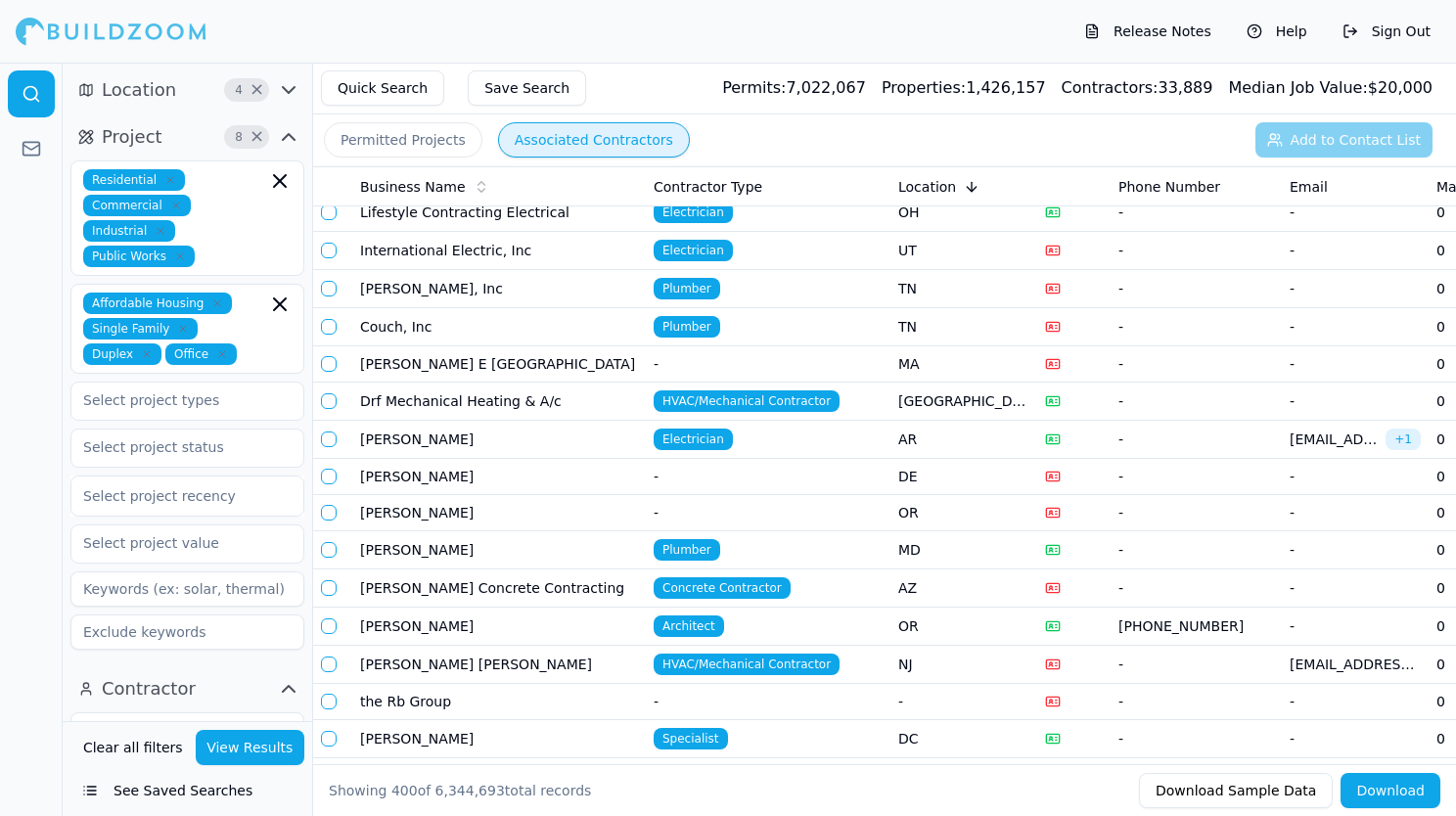
click at [176, 257] on icon "button" at bounding box center [180, 257] width 12 height 12
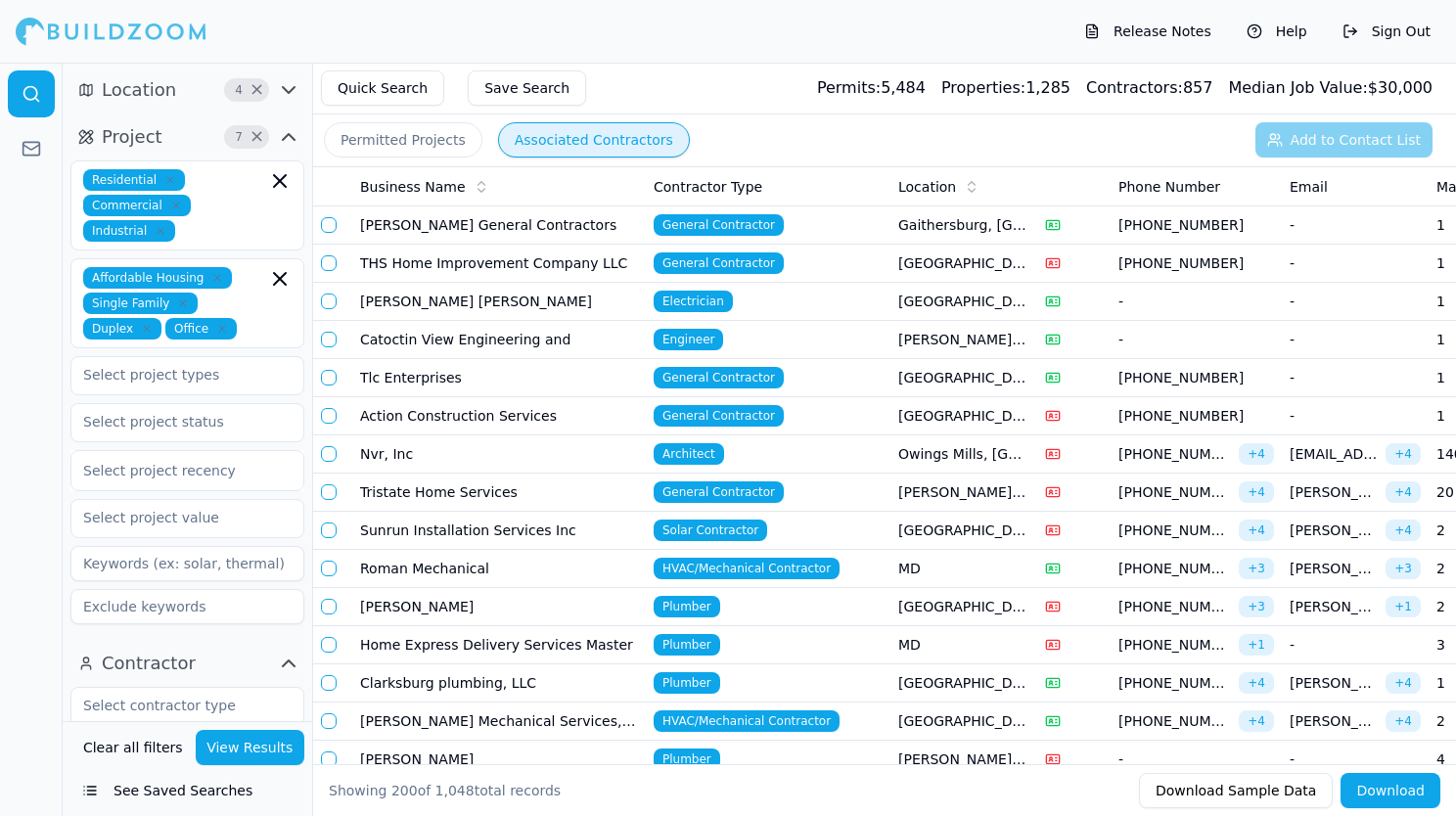
click at [721, 225] on span "General Contractor" at bounding box center [719, 225] width 130 height 22
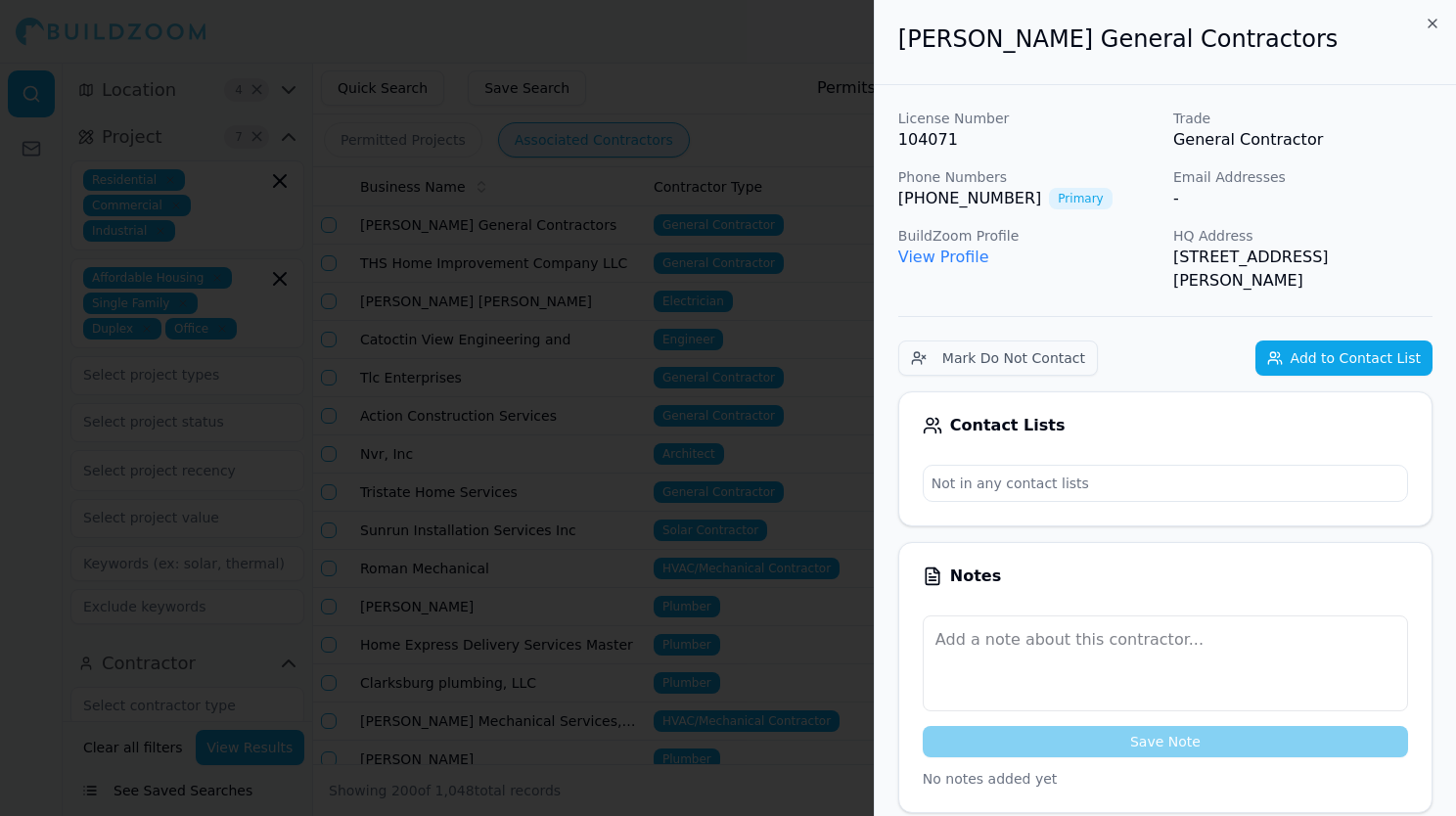
click at [721, 225] on div at bounding box center [728, 408] width 1456 height 816
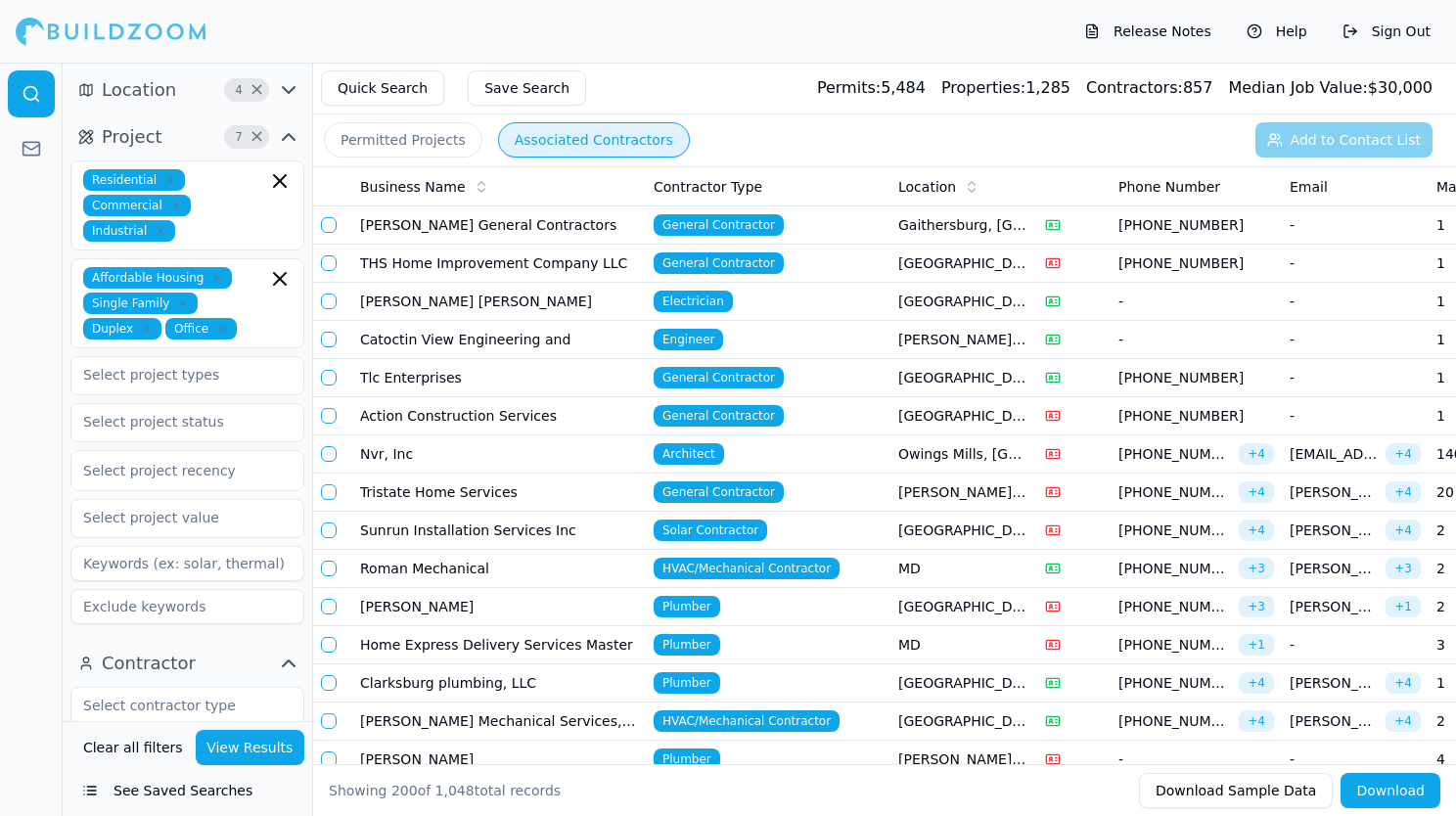
click at [599, 225] on td "Westmoreland General Contractors" at bounding box center [499, 225] width 294 height 38
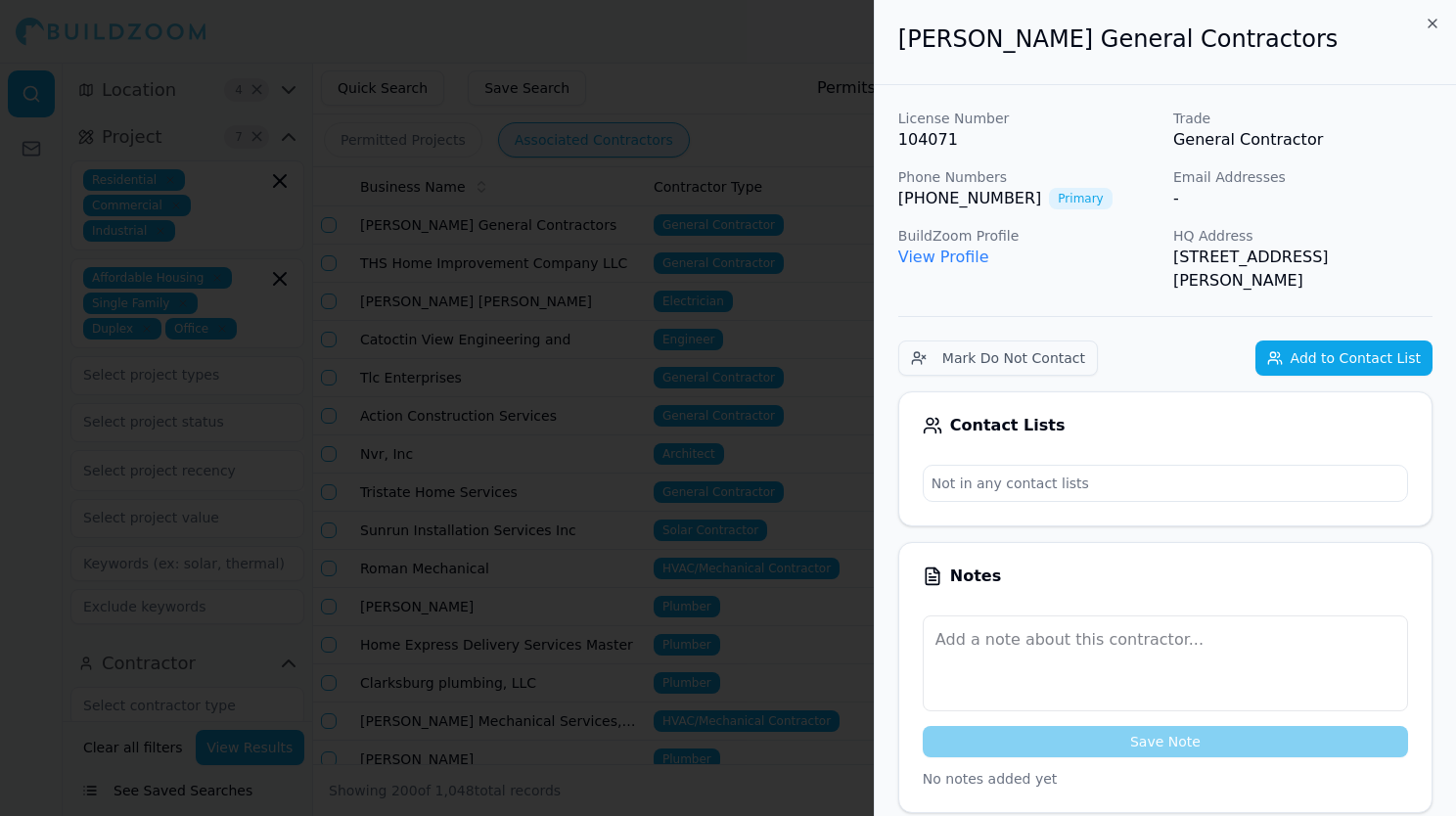
click at [786, 108] on div at bounding box center [728, 408] width 1456 height 816
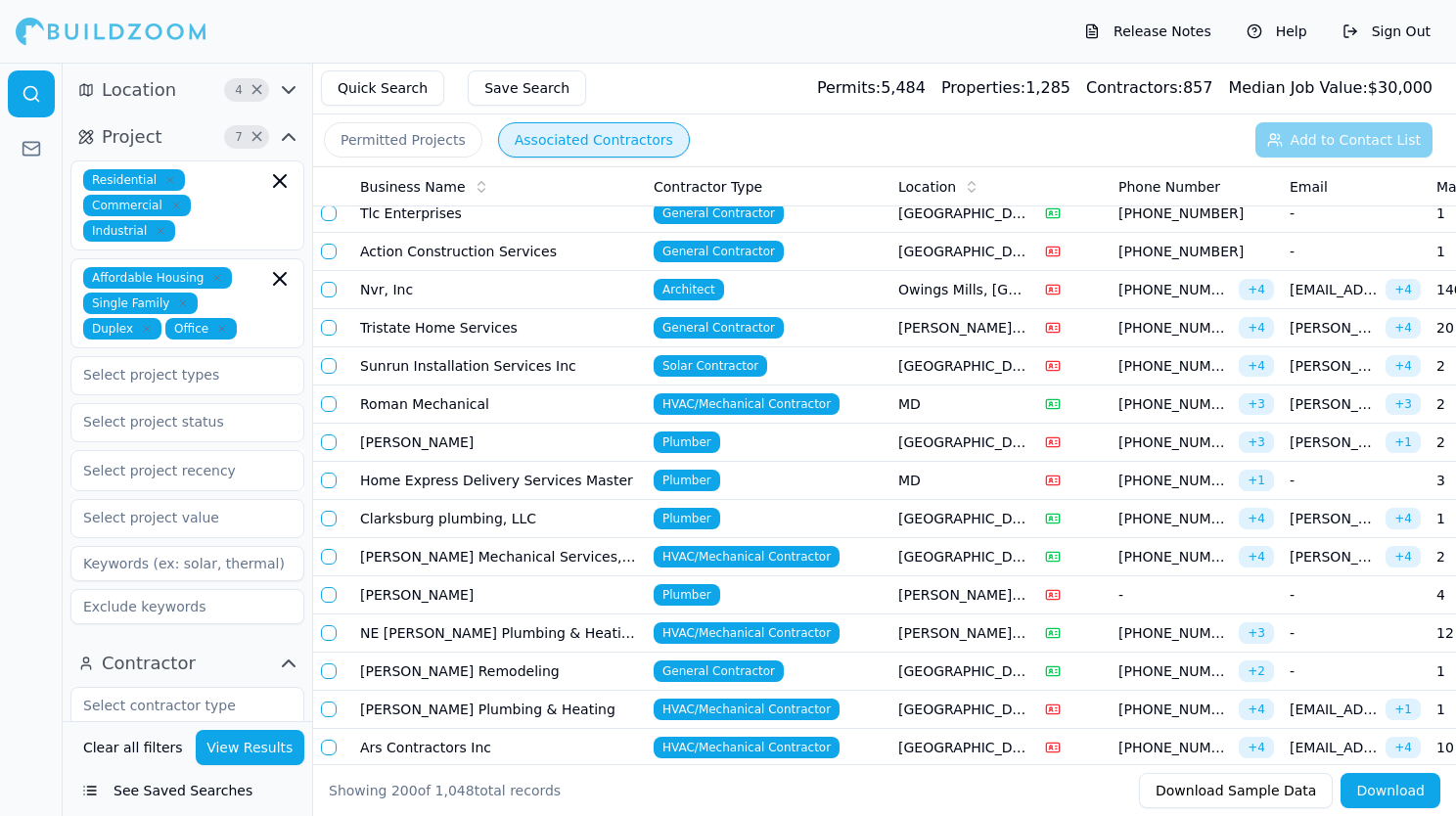
scroll to position [164, 0]
